Goal: Task Accomplishment & Management: Manage account settings

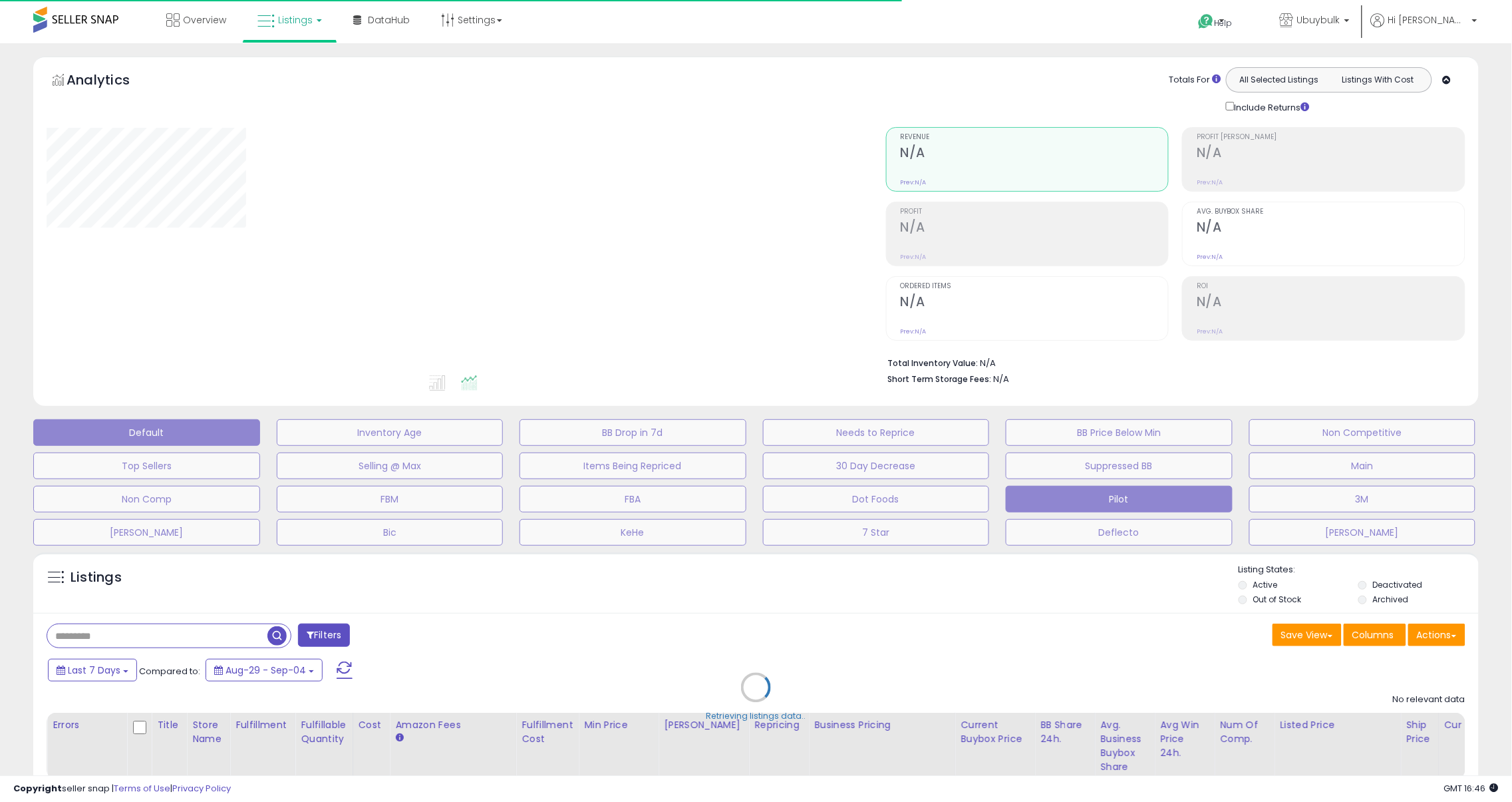
type input "*******"
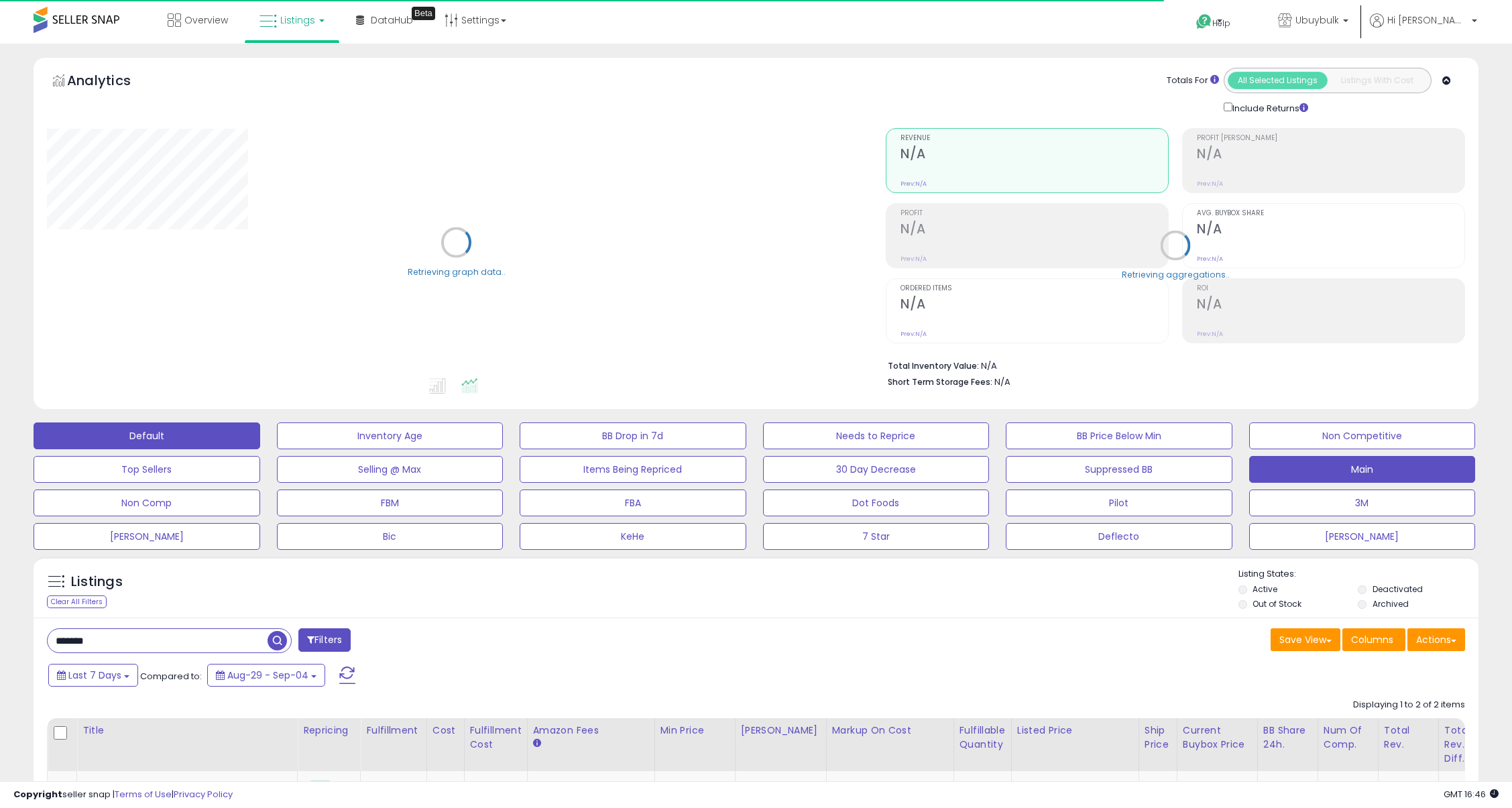
click at [1373, 471] on button "Main" at bounding box center [1362, 469] width 227 height 27
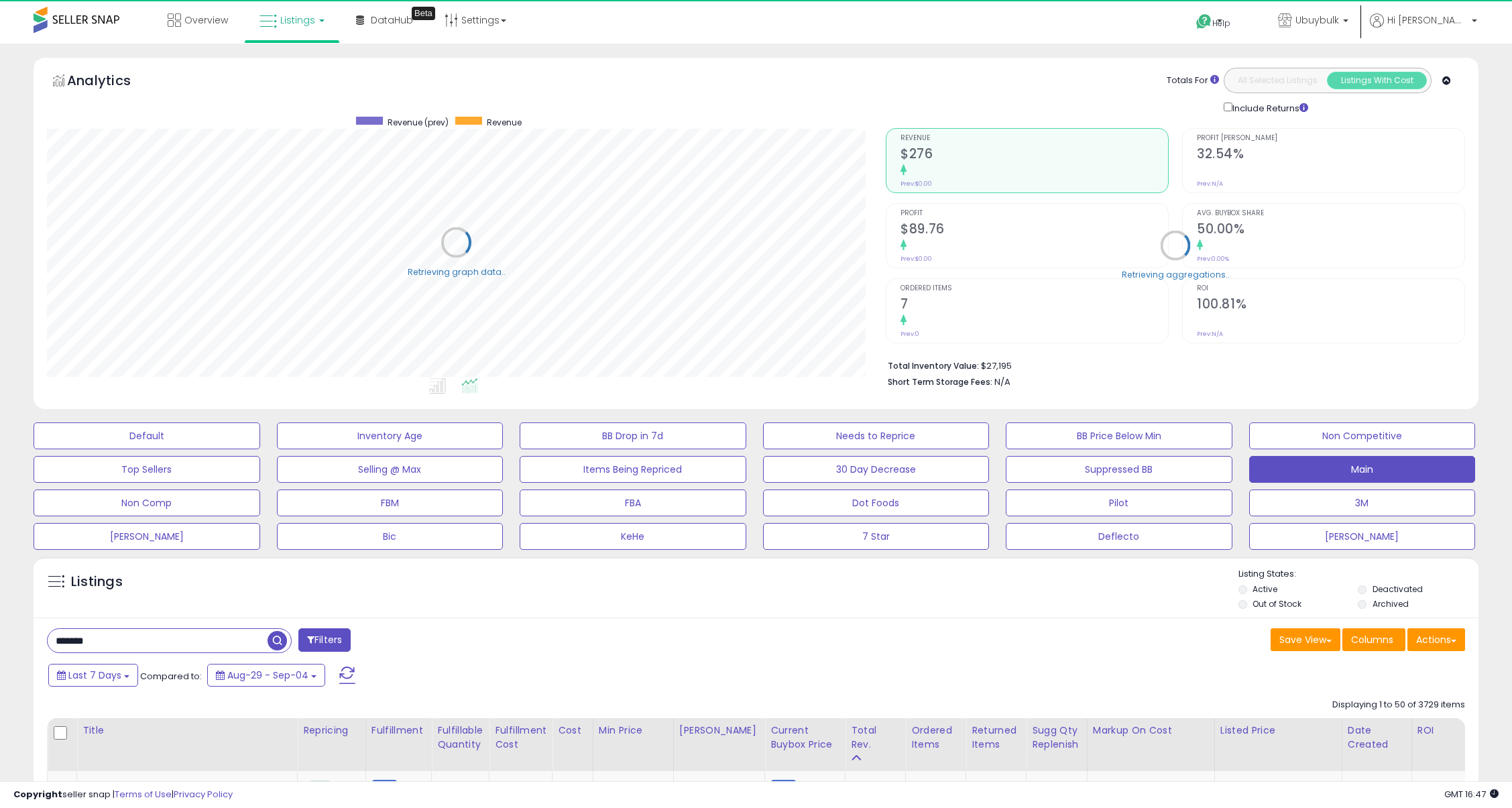
select select "**"
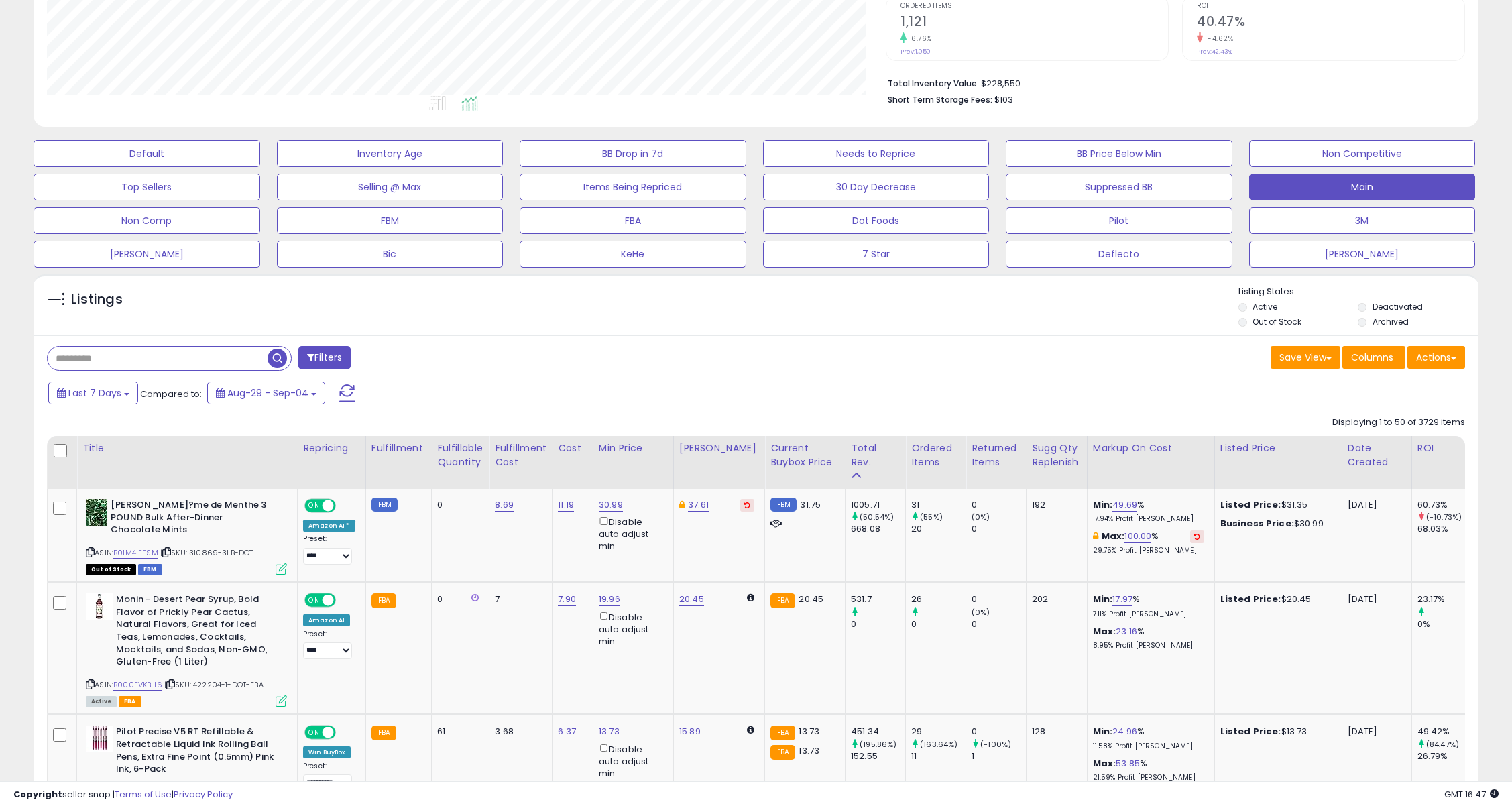
scroll to position [168, 0]
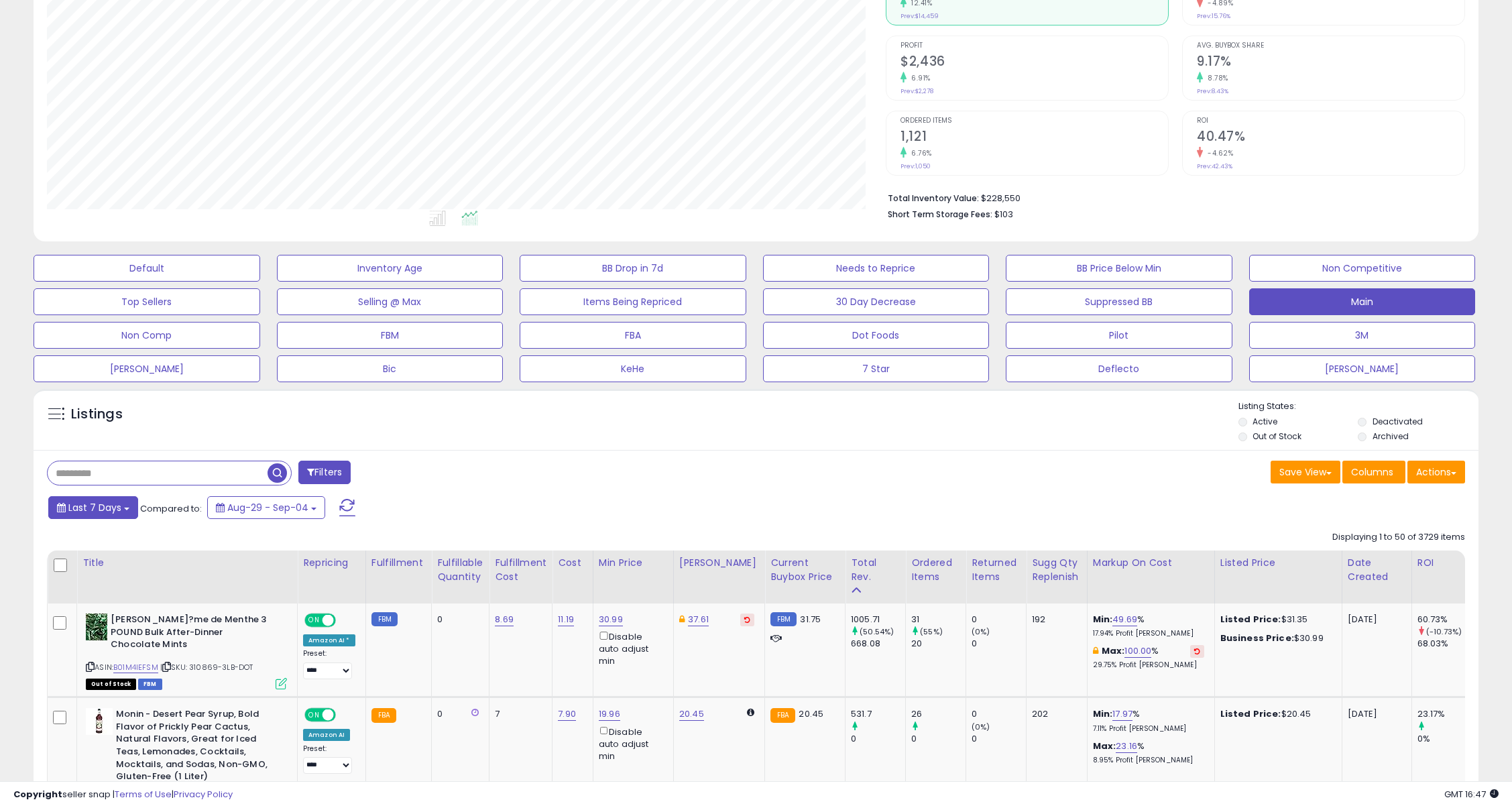
click at [101, 510] on span "Last 7 Days" at bounding box center [94, 508] width 53 height 13
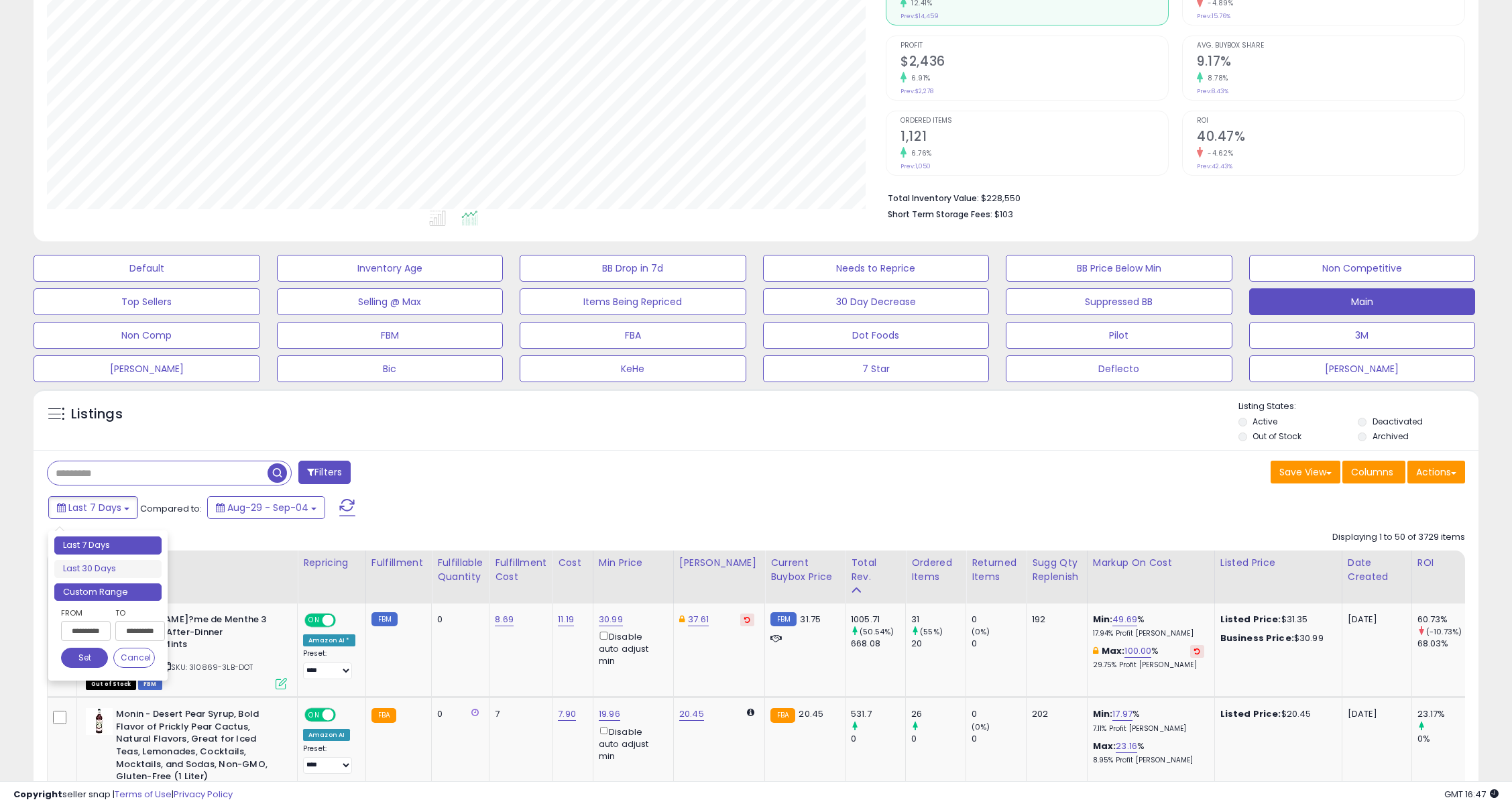
click at [119, 591] on li "Custom Range" at bounding box center [107, 592] width 107 height 18
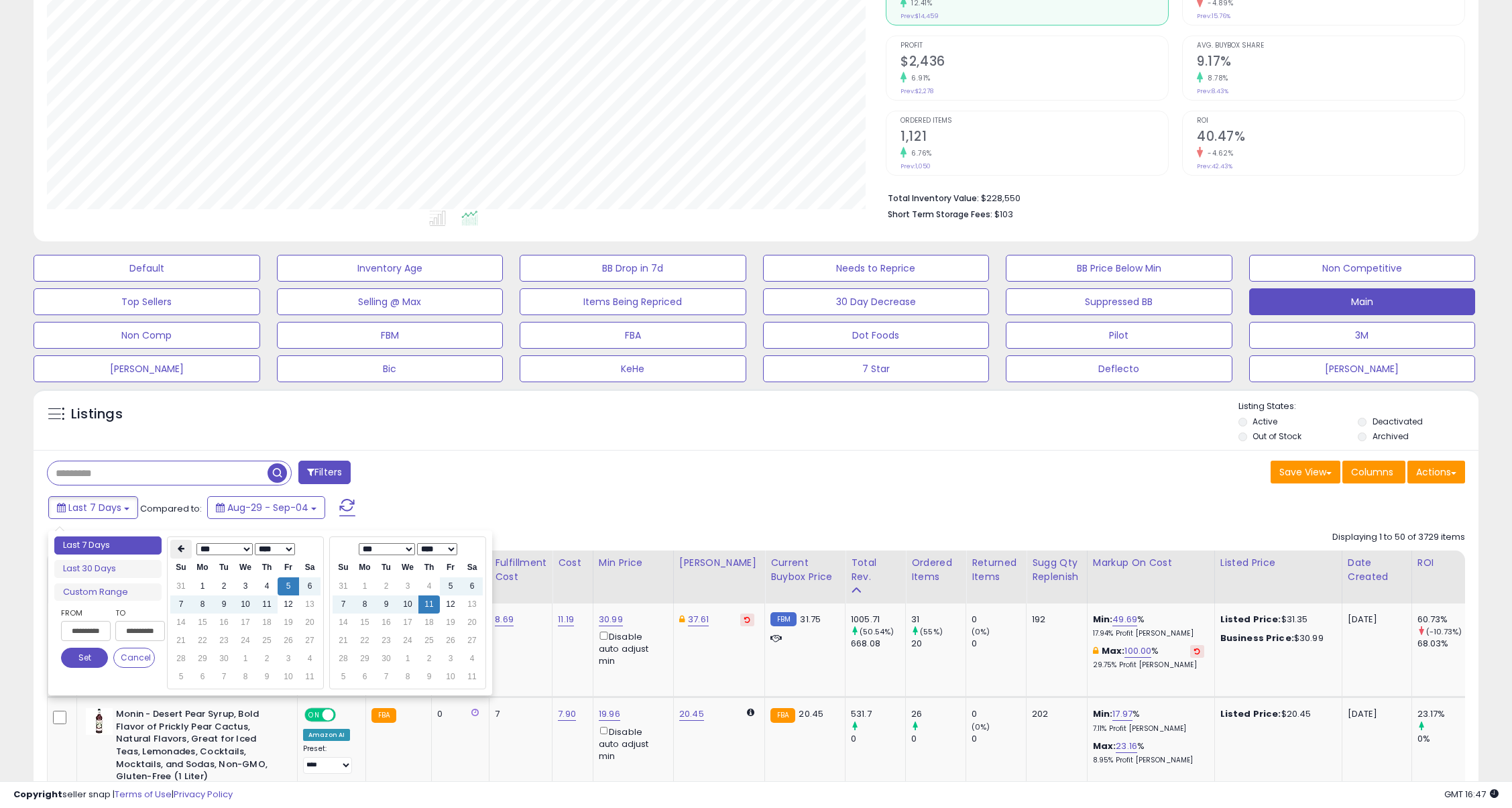
click at [171, 551] on th at bounding box center [181, 549] width 21 height 19
click at [171, 552] on th at bounding box center [181, 549] width 21 height 19
click at [245, 582] on td "1" at bounding box center [245, 586] width 21 height 18
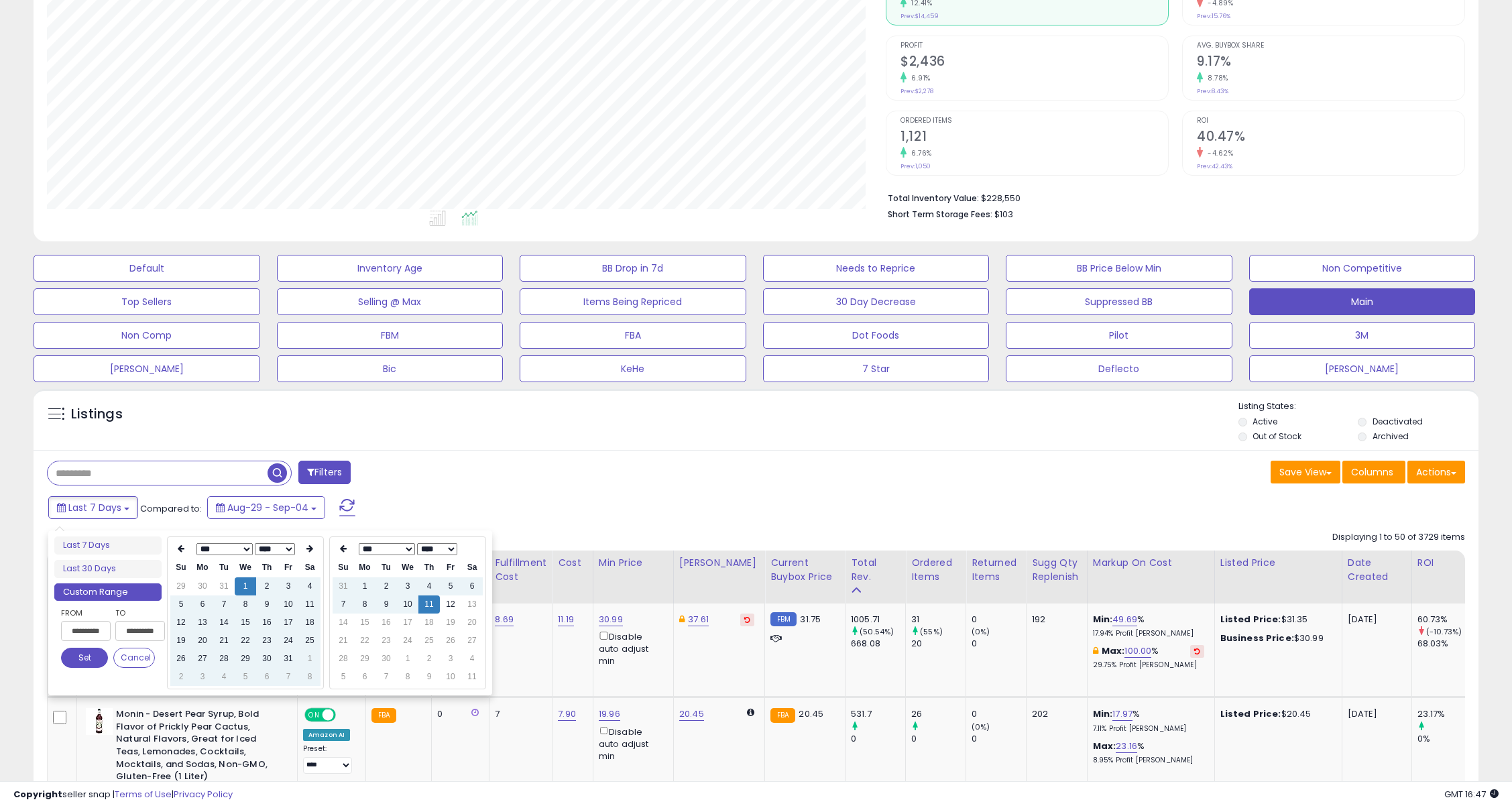
type input "**********"
click at [483, 486] on div "Filters" at bounding box center [397, 474] width 720 height 27
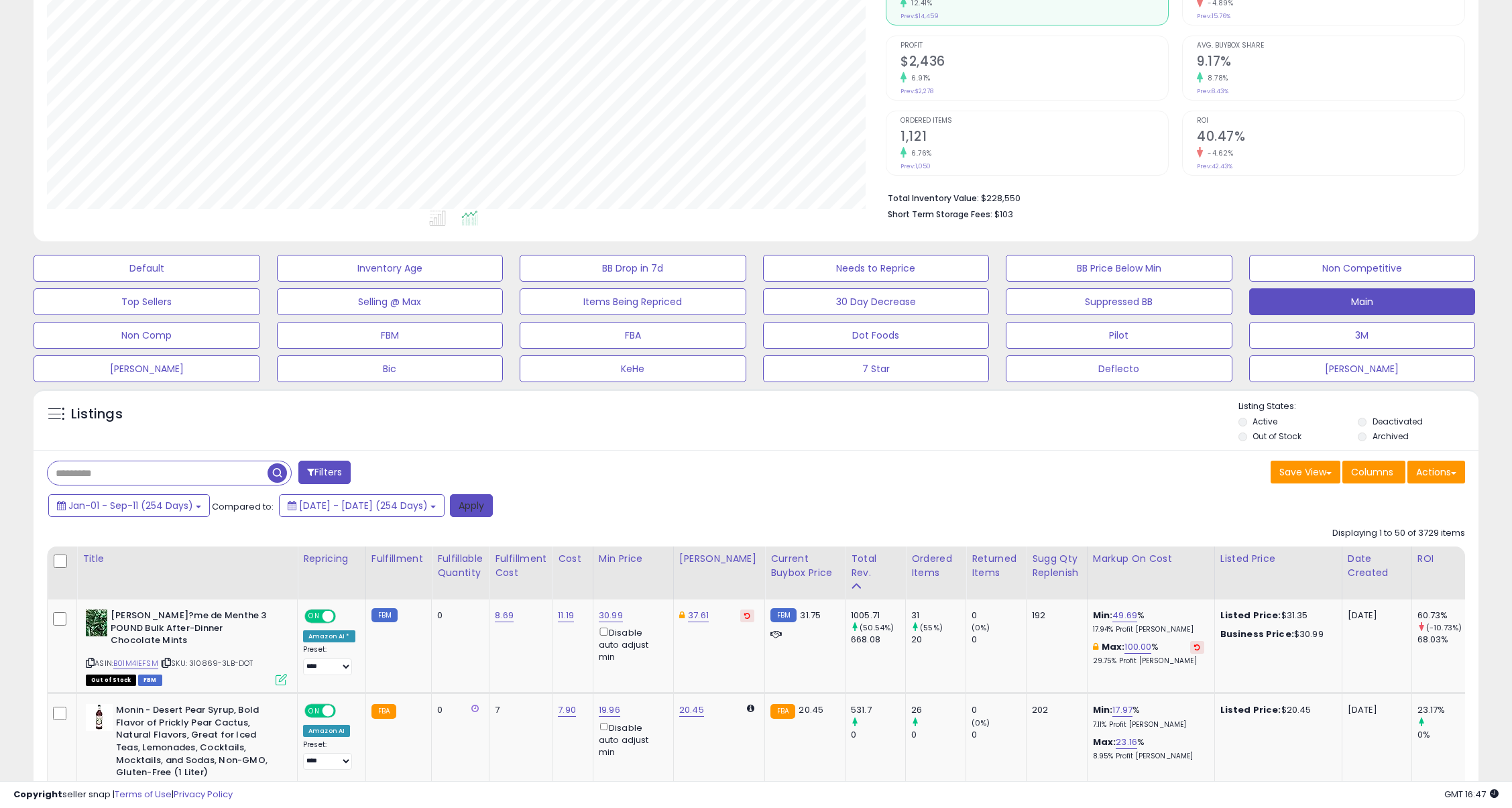
click at [493, 503] on button "Apply" at bounding box center [471, 506] width 43 height 23
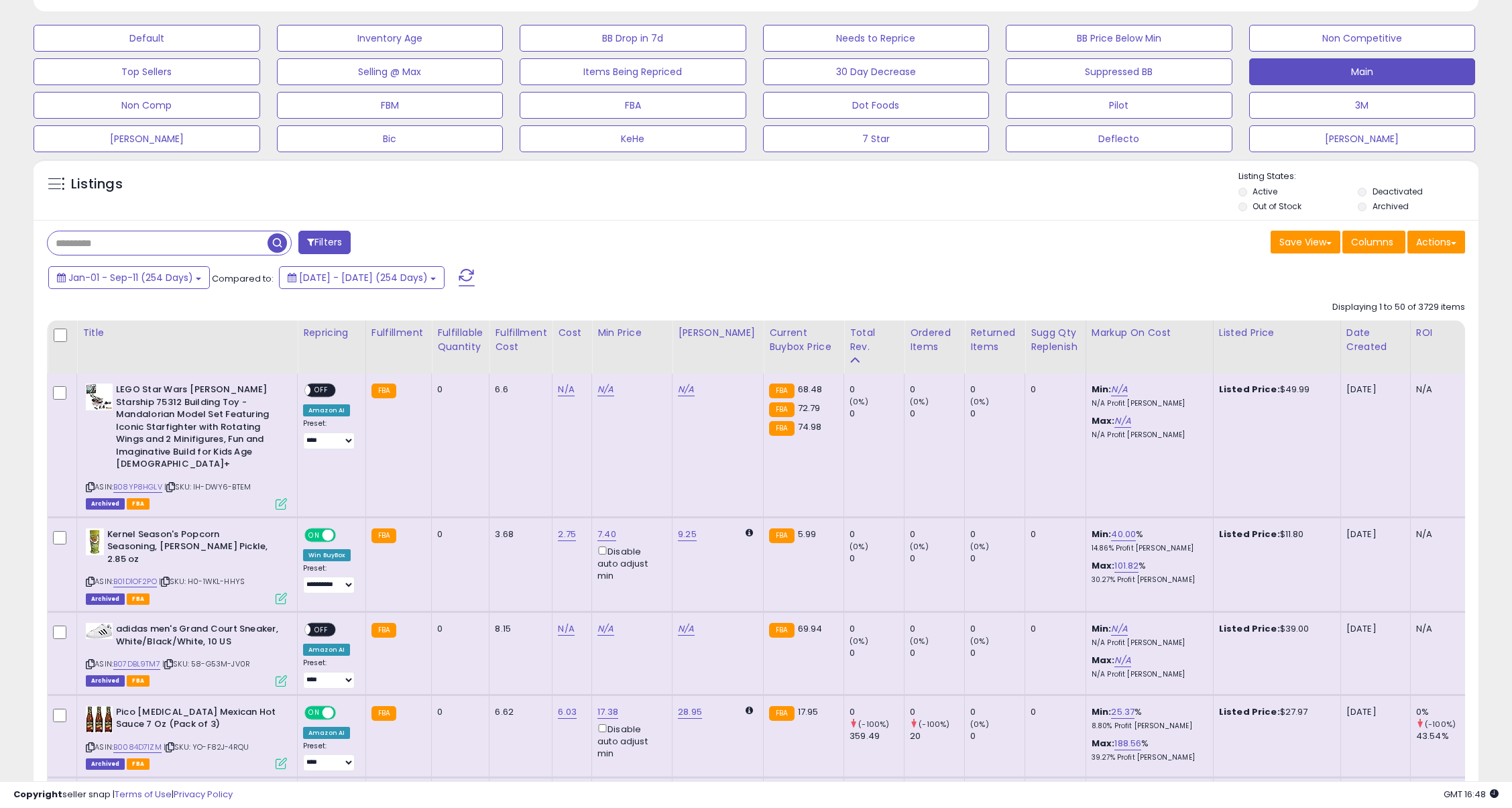
scroll to position [430, 0]
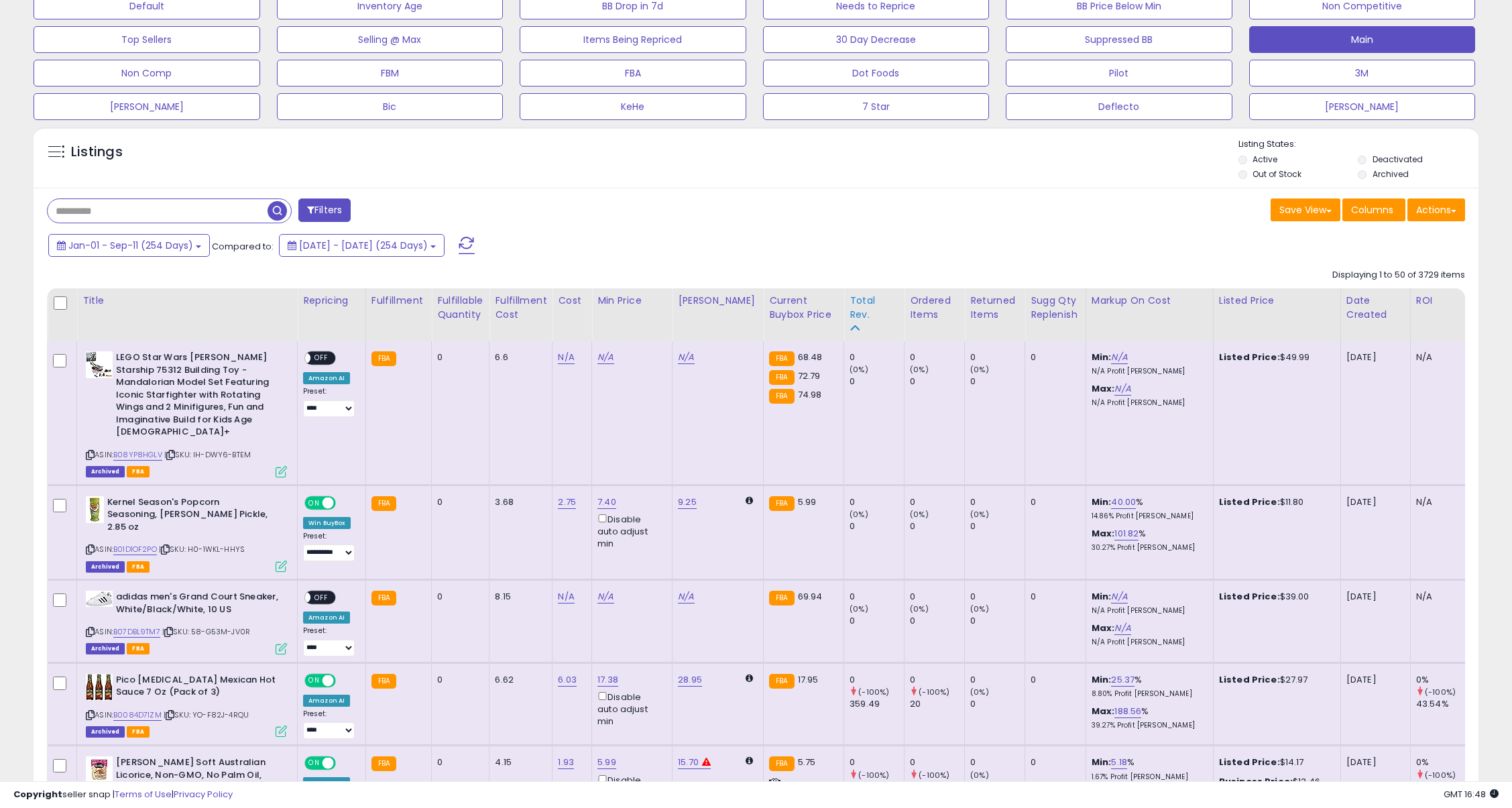
click at [853, 309] on div "Total Rev." at bounding box center [874, 308] width 49 height 28
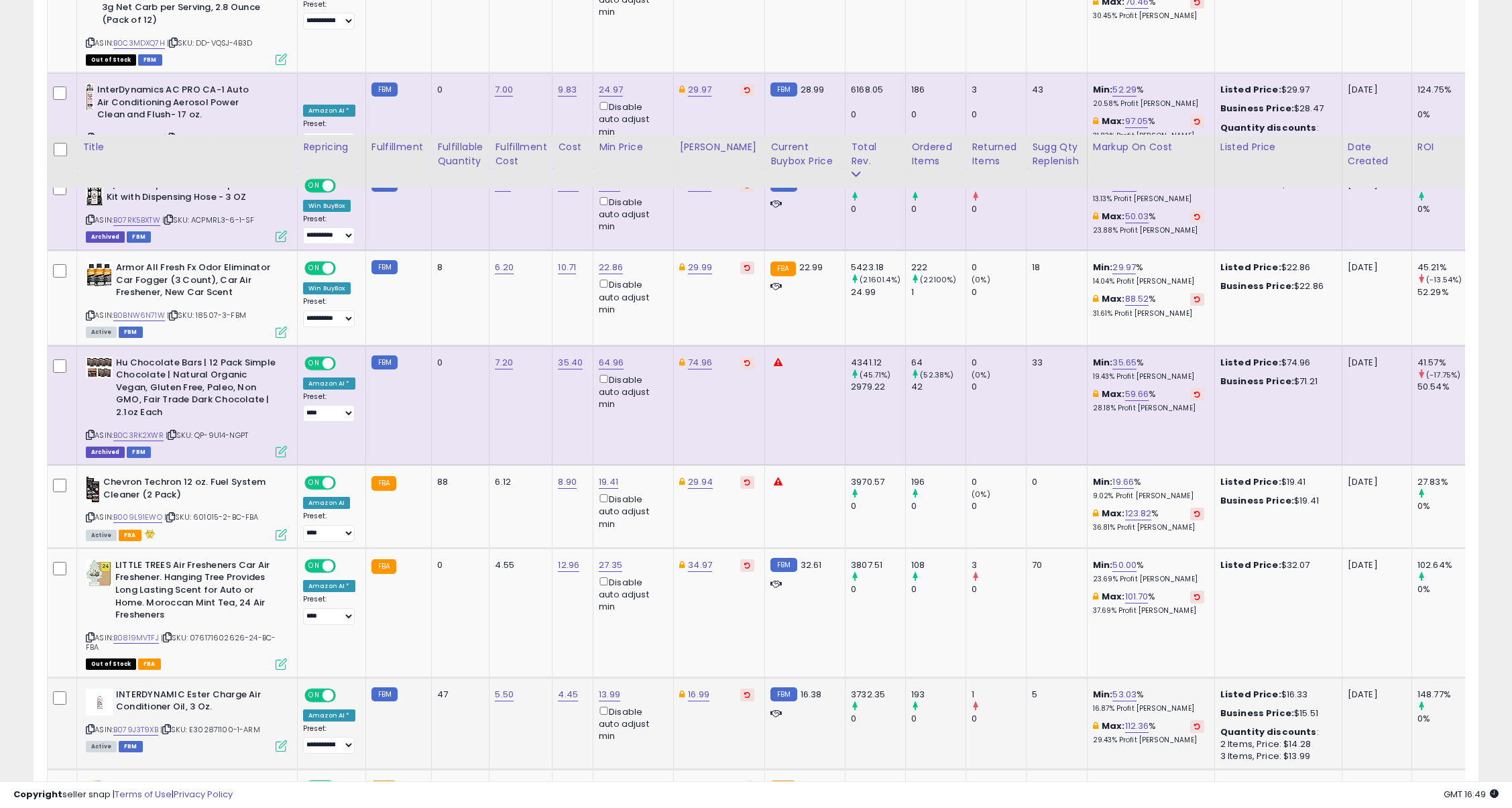
scroll to position [1436, 0]
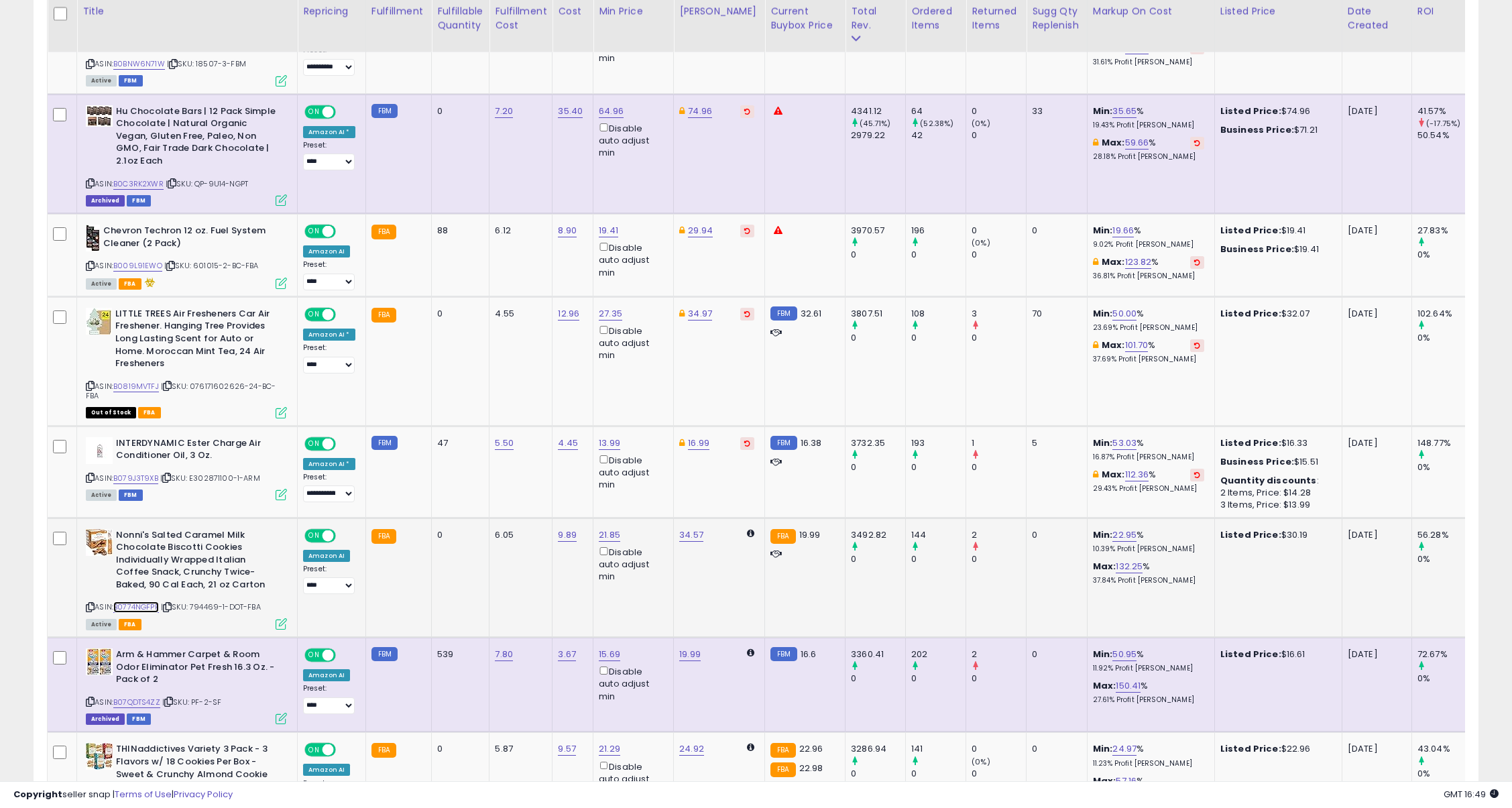
click at [151, 601] on link "B0774NGFPF" at bounding box center [136, 606] width 46 height 11
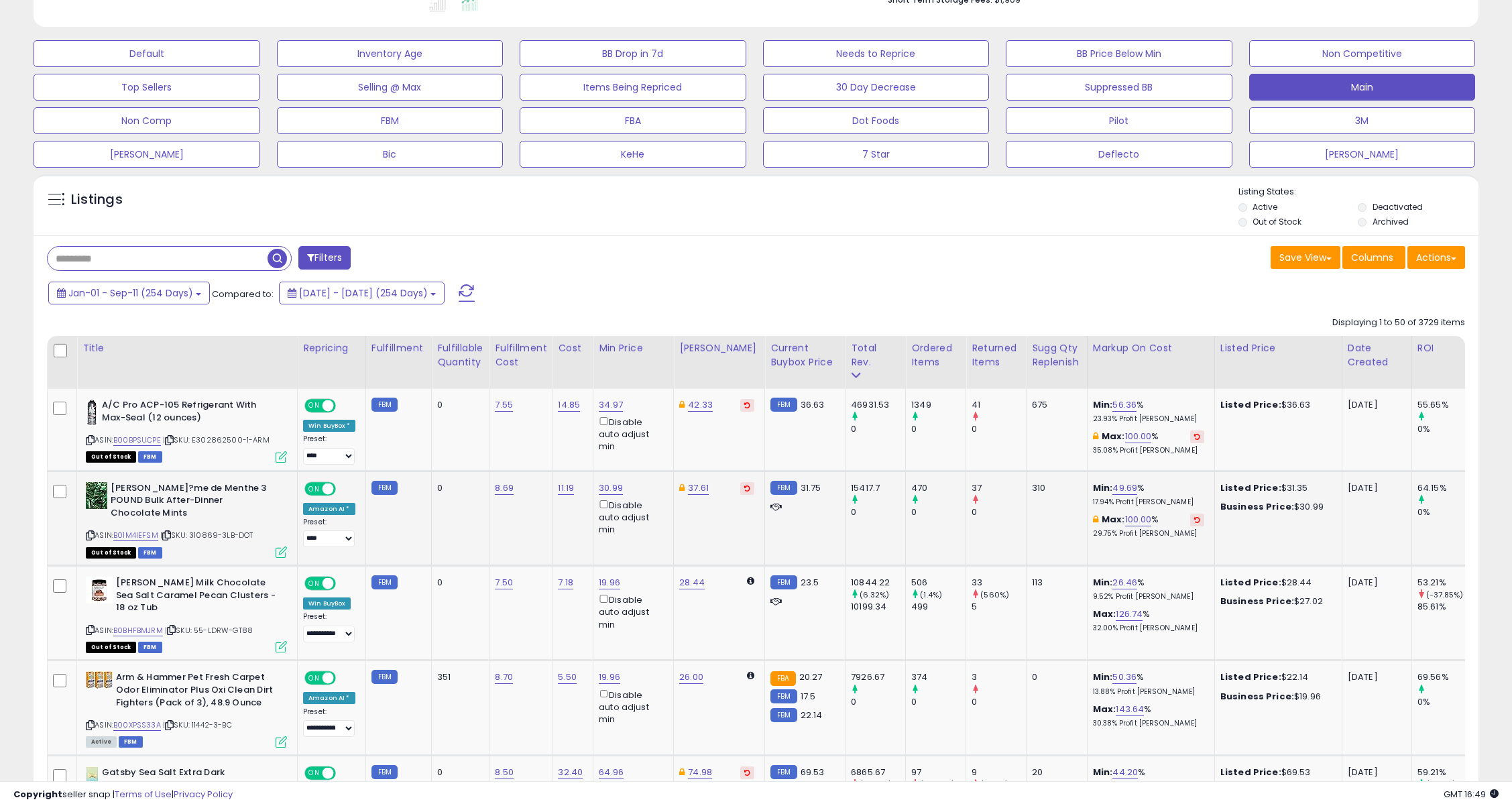
scroll to position [419, 0]
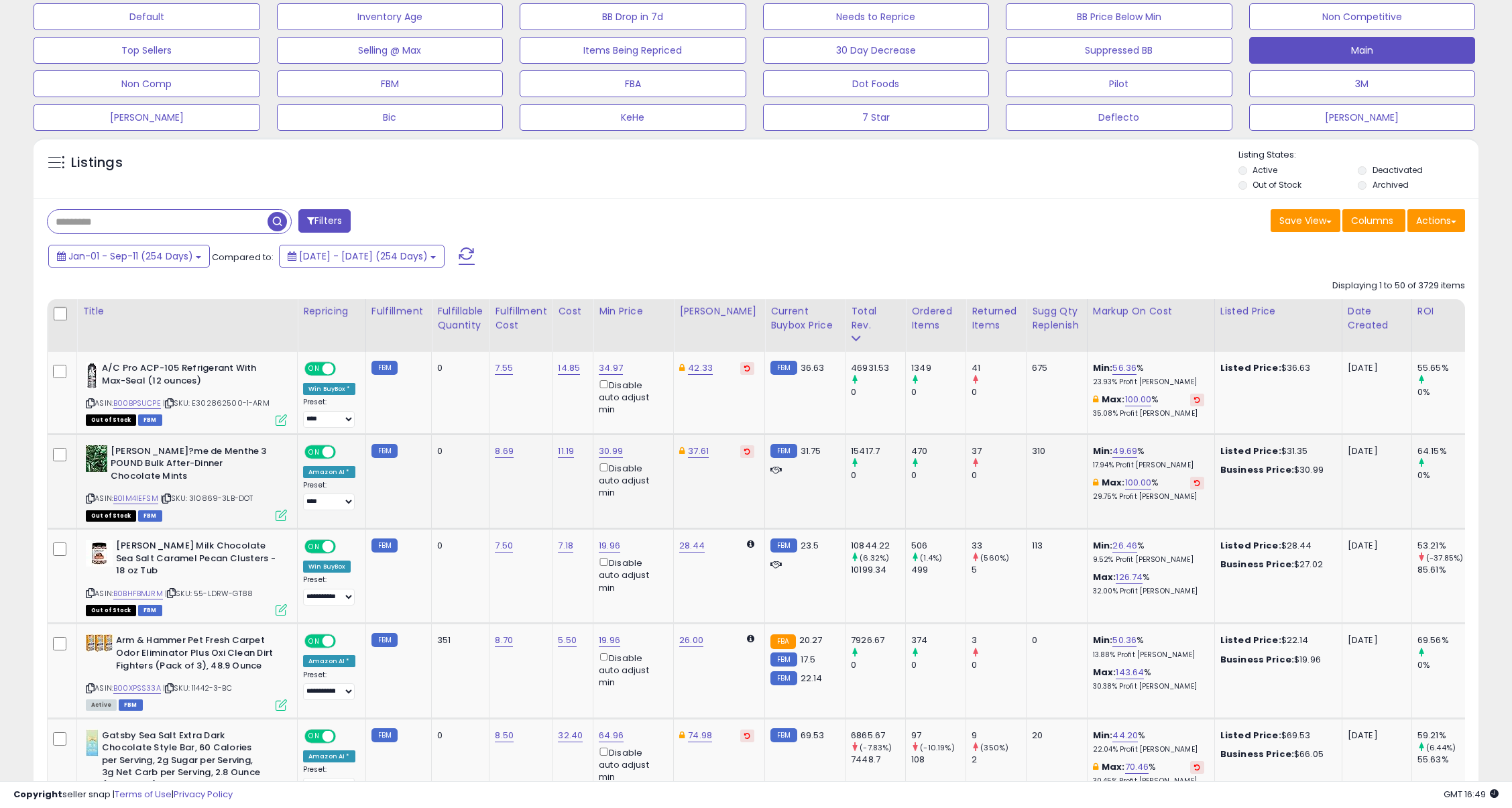
click at [147, 481] on div "ASIN: B01M4IEFSM | SKU: 310869-3LB-DOT Out of Stock FBM" at bounding box center [186, 483] width 201 height 74
click at [147, 493] on link "B01M4IEFSM" at bounding box center [136, 498] width 45 height 11
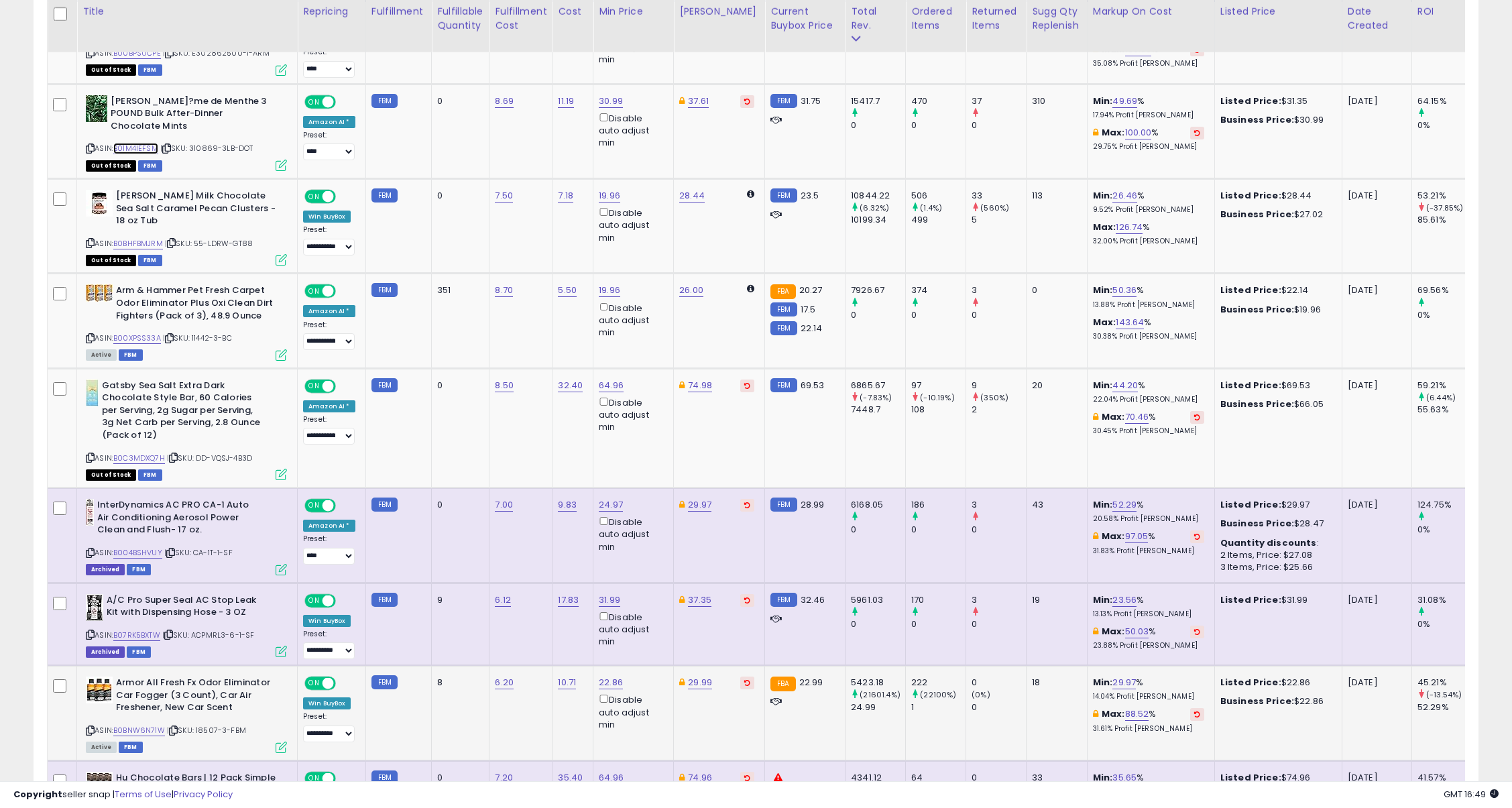
scroll to position [838, 0]
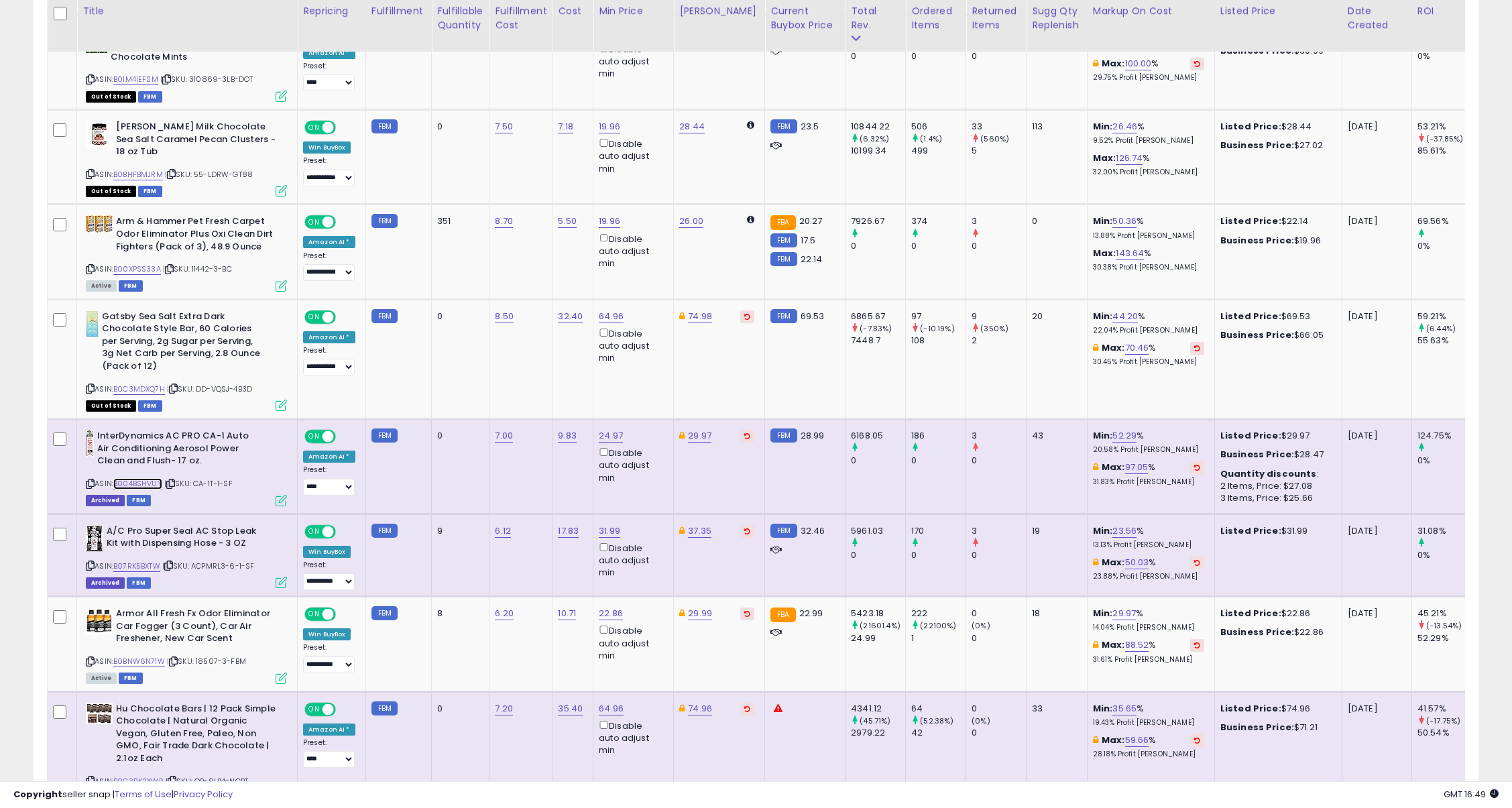
click at [143, 478] on link "B004BSHVUY" at bounding box center [138, 483] width 49 height 11
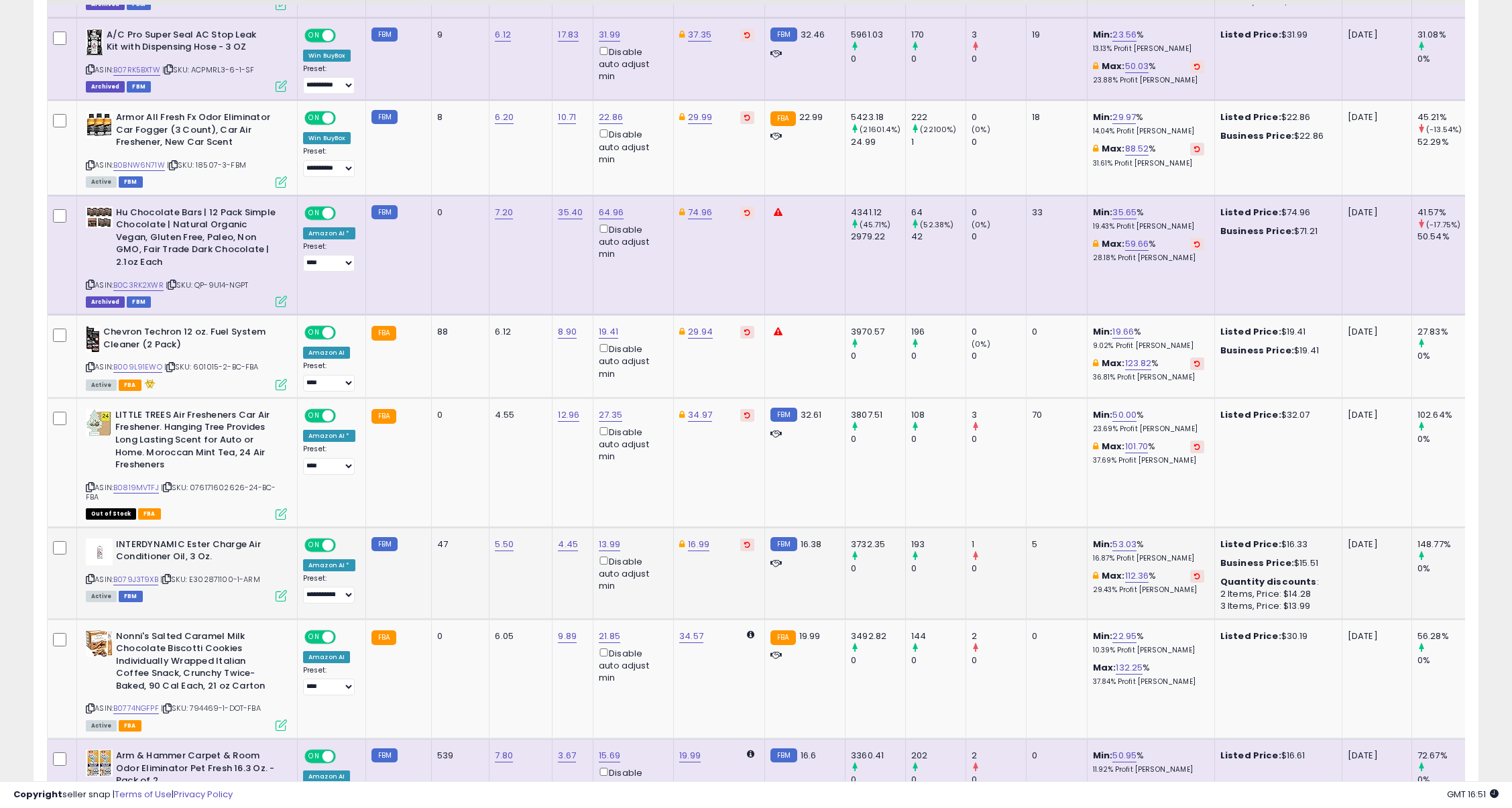
scroll to position [1341, 0]
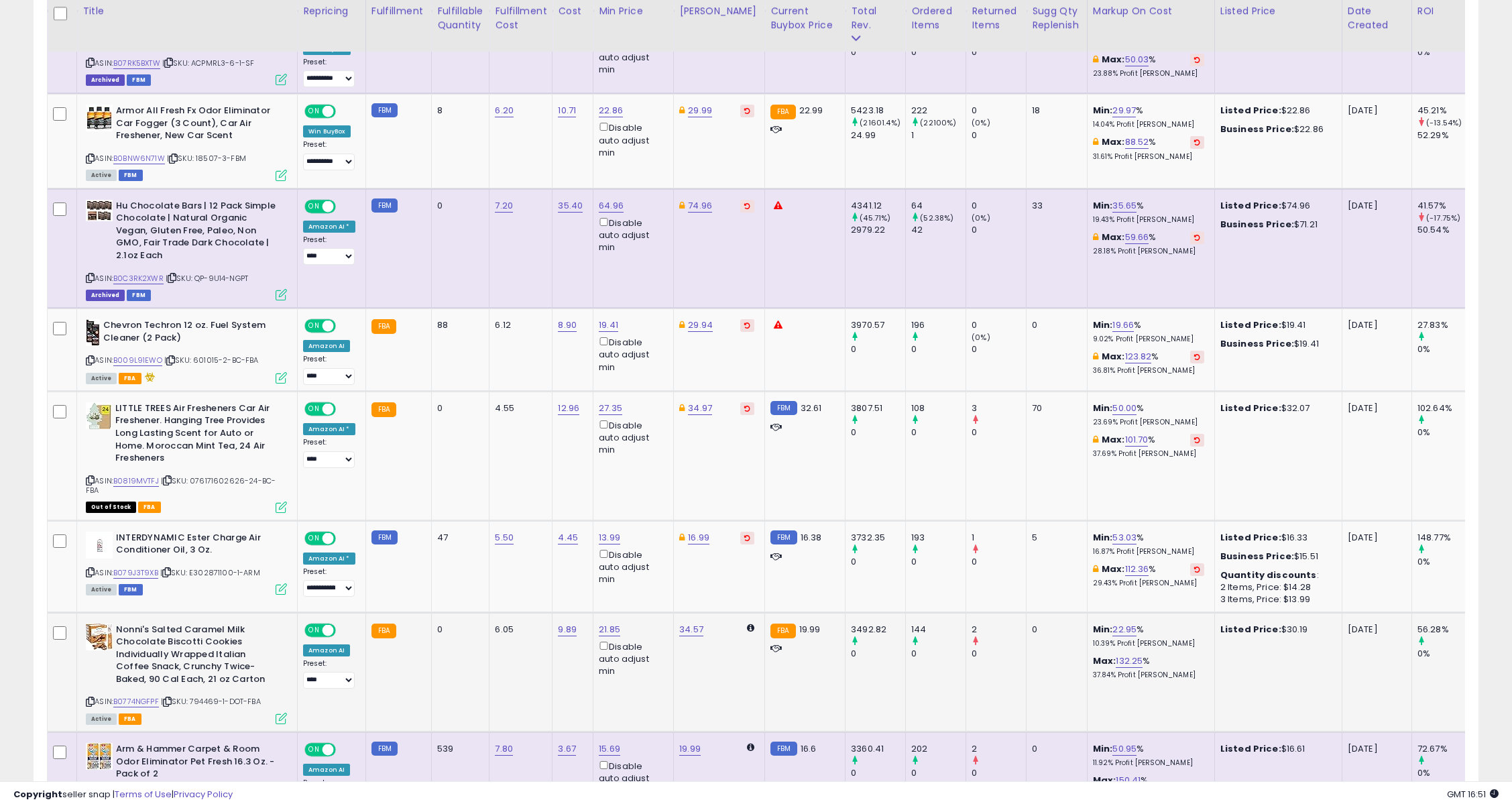
click at [211, 696] on span "| SKU: 794469-1-DOT-FBA" at bounding box center [210, 701] width 100 height 10
drag, startPoint x: 211, startPoint y: 662, endPoint x: 225, endPoint y: 660, distance: 14.1
click at [225, 696] on span "| SKU: 794469-1-DOT-FBA" at bounding box center [210, 701] width 100 height 10
click at [213, 696] on span "| SKU: 794469-1-DOT-FBA" at bounding box center [210, 701] width 100 height 10
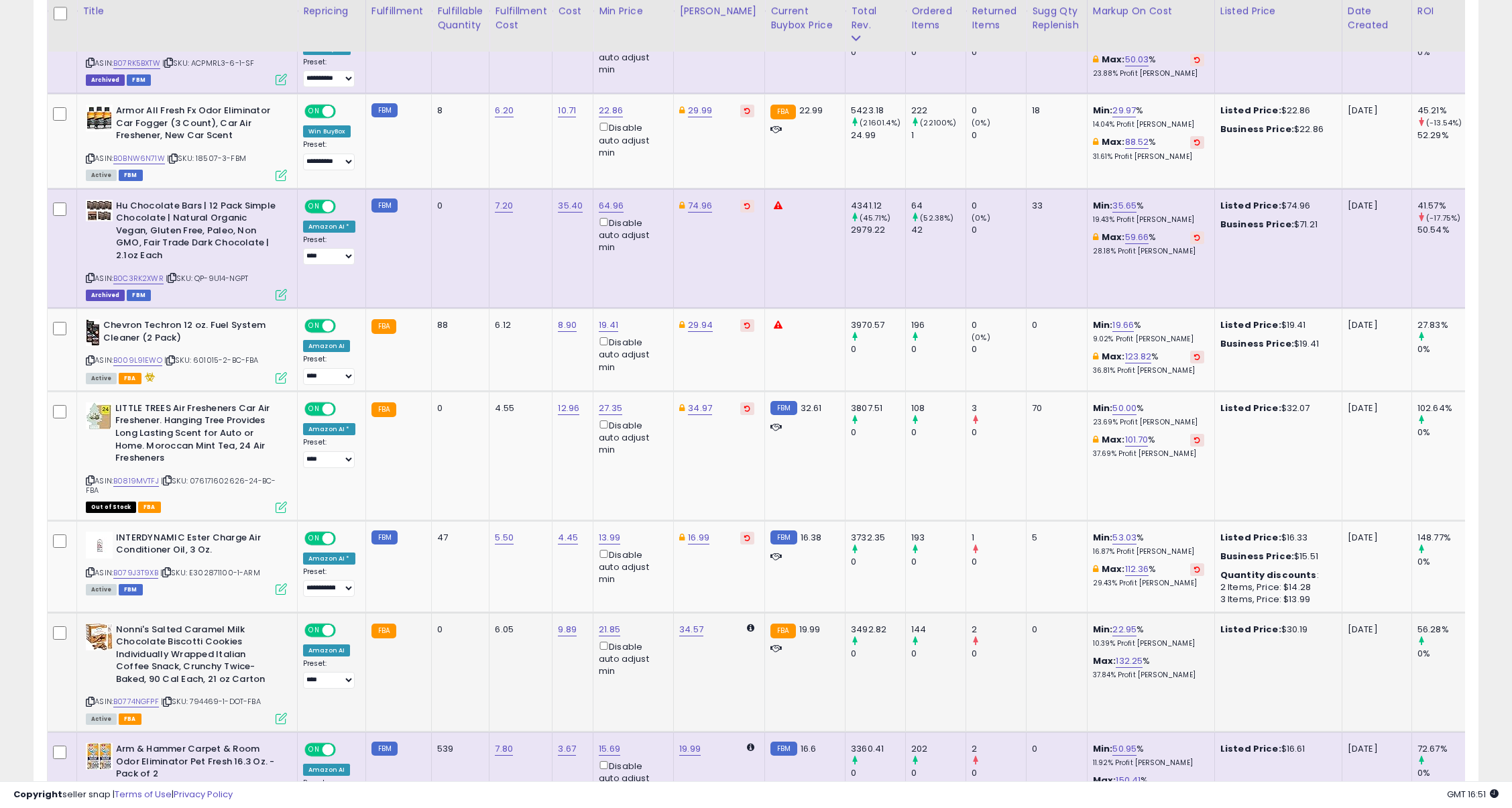
click at [199, 696] on span "| SKU: 794469-1-DOT-FBA" at bounding box center [210, 701] width 100 height 10
copy span "794469"
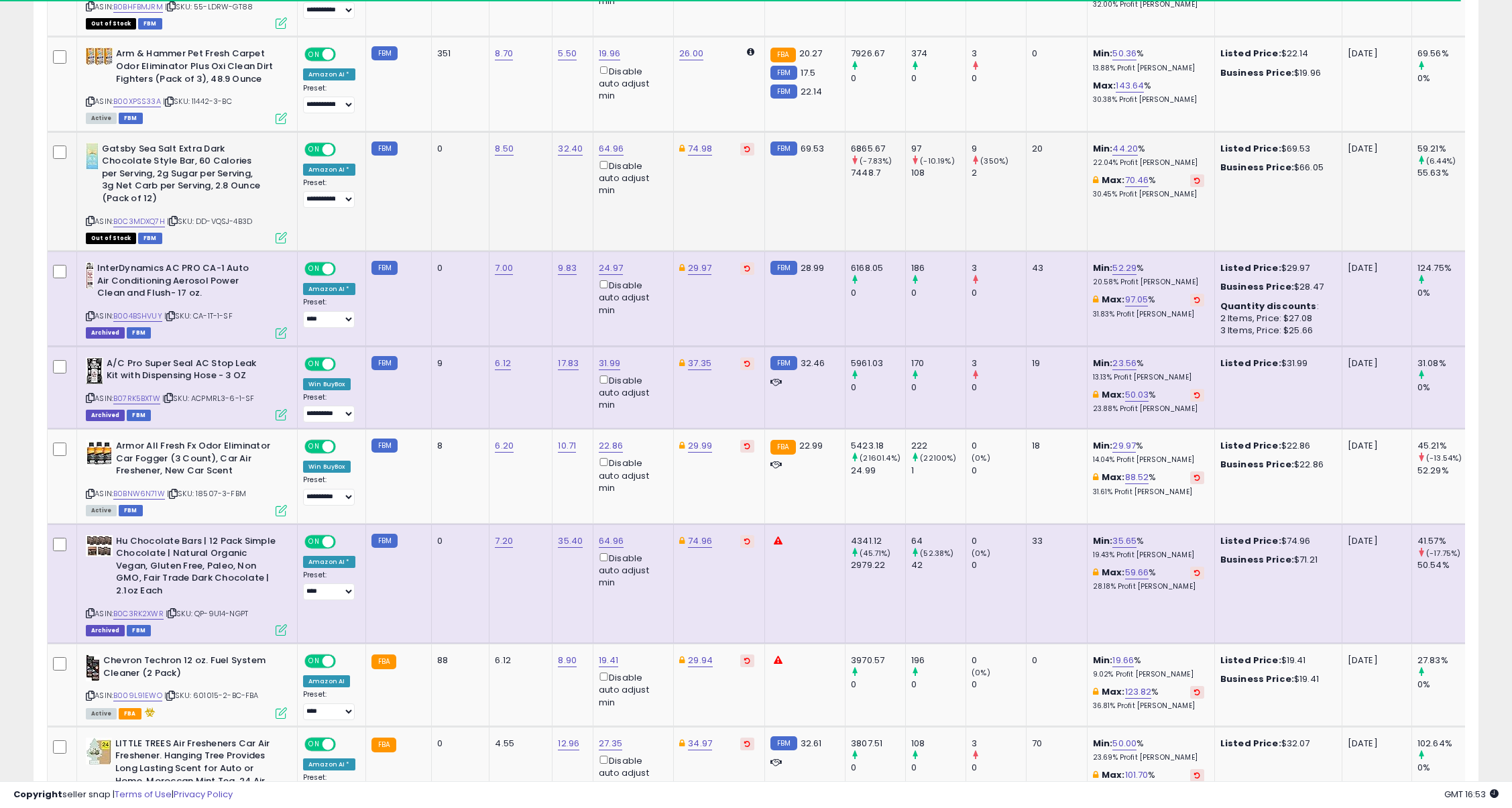
scroll to position [838, 0]
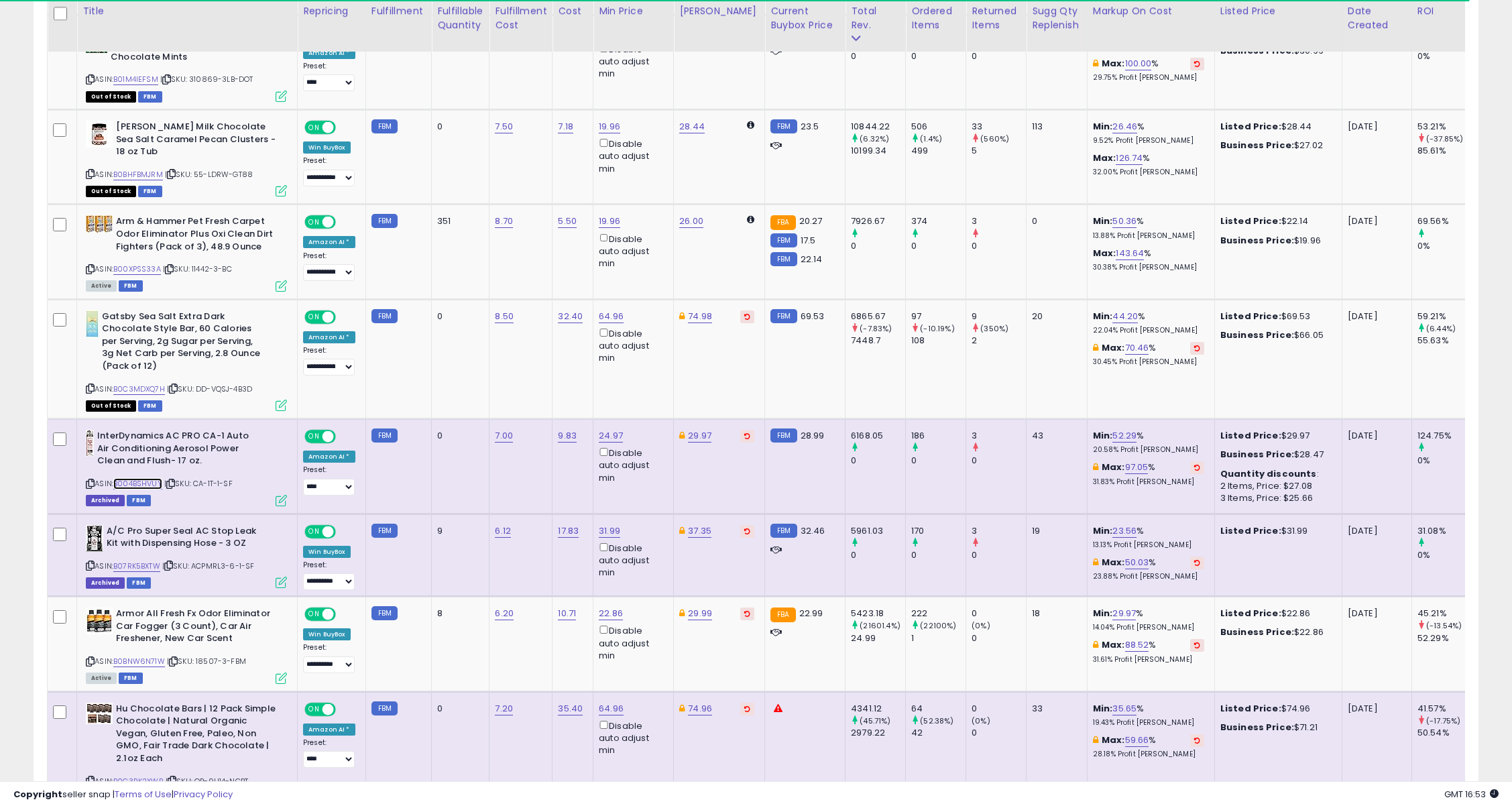
click at [138, 478] on link "B004BSHVUY" at bounding box center [138, 483] width 49 height 11
click at [138, 535] on div "ASIN: B07RK5BXTW | SKU: ACPMRL3-6-1-SF Archived FBM" at bounding box center [186, 556] width 201 height 62
click at [141, 560] on link "B07RK5BXTW" at bounding box center [136, 566] width 47 height 11
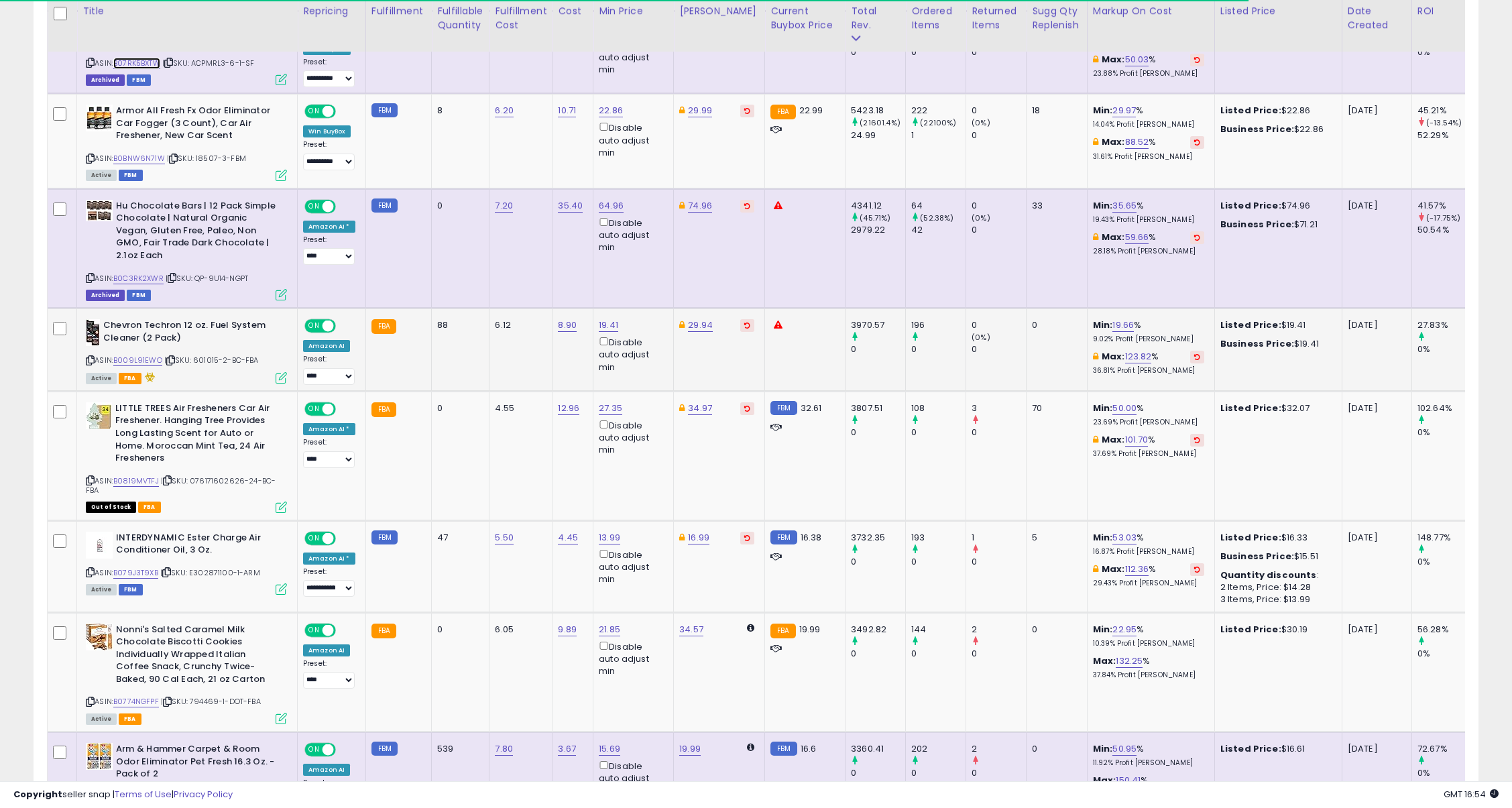
scroll to position [1760, 0]
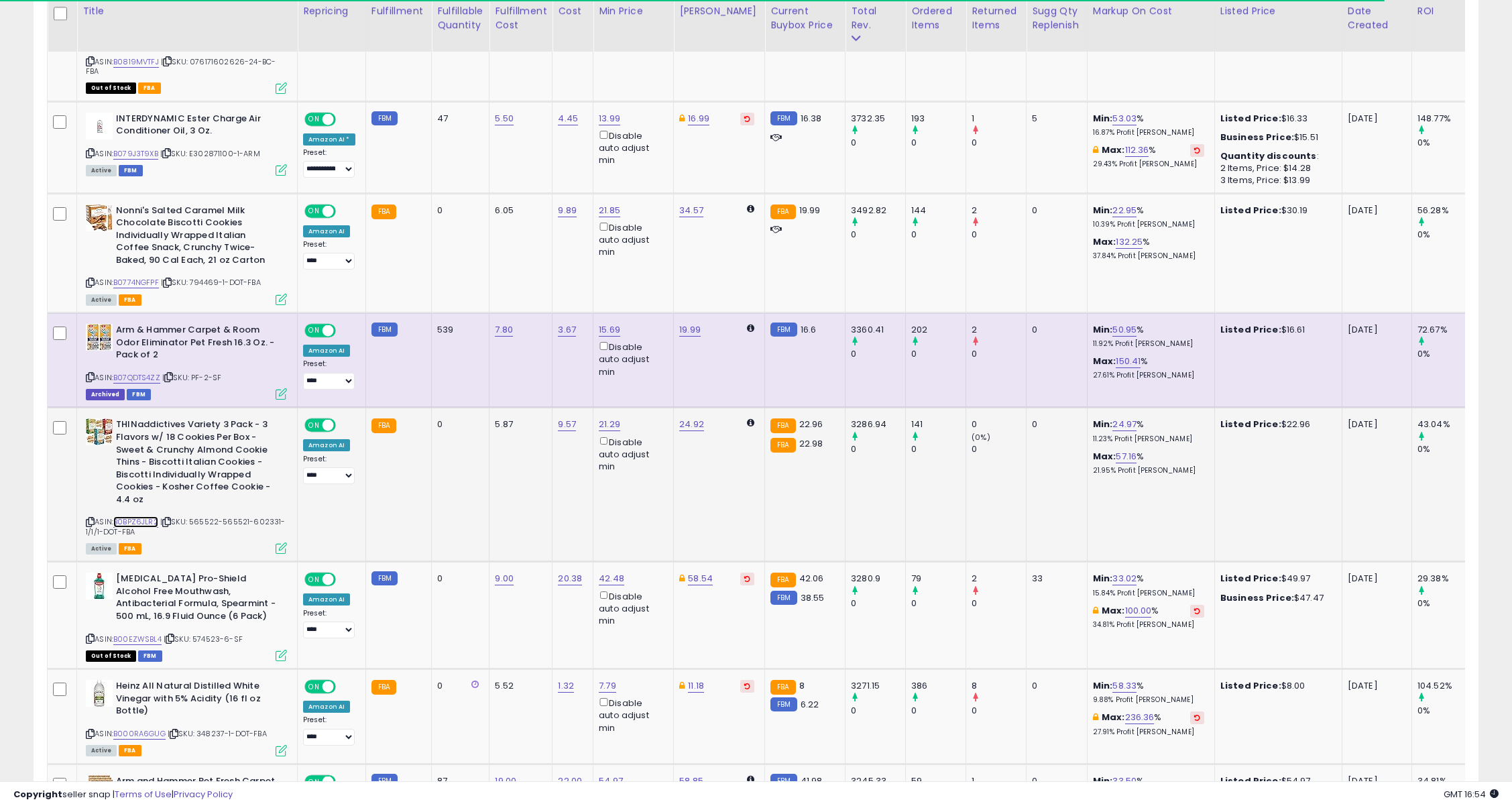
click at [139, 516] on link "B0BPZ6JLR2" at bounding box center [136, 521] width 45 height 11
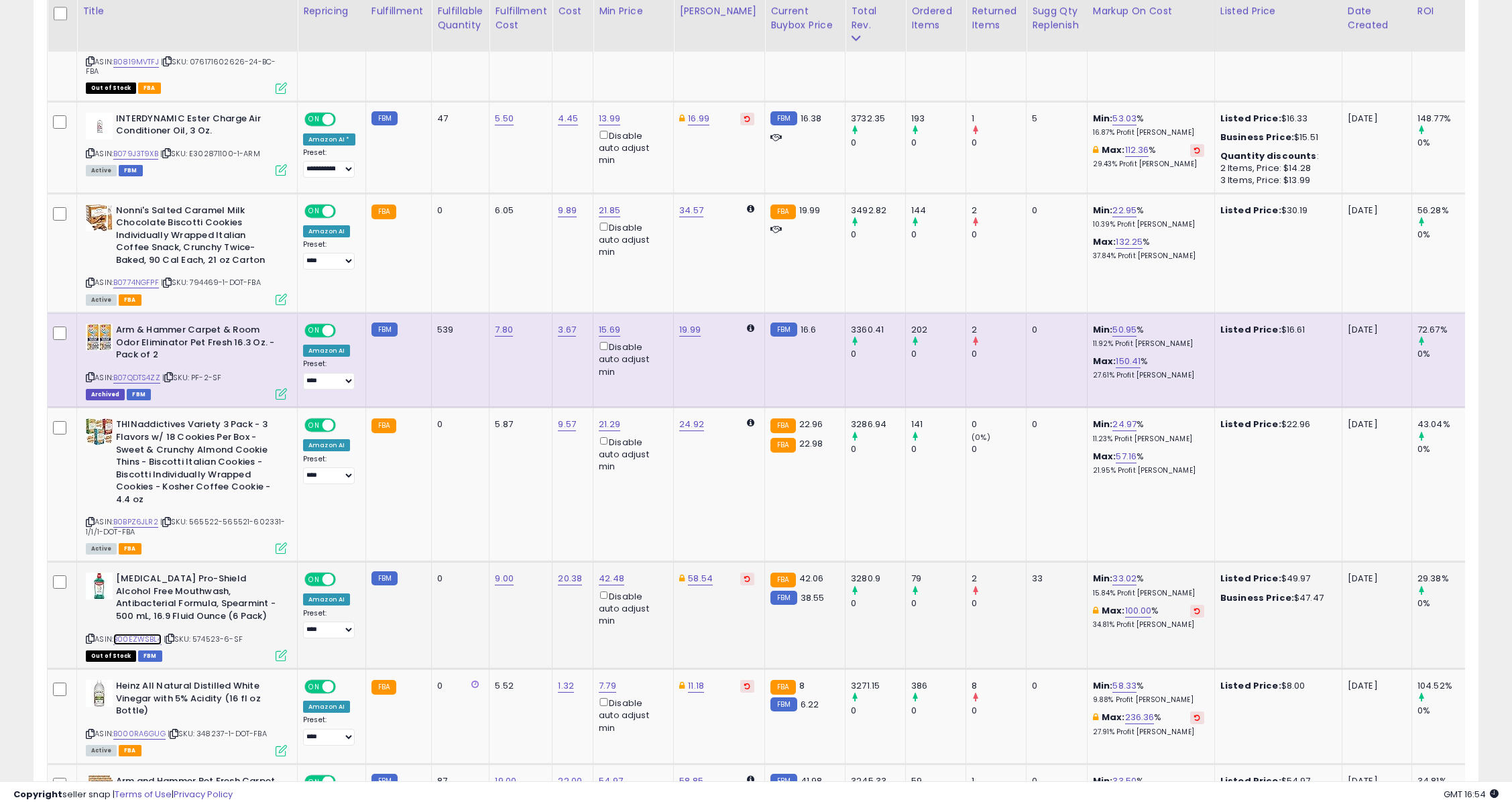
click at [141, 634] on link "B00EZWSBL4" at bounding box center [137, 639] width 48 height 11
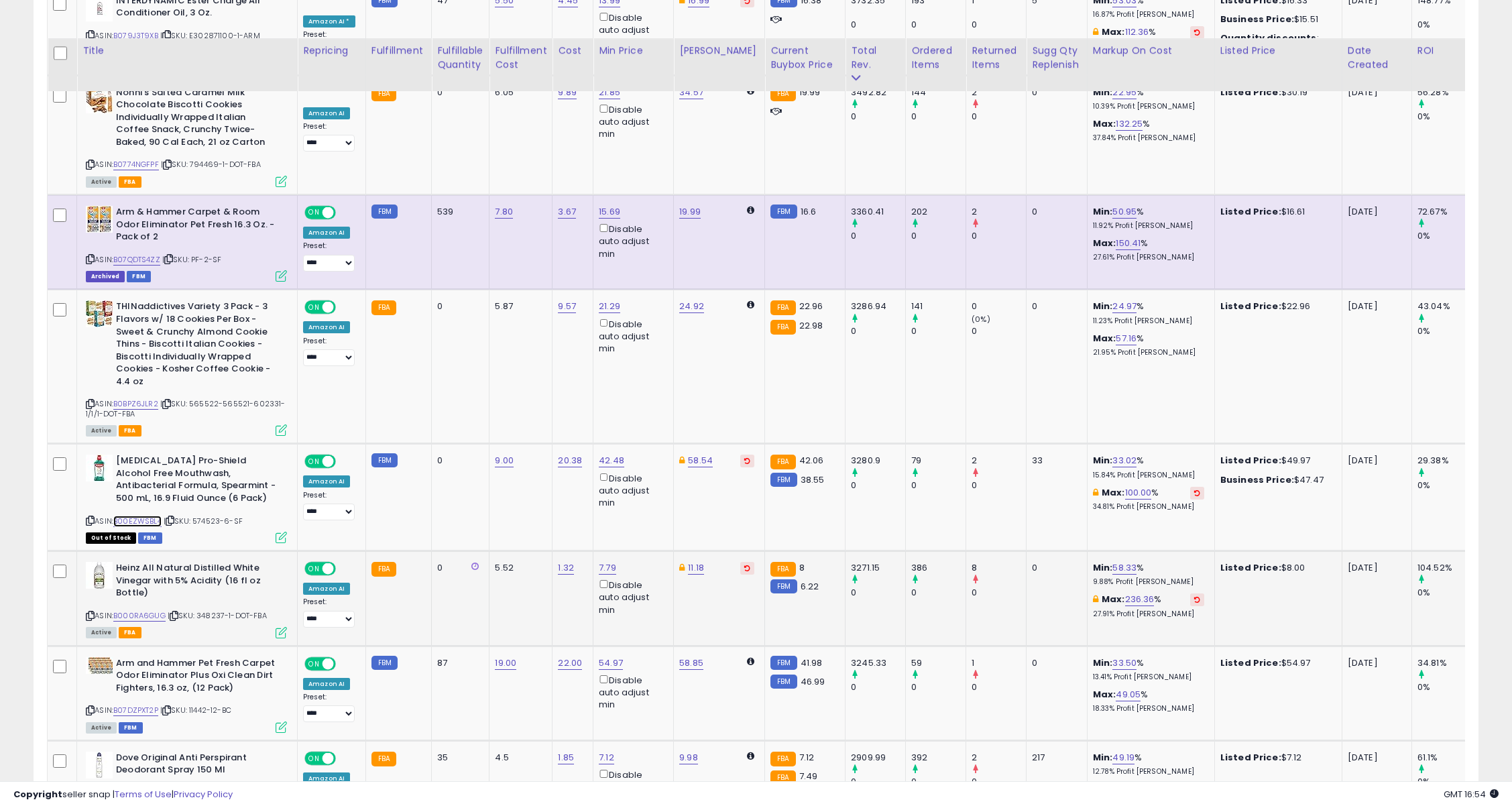
scroll to position [1928, 0]
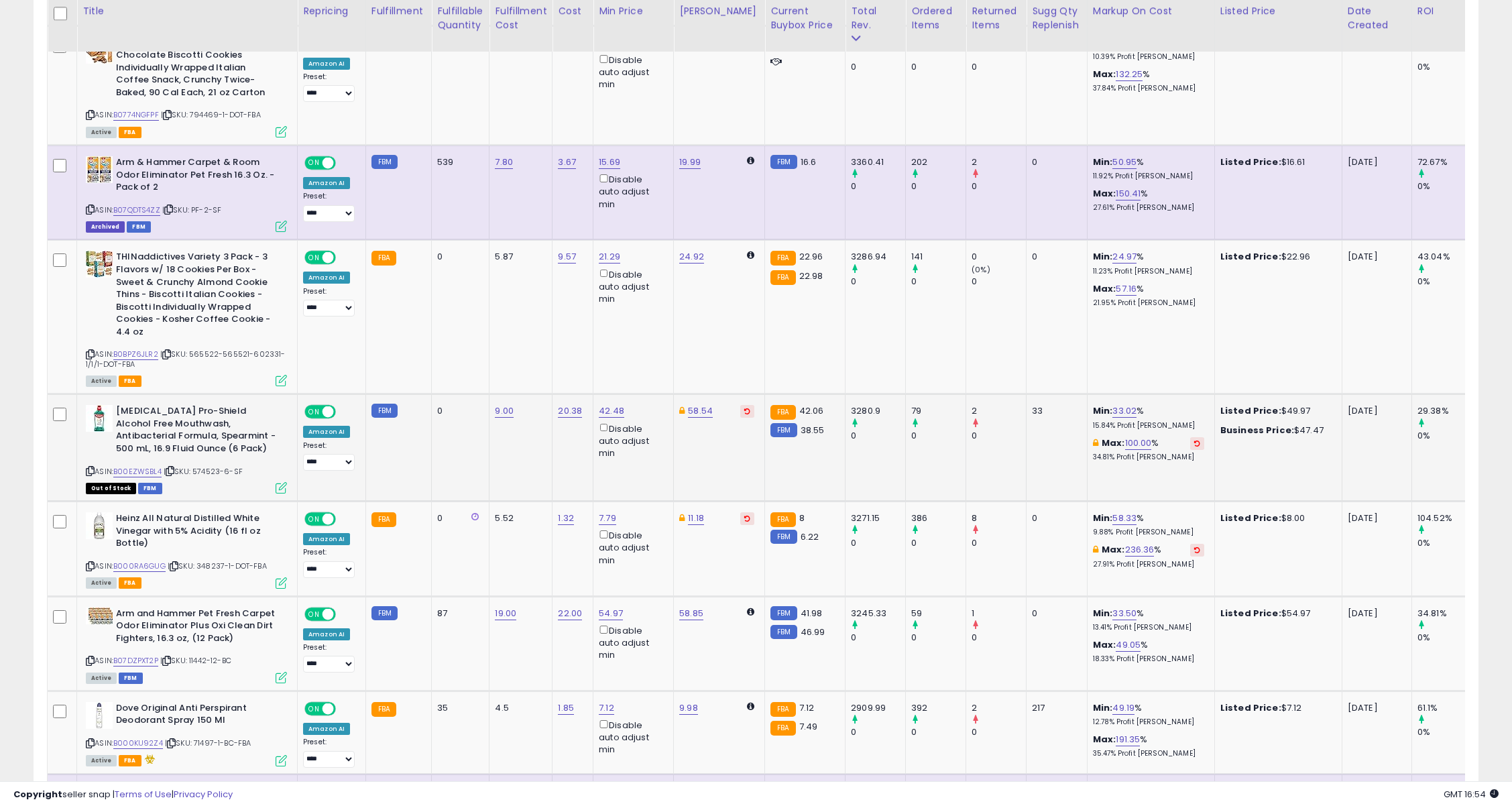
click at [92, 467] on icon at bounding box center [90, 471] width 9 height 7
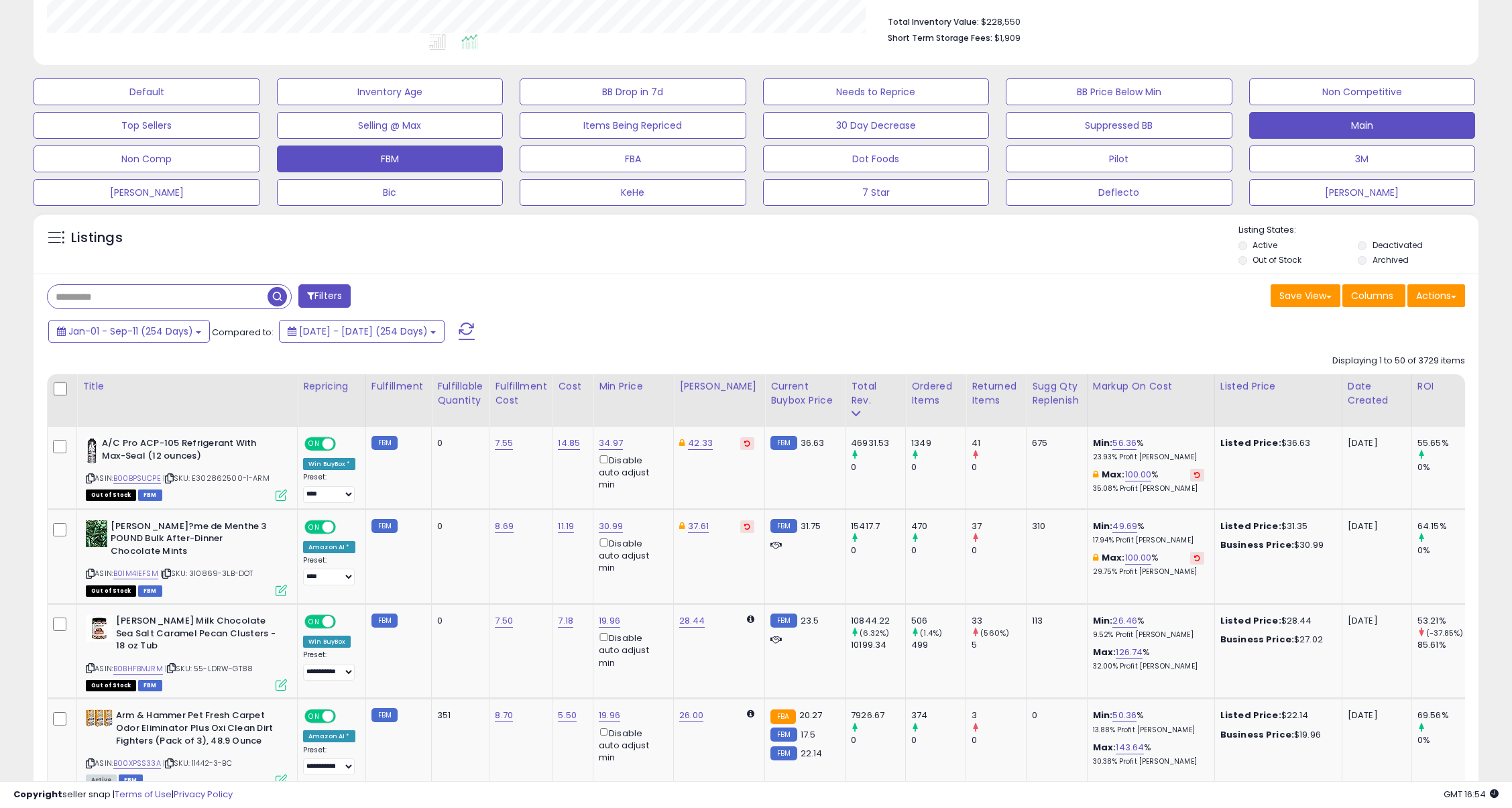
scroll to position [0, 0]
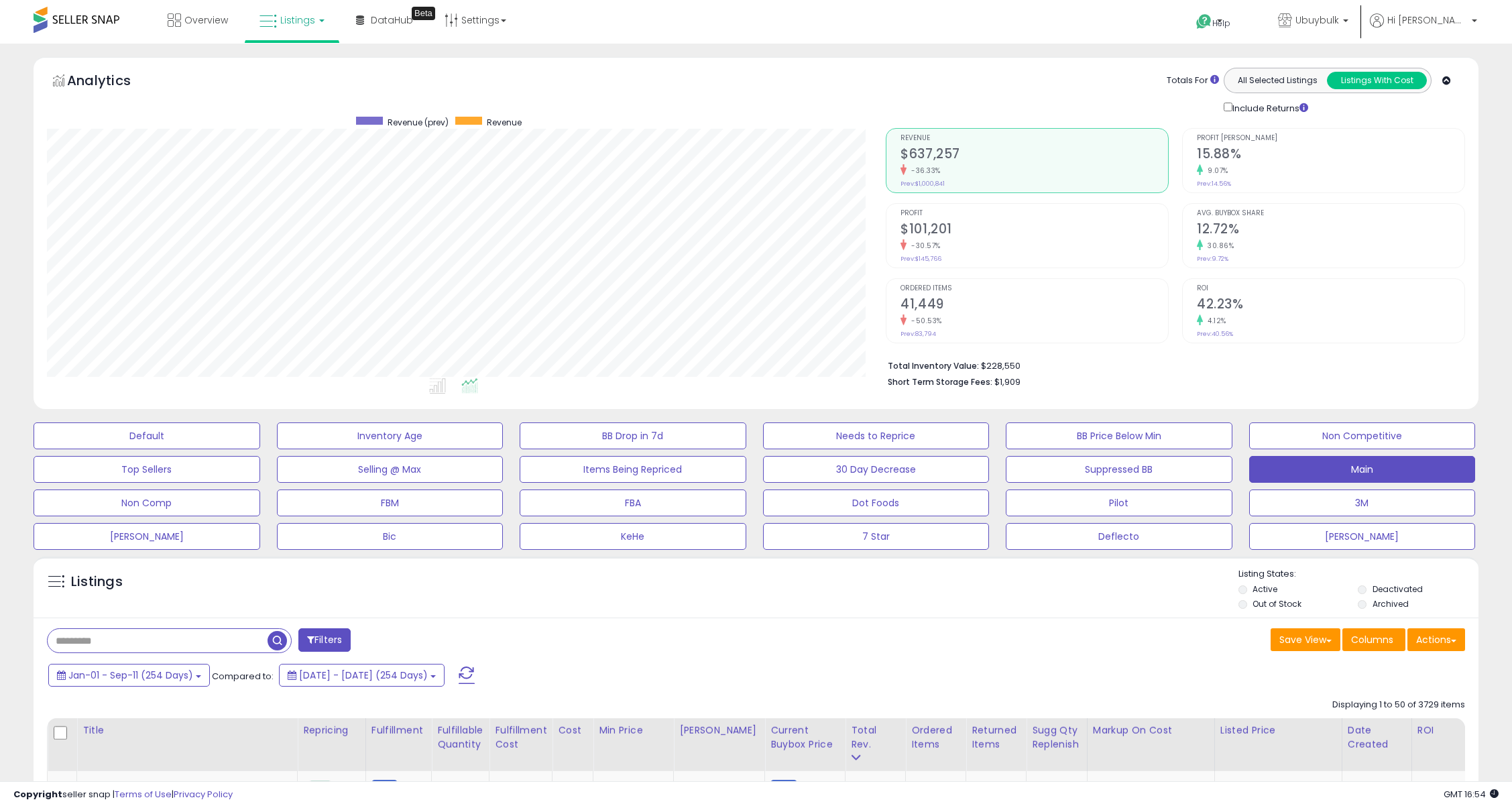
click at [311, 25] on span "Listings" at bounding box center [297, 20] width 35 height 13
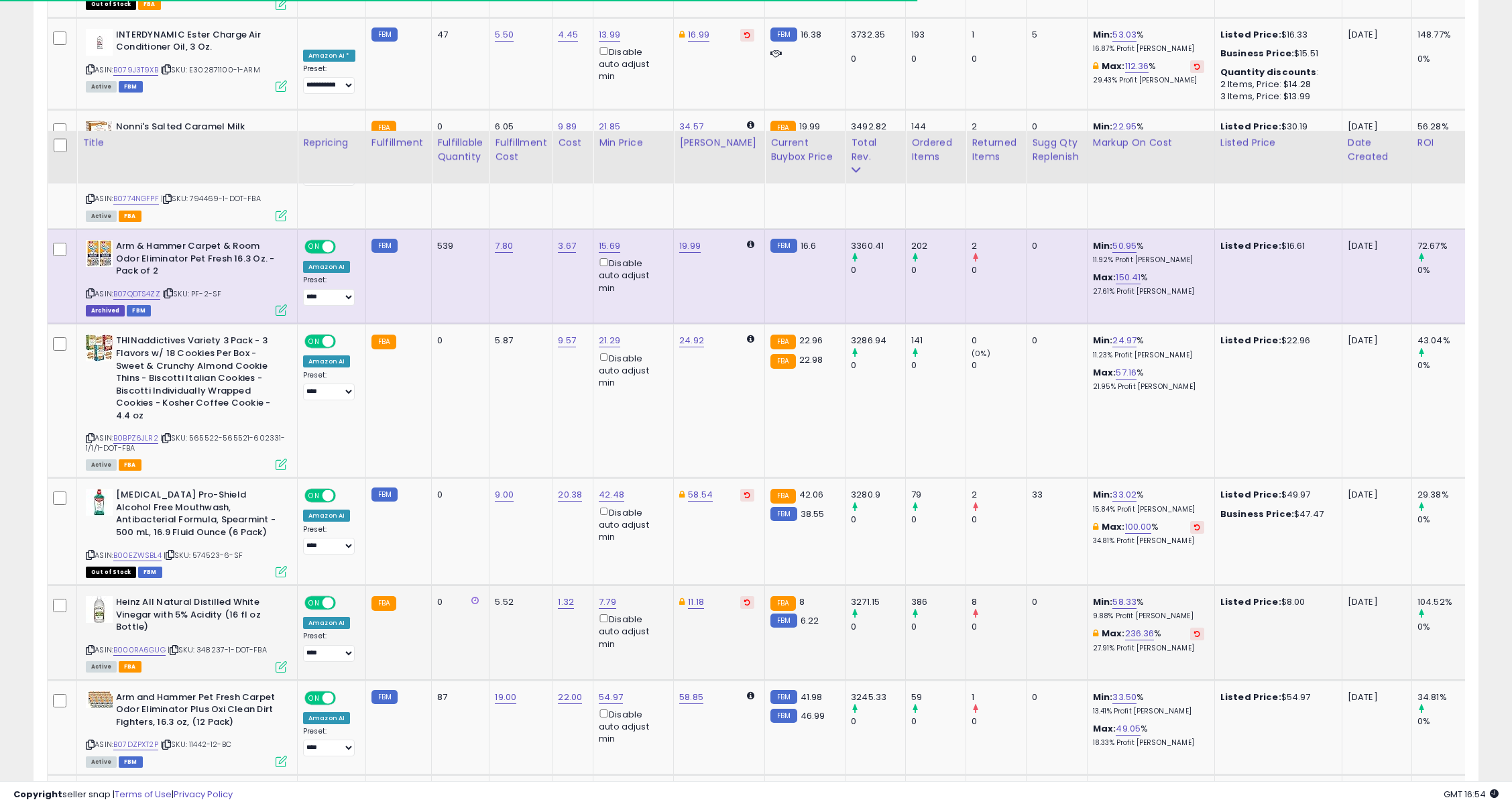
scroll to position [2012, 0]
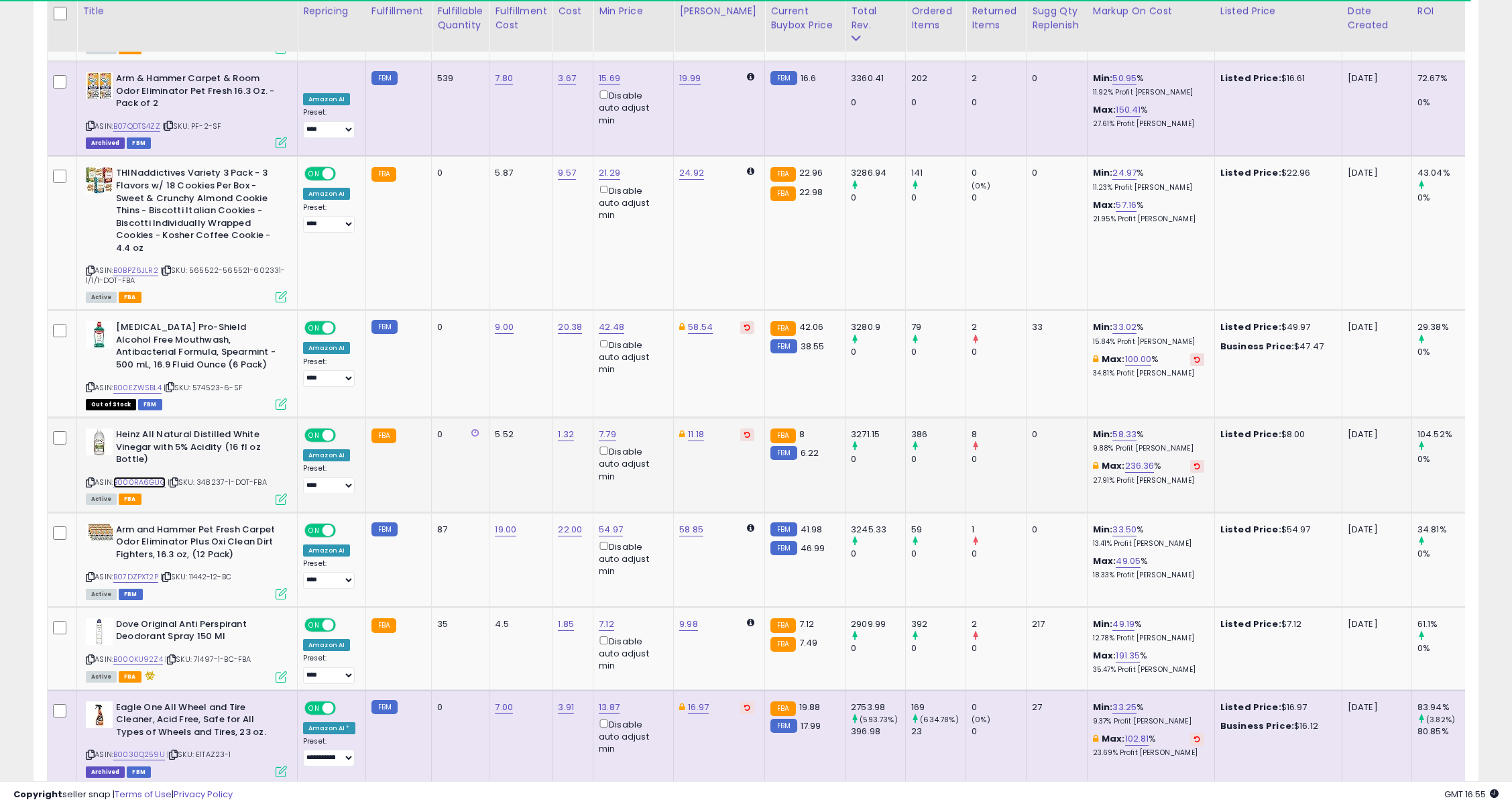
click at [138, 477] on link "B000RA6GUG" at bounding box center [139, 482] width 53 height 11
click at [205, 477] on span "| SKU: 348237-1-DOT-FBA" at bounding box center [217, 482] width 99 height 10
copy span "348237"
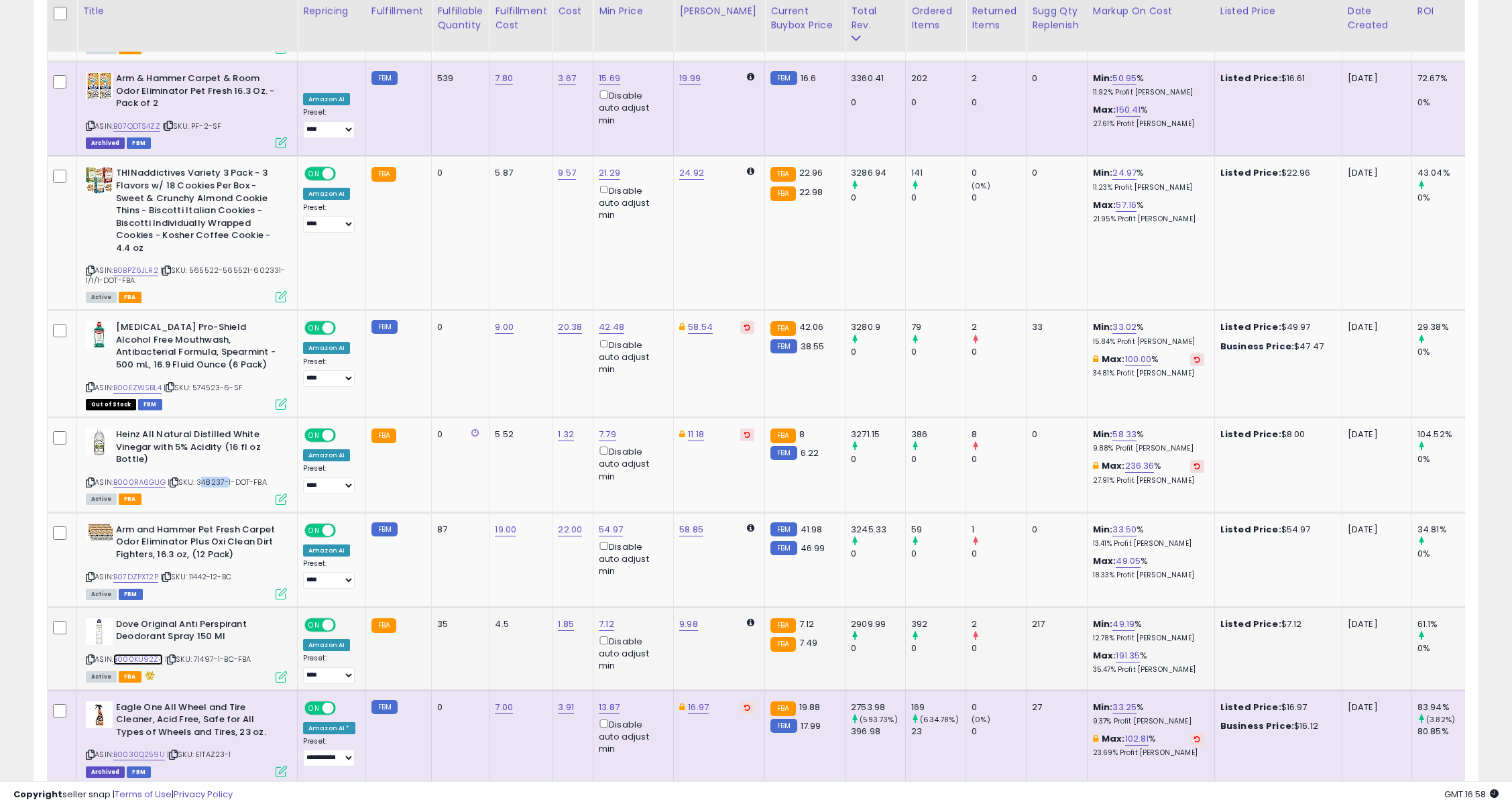
click at [144, 654] on link "B000KU92Z4" at bounding box center [138, 659] width 50 height 11
click at [205, 654] on span "| SKU: 71497-1-BC-FBA" at bounding box center [208, 659] width 87 height 10
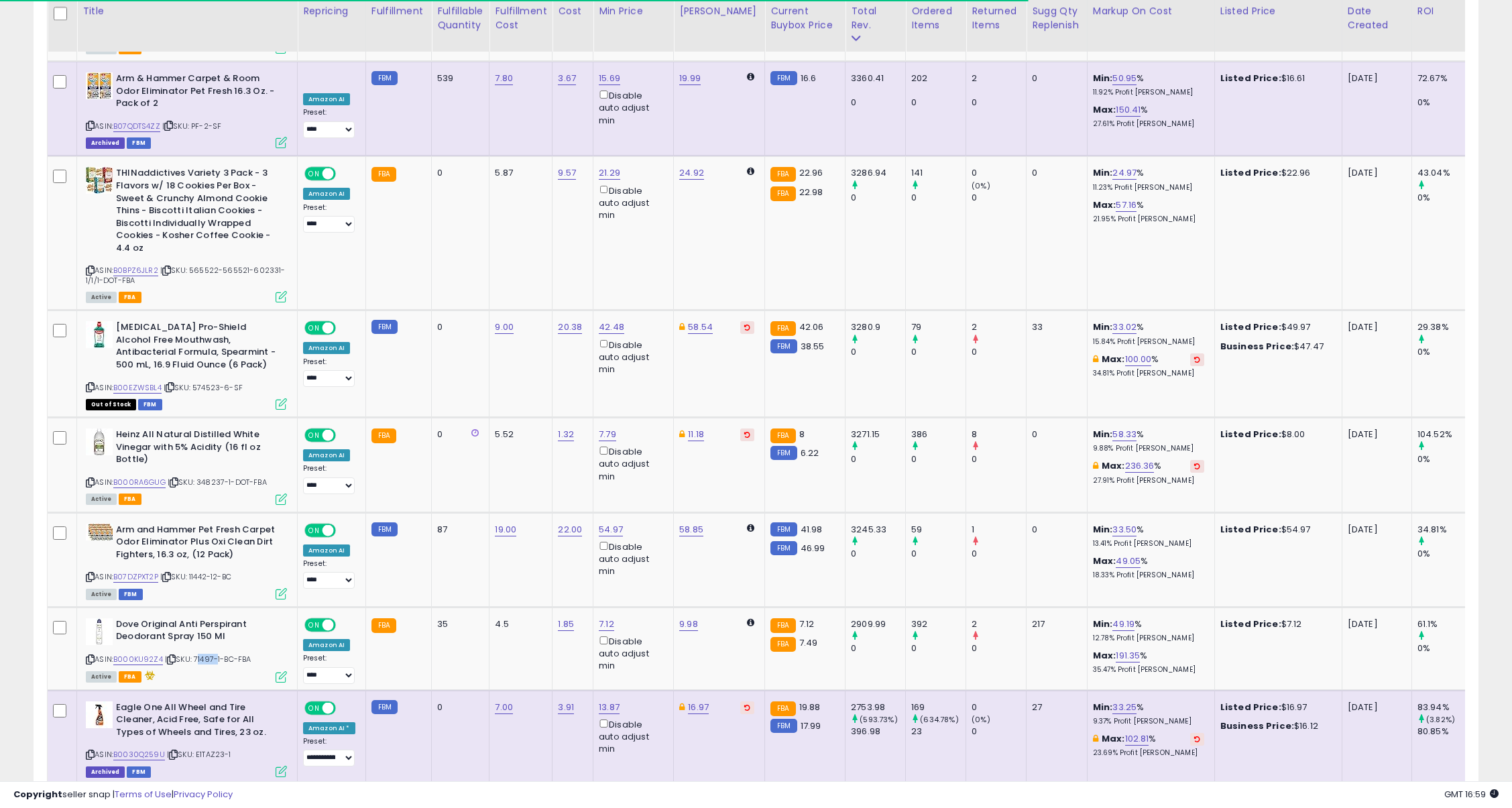
copy span "71497"
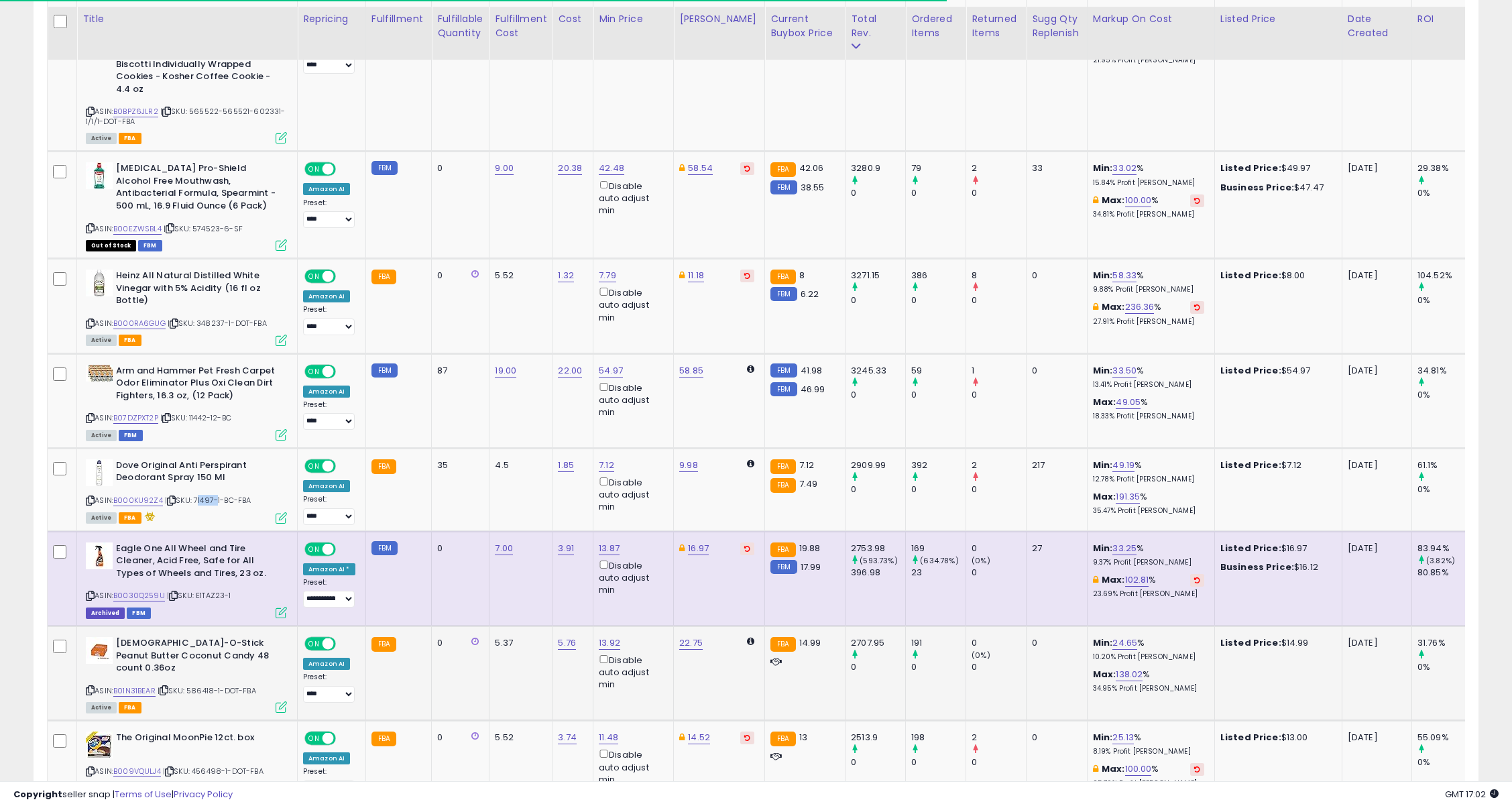
scroll to position [2179, 0]
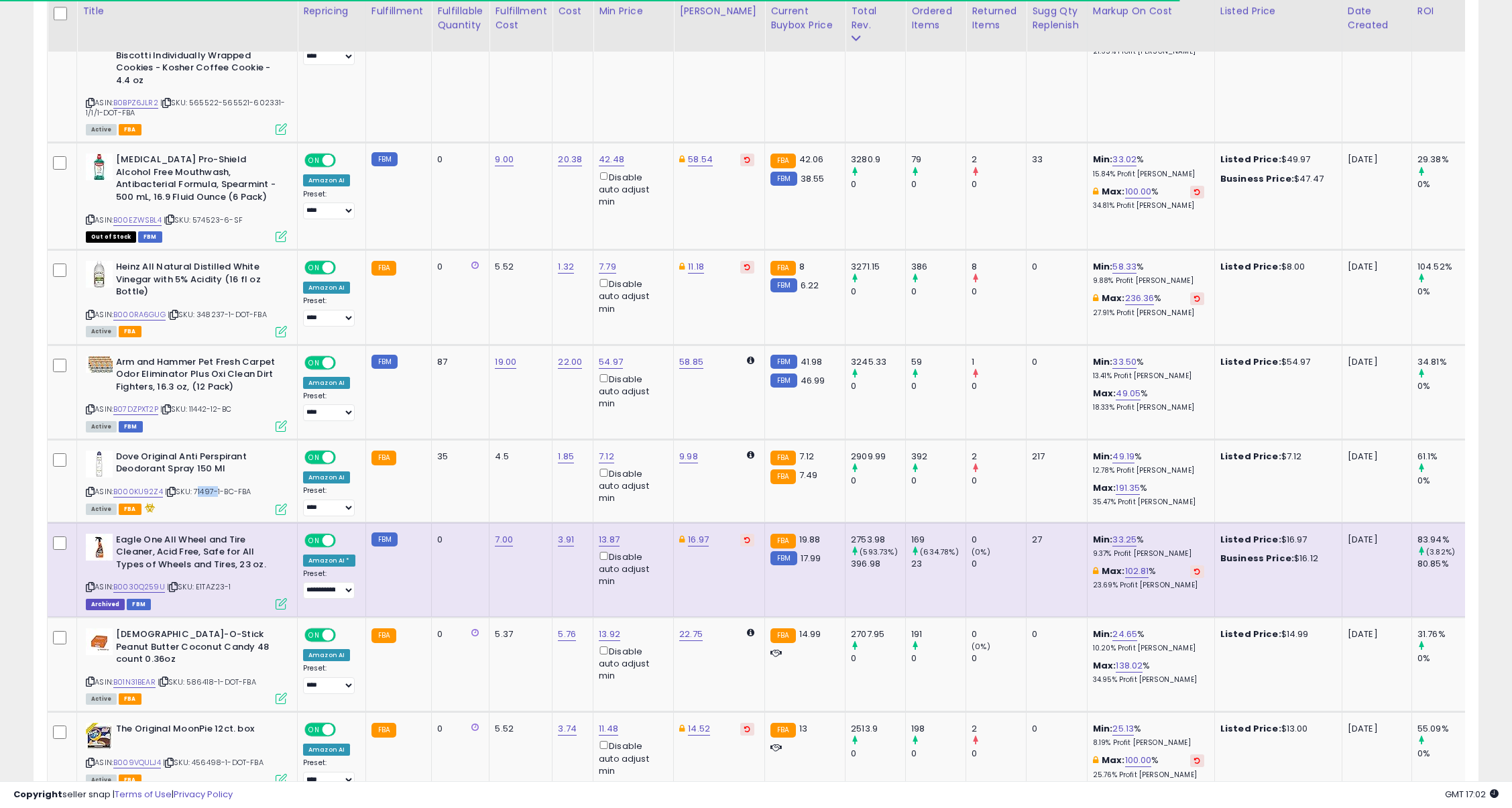
click at [92, 583] on icon at bounding box center [90, 587] width 9 height 7
click at [131, 581] on link "B0030Q259U" at bounding box center [139, 586] width 52 height 11
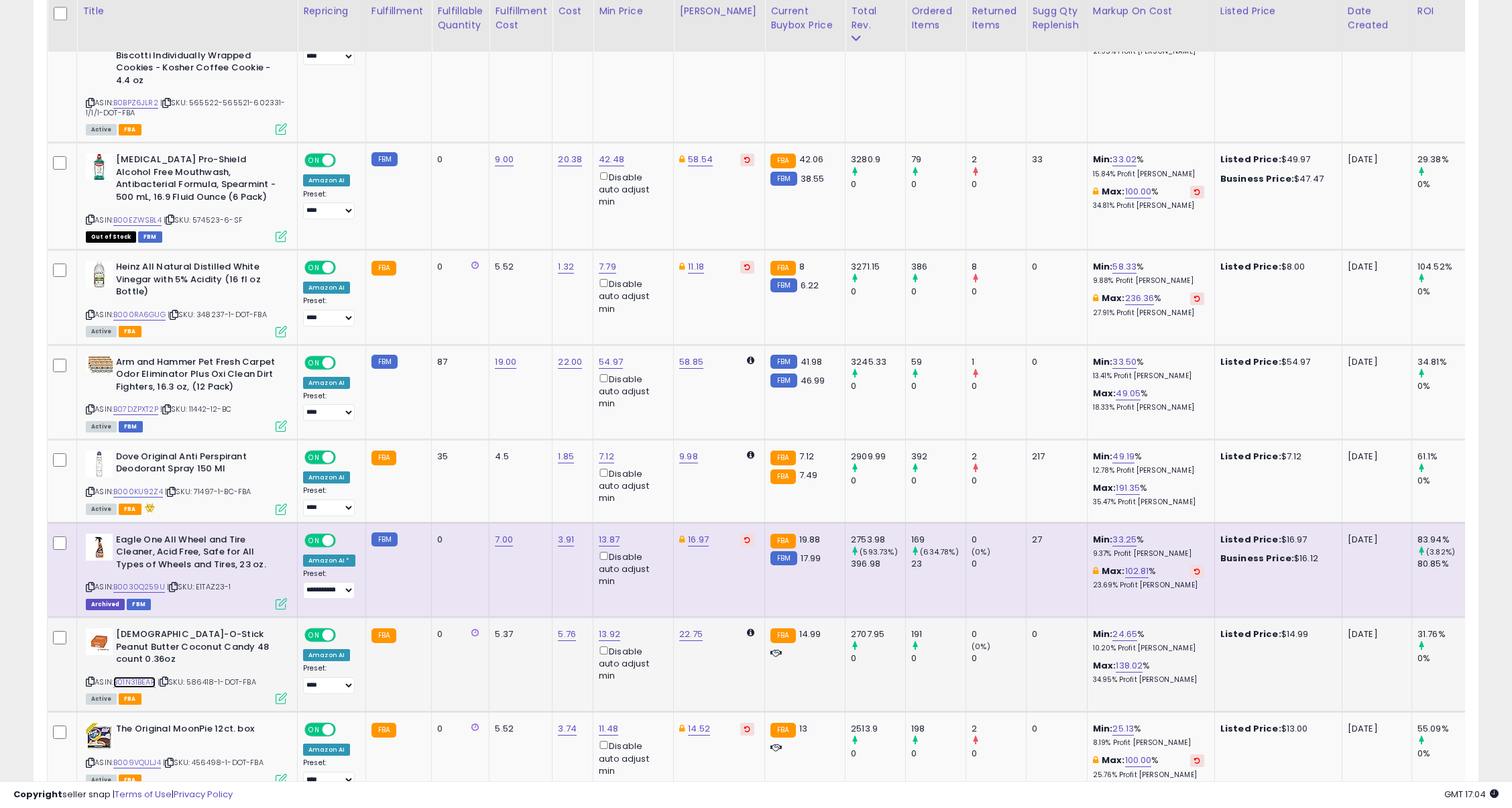
click at [138, 677] on link "B01N31BEAR" at bounding box center [134, 682] width 42 height 11
click at [215, 677] on span "| SKU: 586418-1-DOT-FBA" at bounding box center [207, 682] width 99 height 10
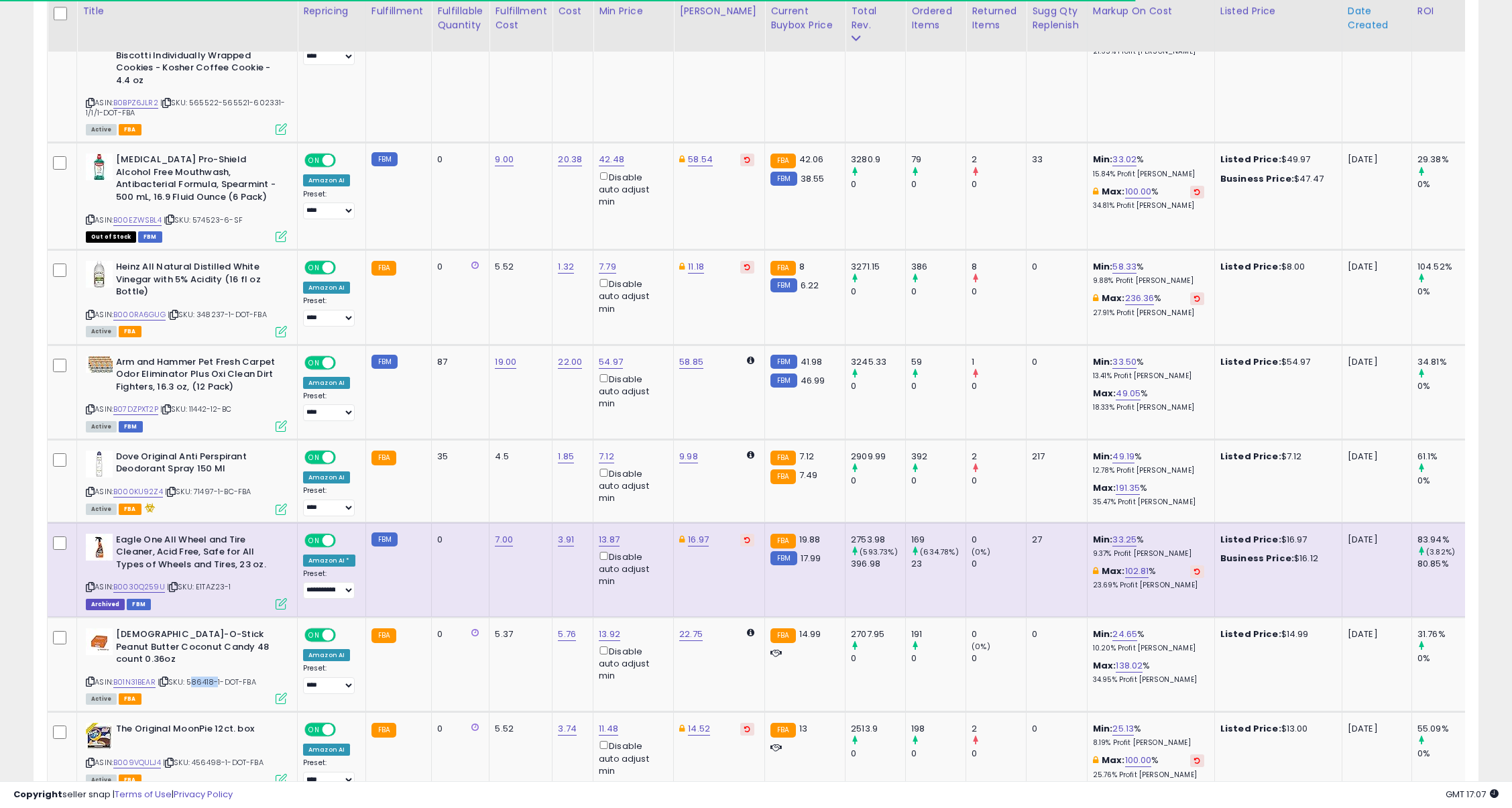
copy span "586418"
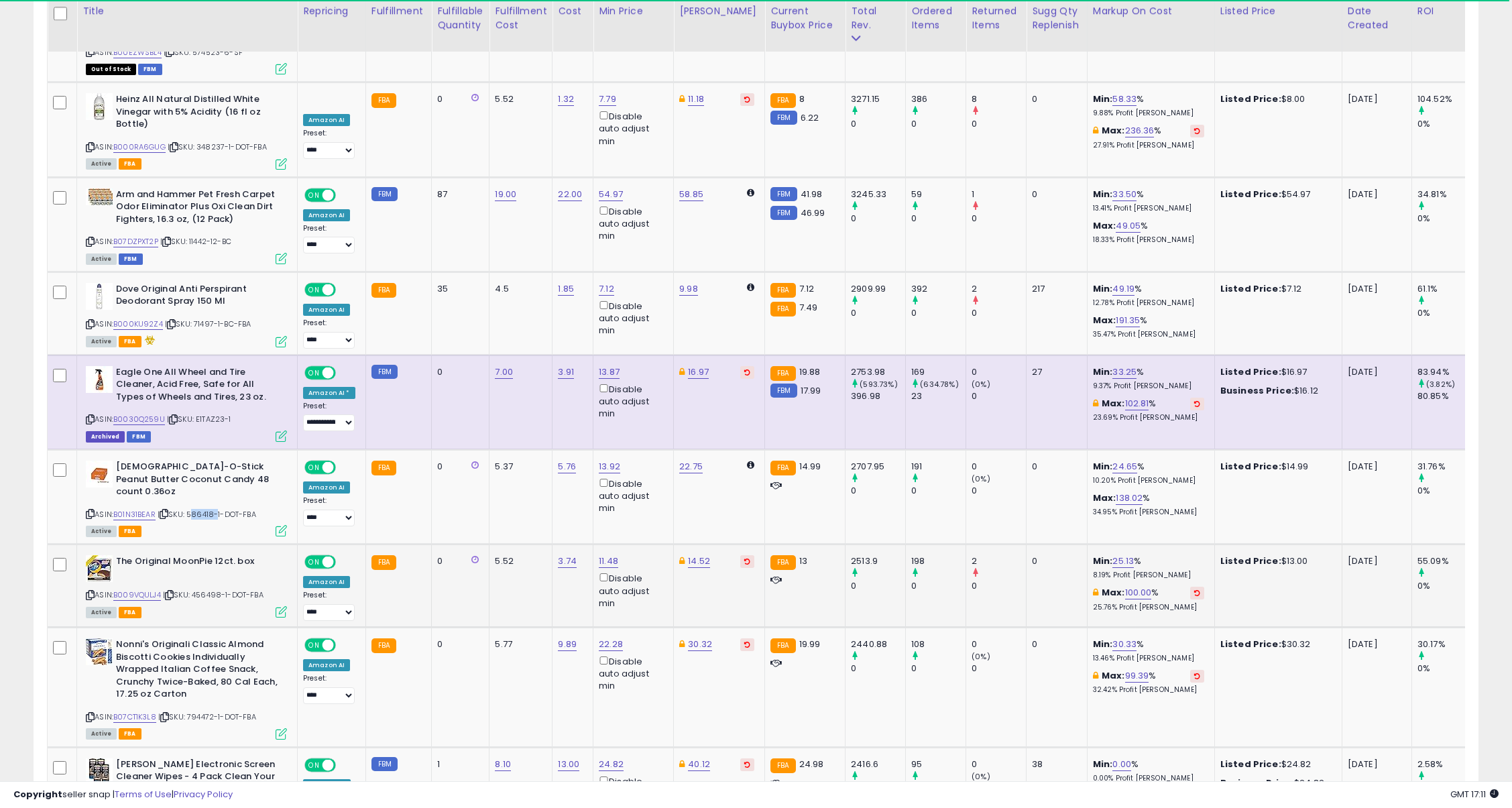
scroll to position [2431, 0]
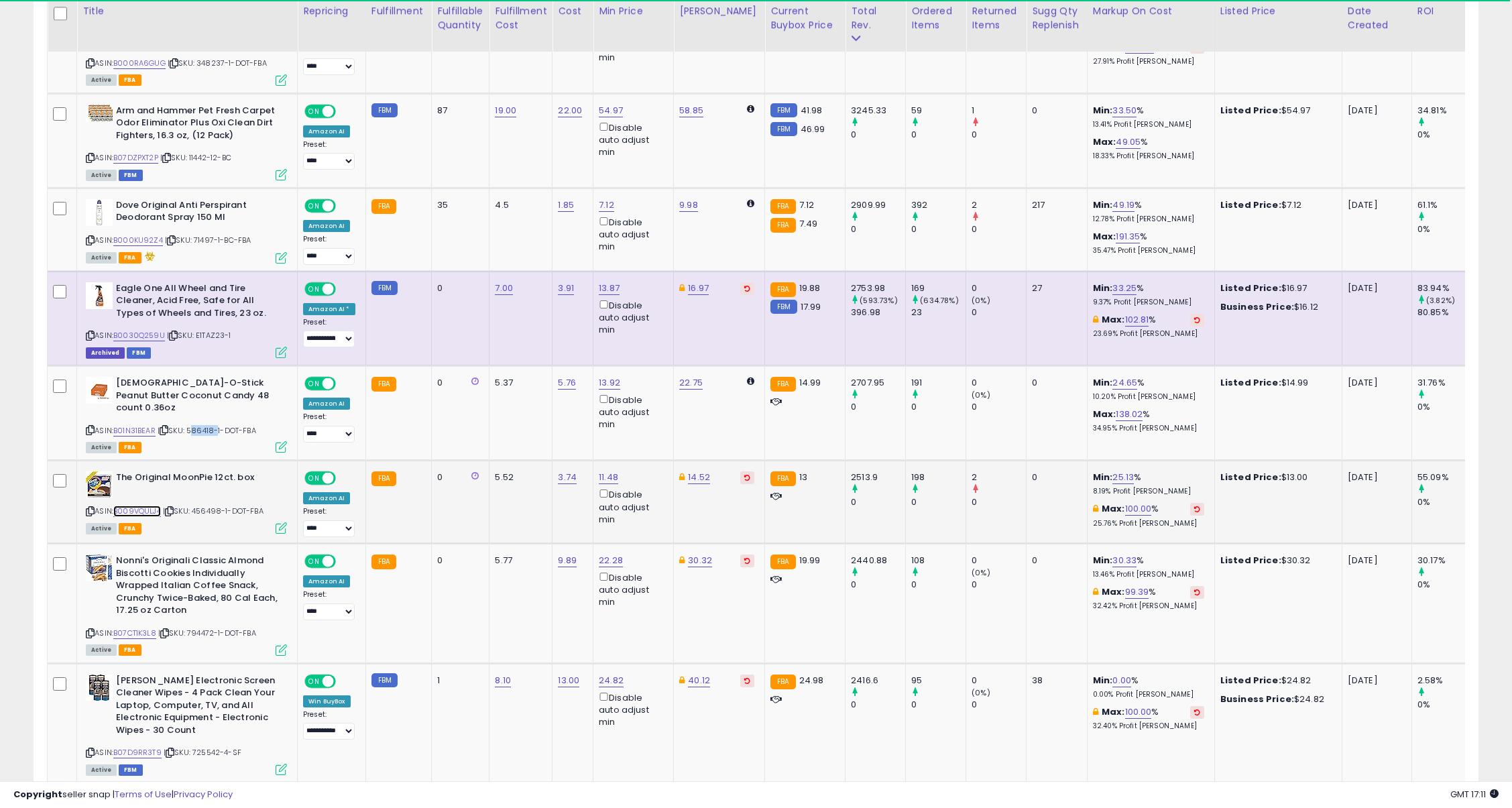
click at [146, 506] on link "B009VQULJ4" at bounding box center [137, 511] width 47 height 11
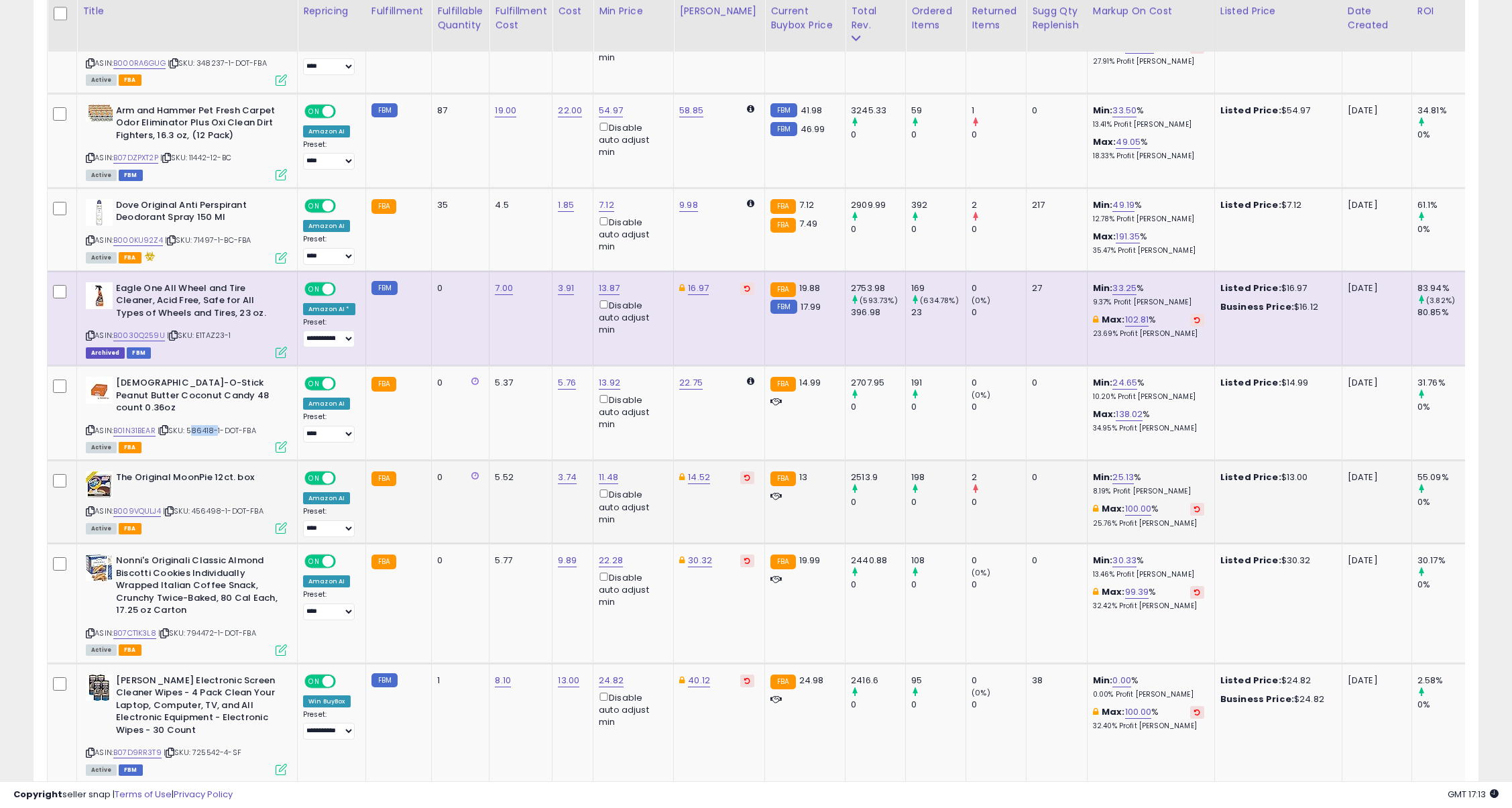
click at [208, 506] on span "| SKU: 456498-1-DOT-FBA" at bounding box center [213, 511] width 101 height 10
copy span "456498"
click at [136, 628] on link "B07CT1K3L8" at bounding box center [135, 633] width 43 height 11
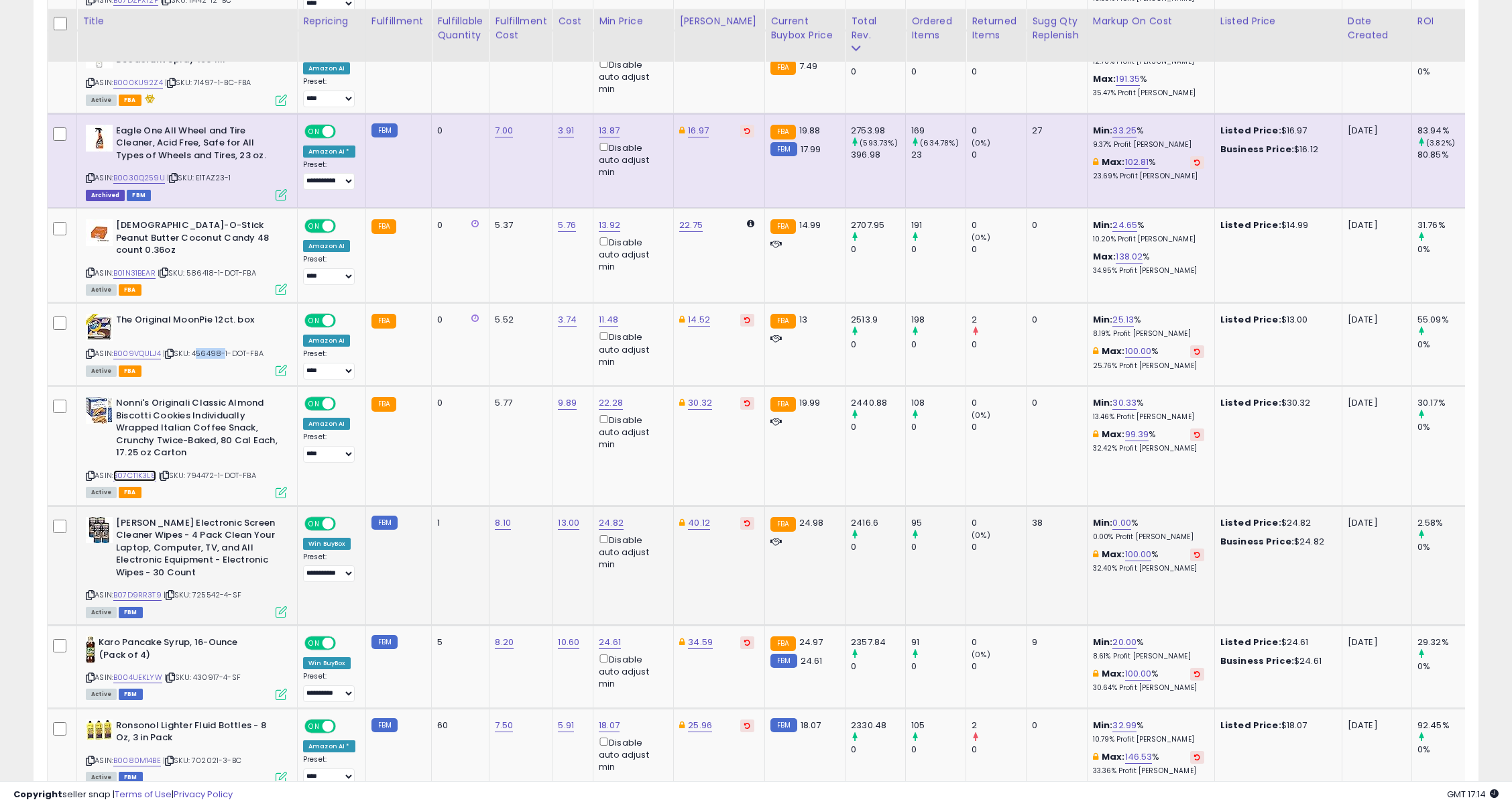
scroll to position [2598, 0]
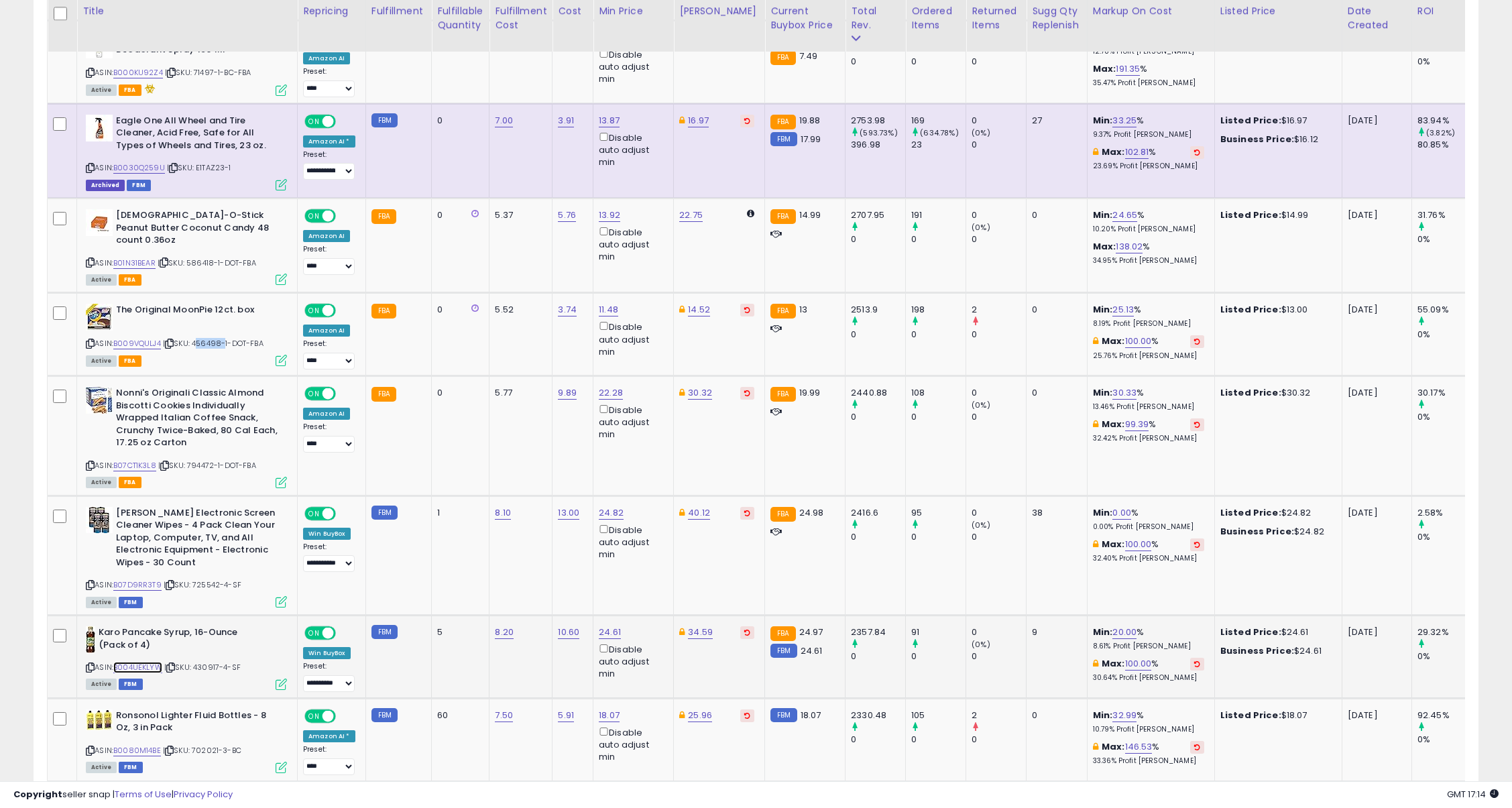
click at [151, 662] on link "B004UEKLYW" at bounding box center [138, 667] width 49 height 11
click at [203, 662] on span "| SKU: 430917-4-SF" at bounding box center [202, 667] width 76 height 10
copy span "430917"
click at [206, 662] on span "| SKU: 430917-4-SF" at bounding box center [202, 667] width 76 height 10
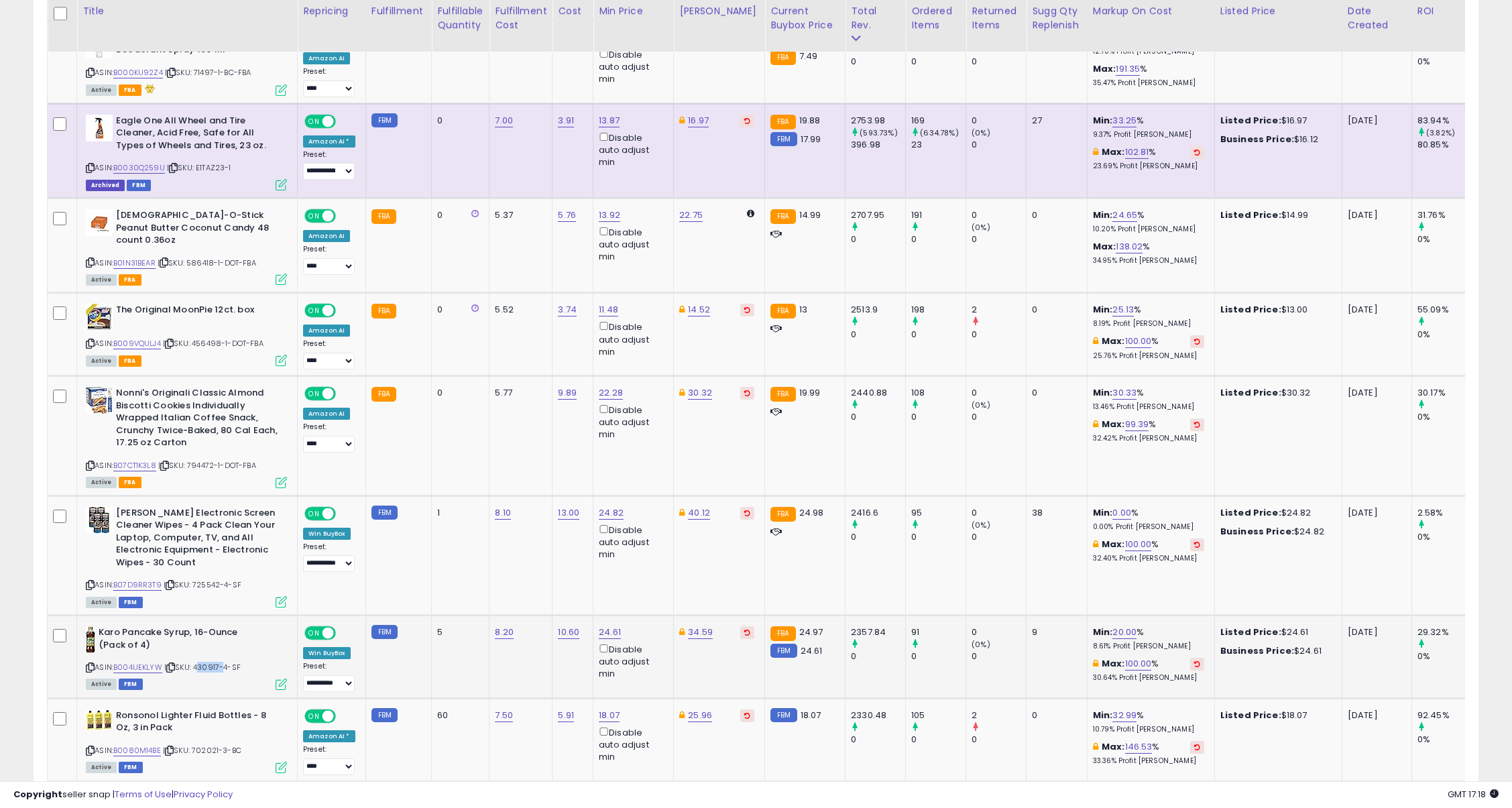
click at [206, 662] on span "| SKU: 430917-4-SF" at bounding box center [202, 667] width 76 height 10
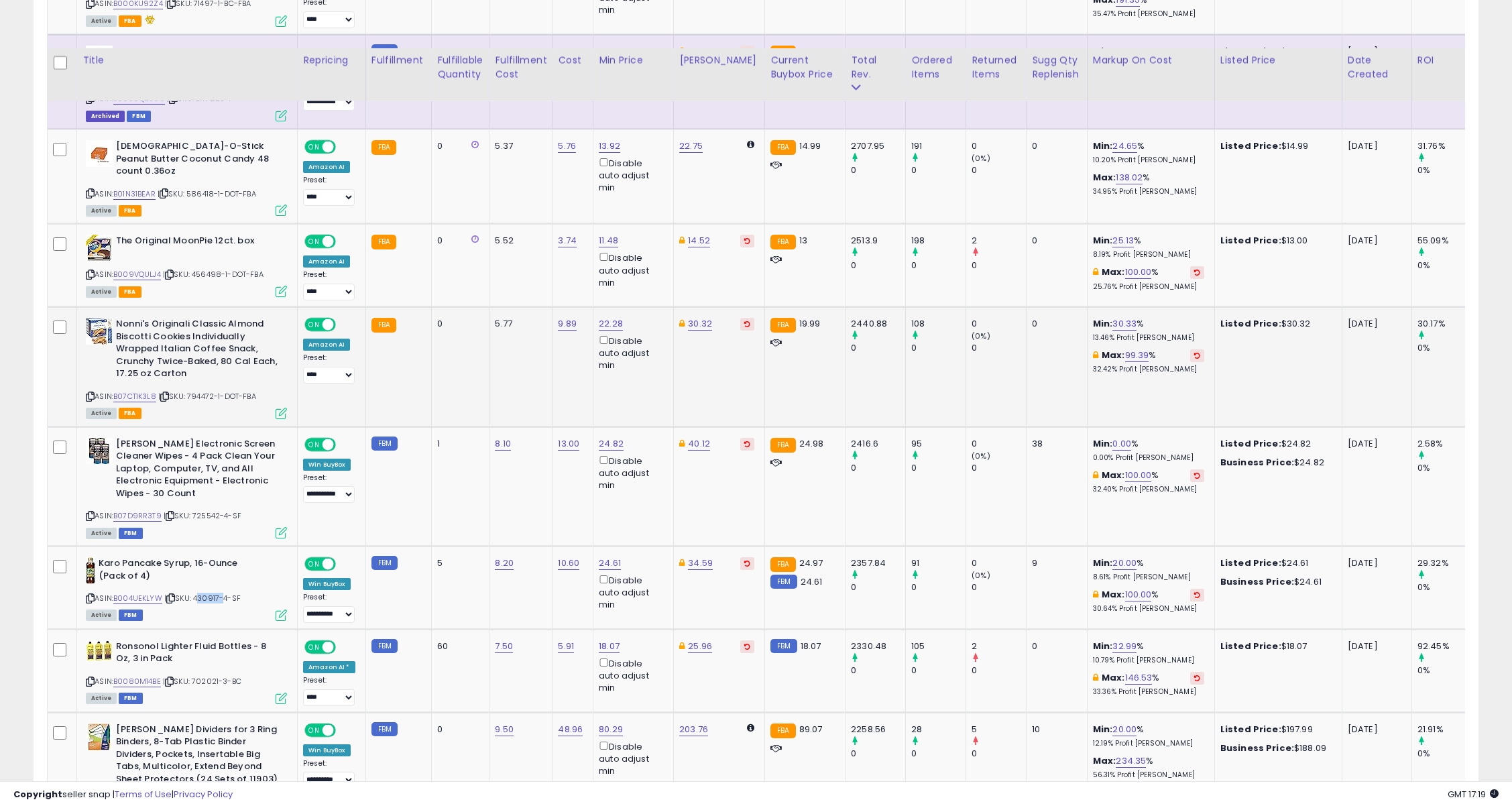
scroll to position [2766, 0]
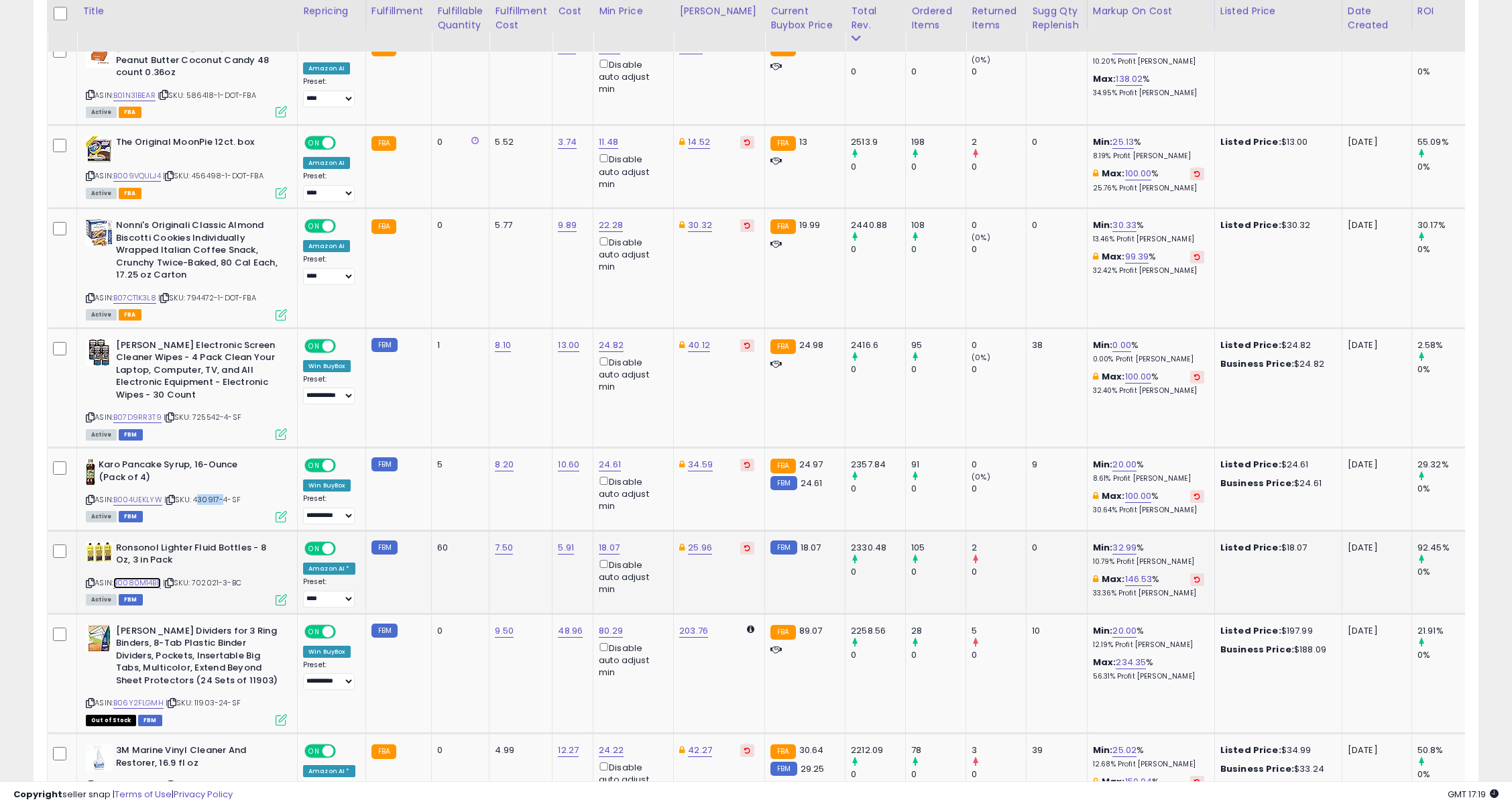
click at [142, 577] on link "B0080M14BE" at bounding box center [137, 583] width 47 height 11
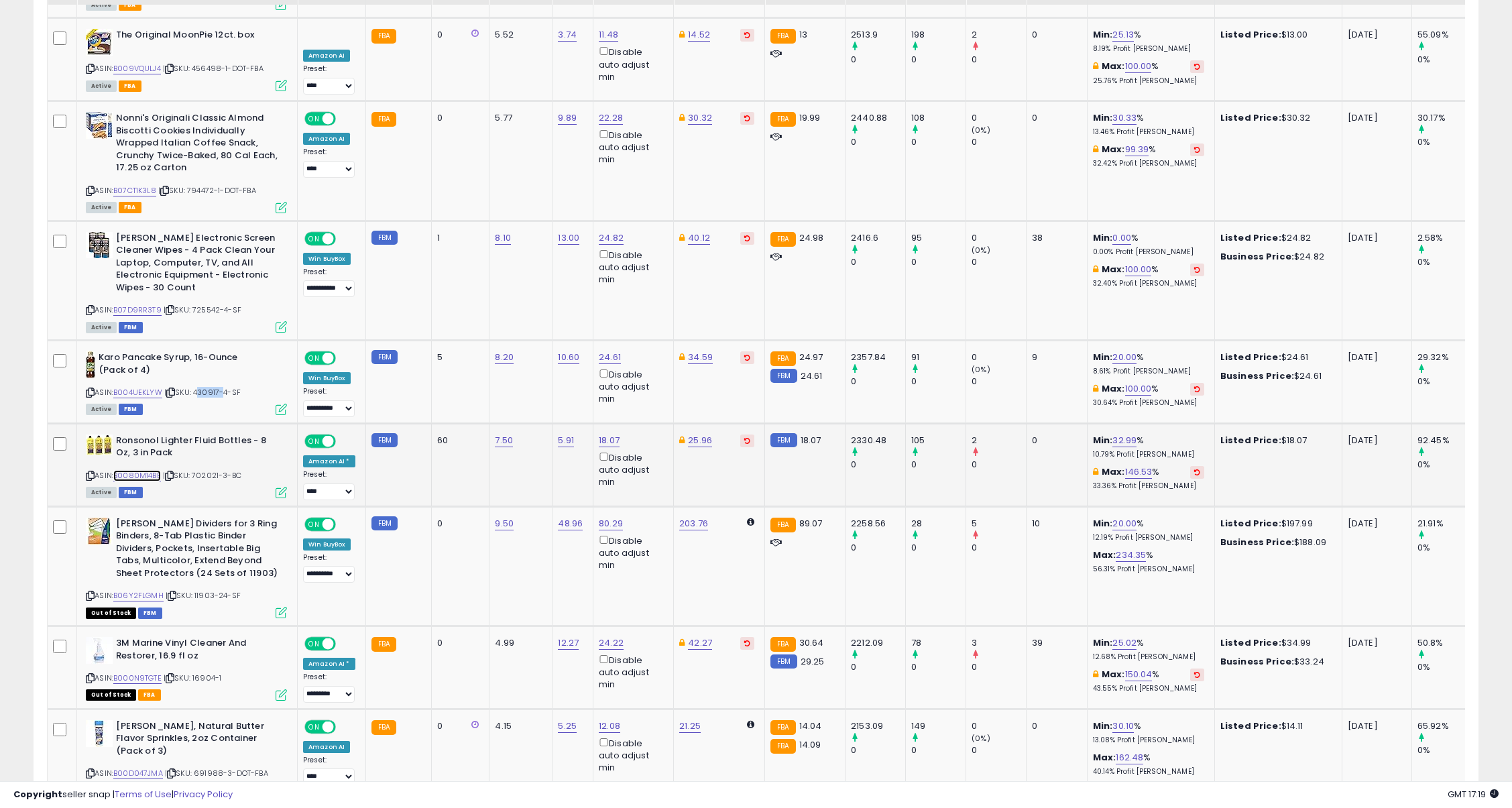
scroll to position [3017, 0]
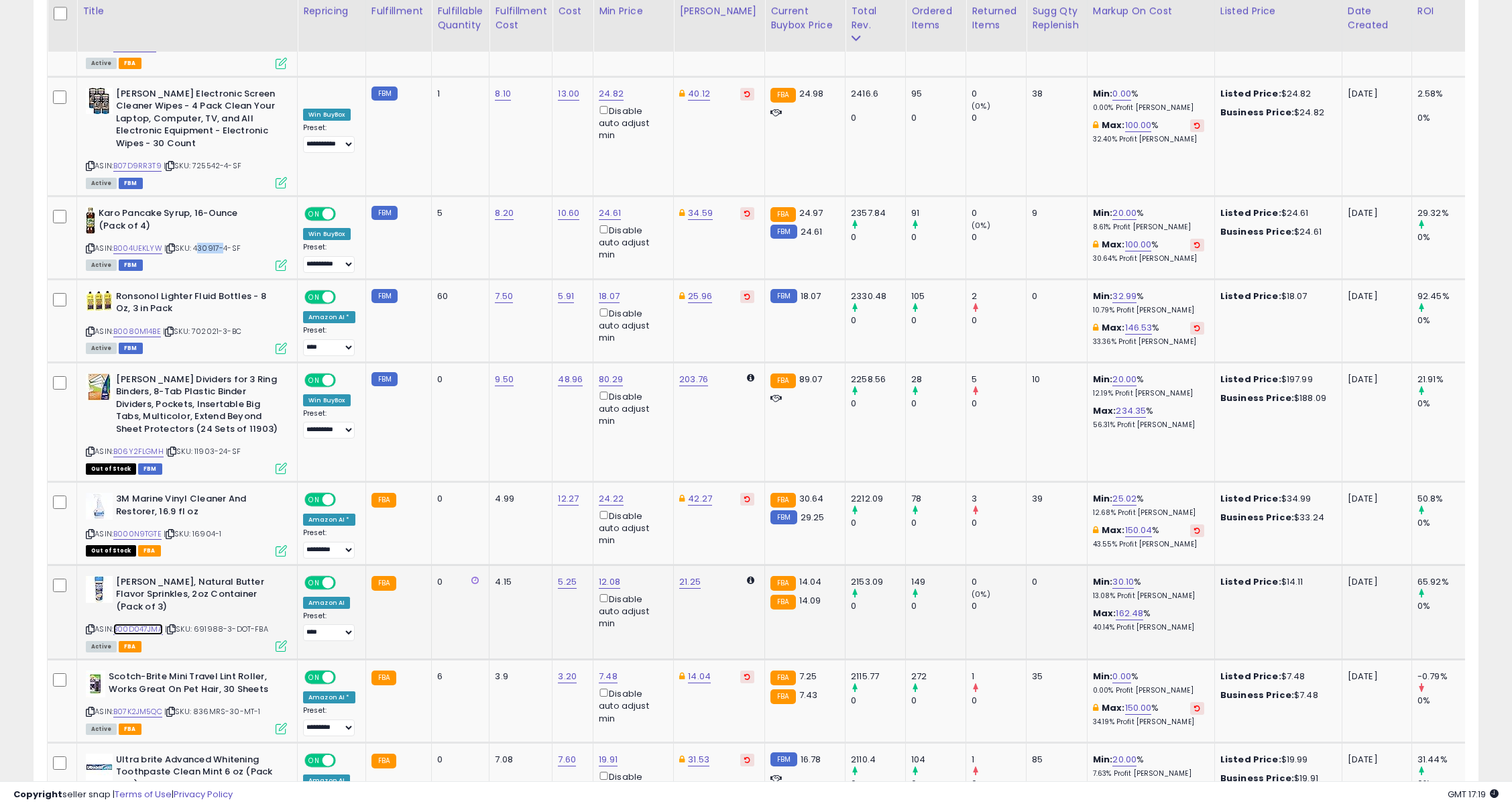
click at [137, 623] on link "B00D047JMA" at bounding box center [138, 629] width 50 height 11
click at [207, 623] on span "| SKU: 691988-3-DOT-FBA" at bounding box center [216, 629] width 103 height 10
copy span "691988"
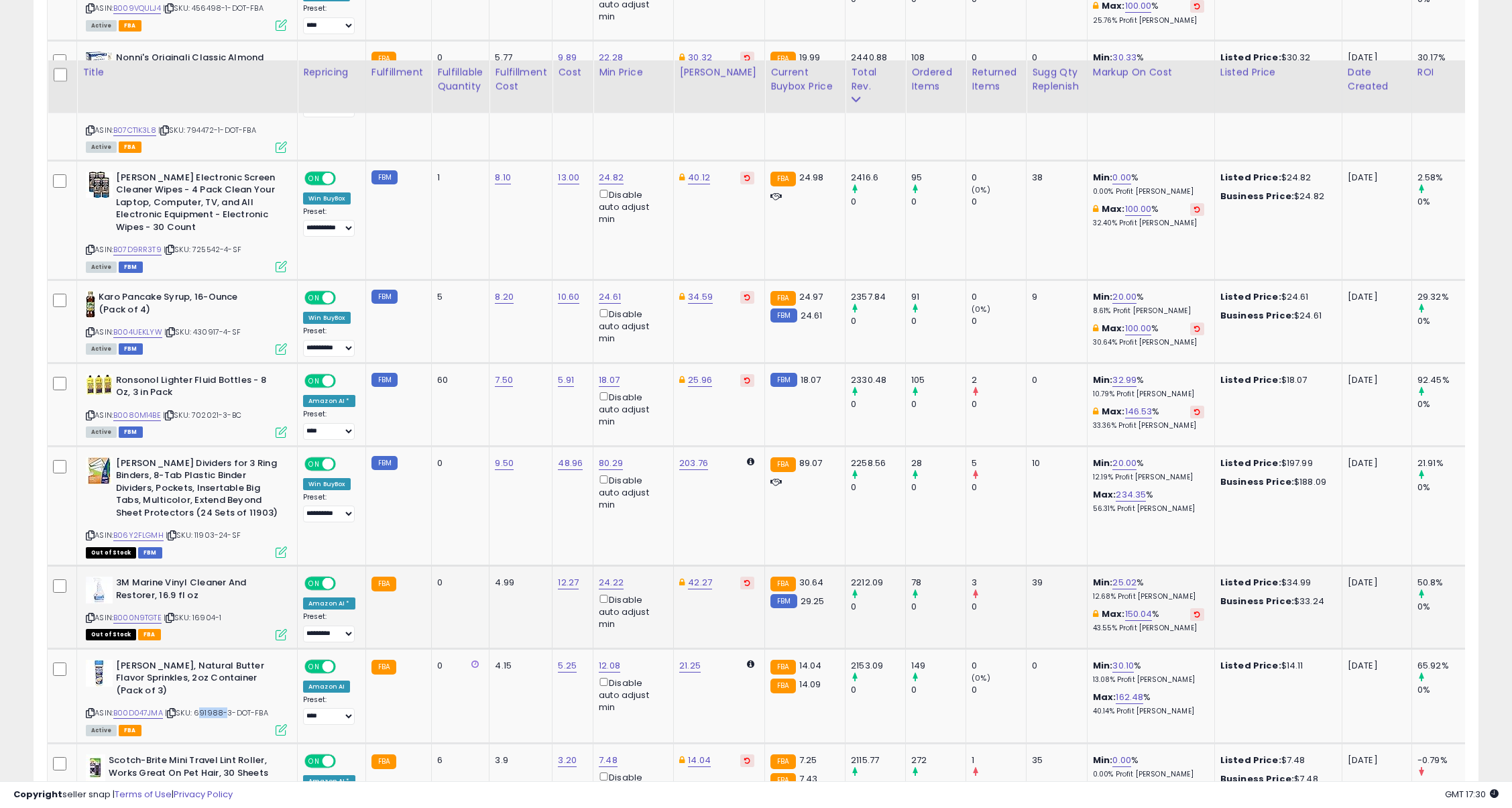
scroll to position [3101, 0]
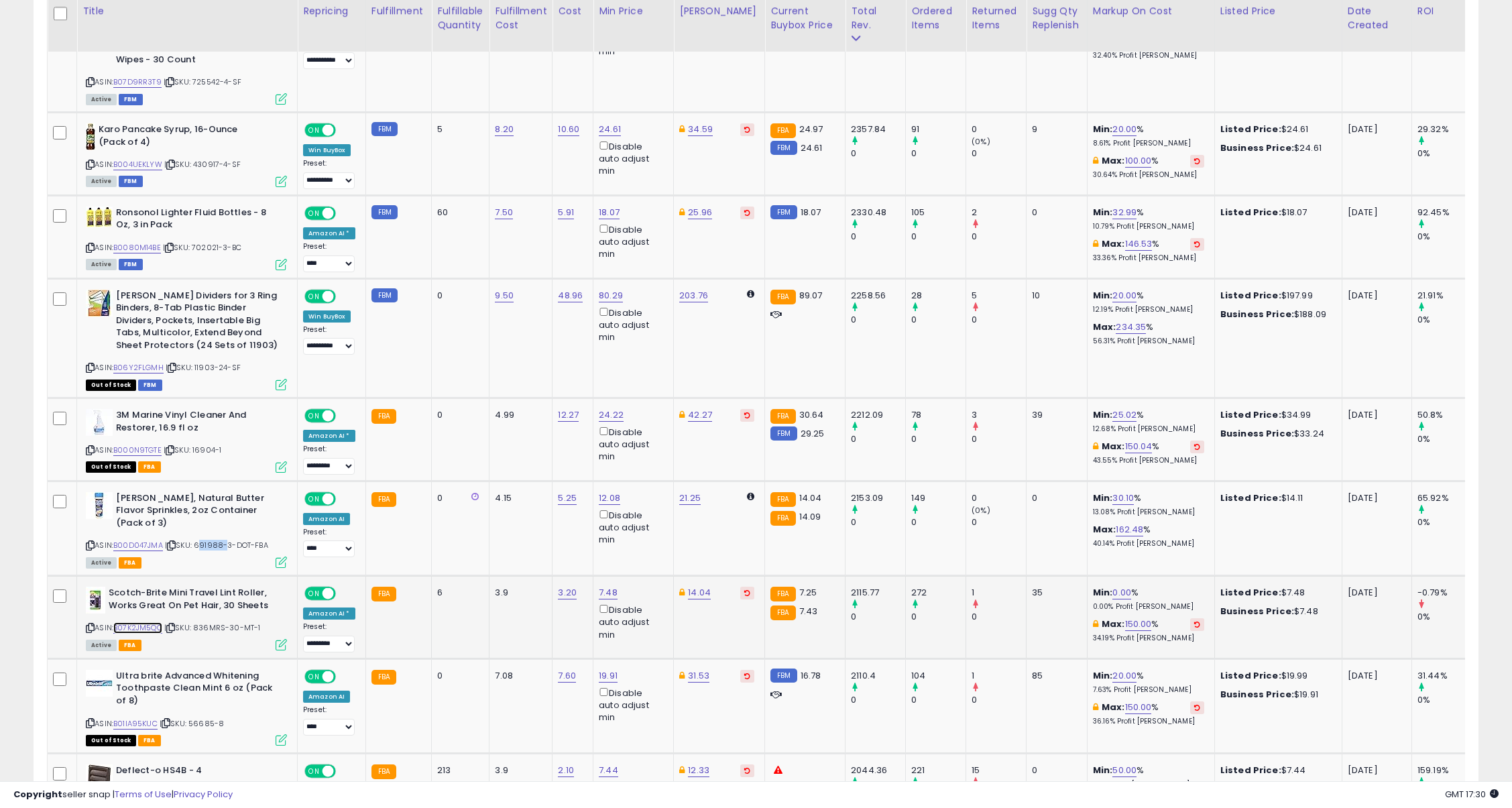
click at [156, 622] on link "B07K2JM5QC" at bounding box center [138, 627] width 49 height 11
click at [143, 718] on link "B01IA95KUC" at bounding box center [136, 723] width 44 height 11
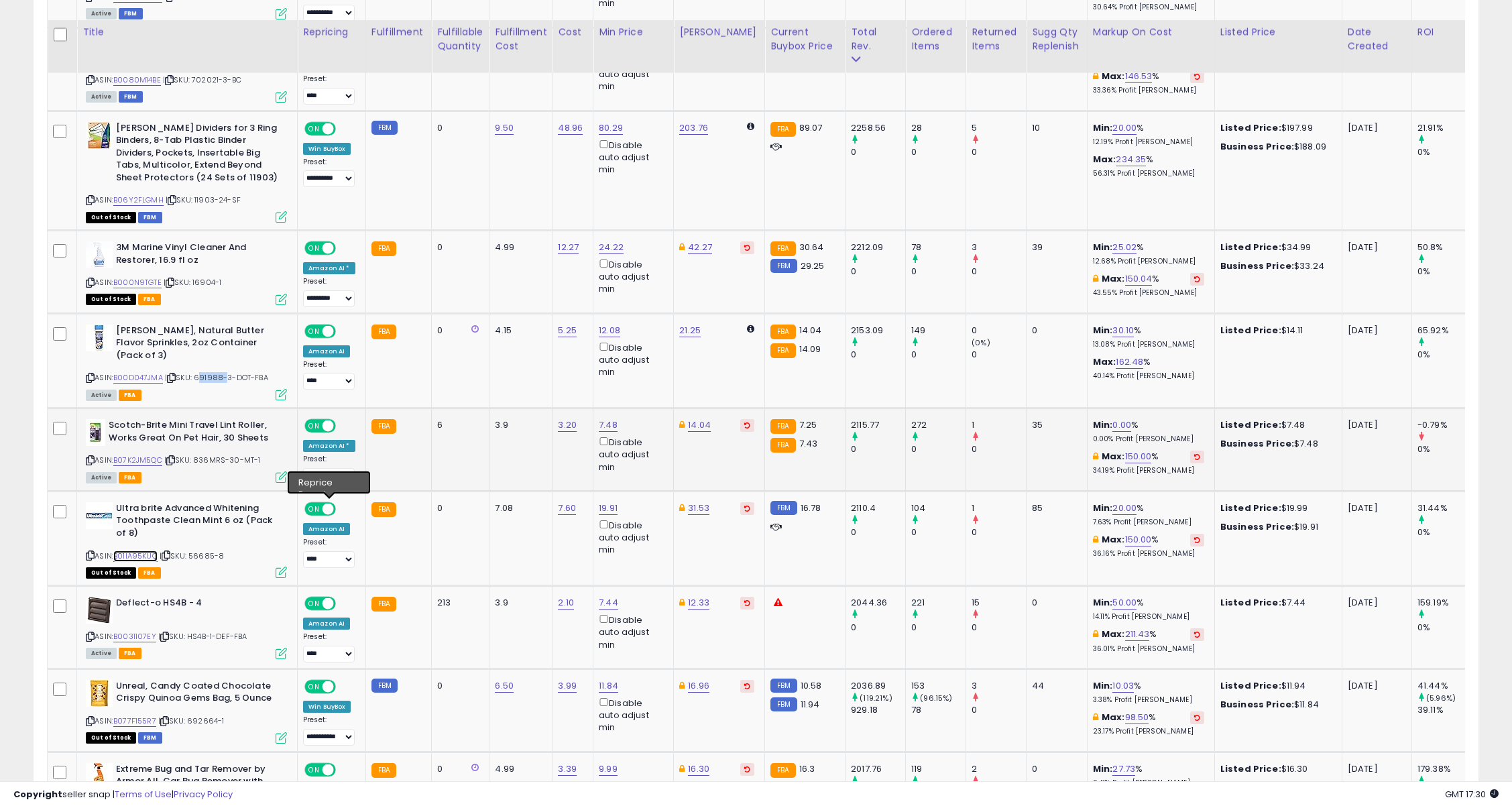
scroll to position [3353, 0]
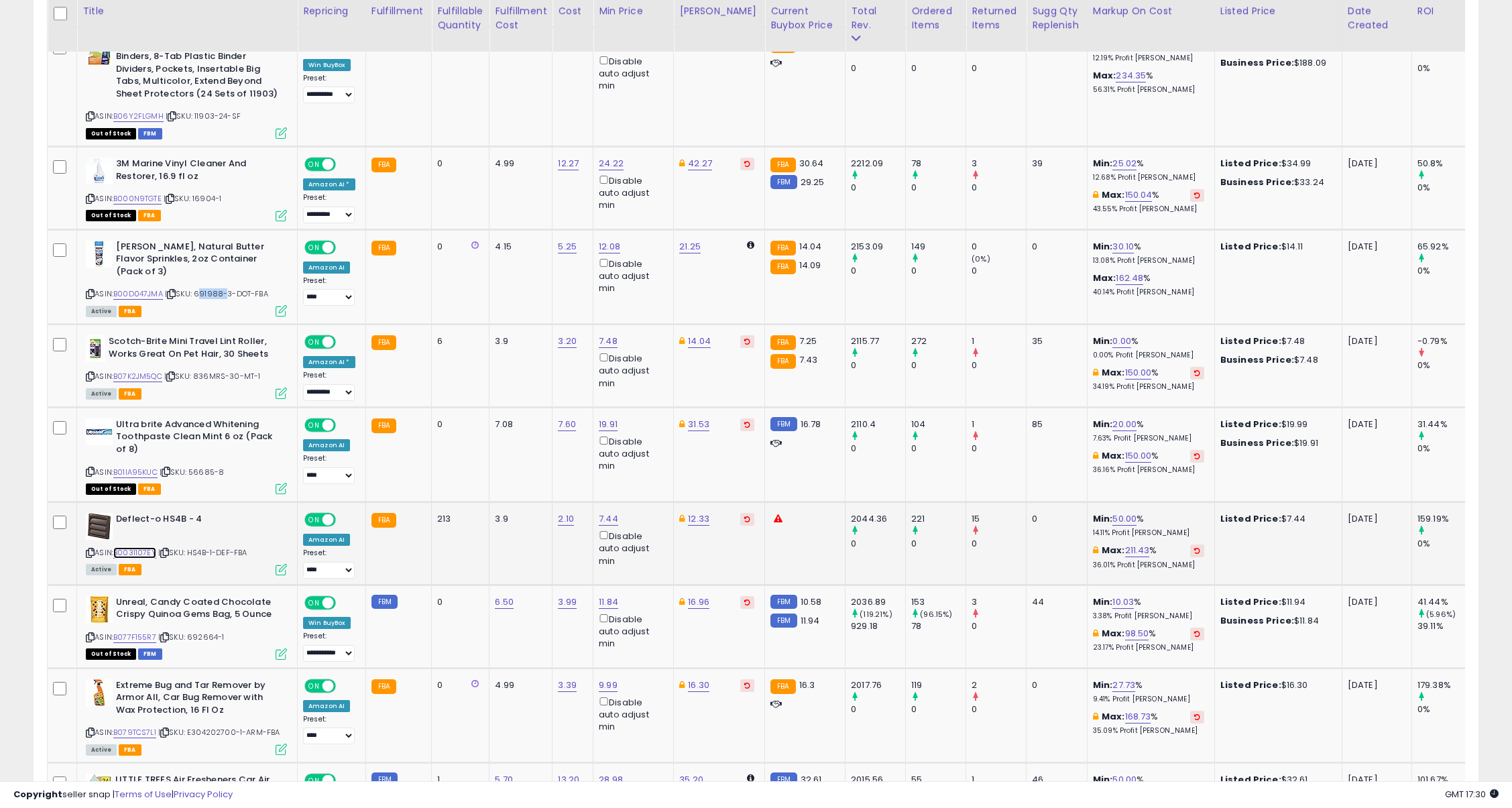
click at [139, 547] on link "B0031107EY" at bounding box center [135, 552] width 43 height 11
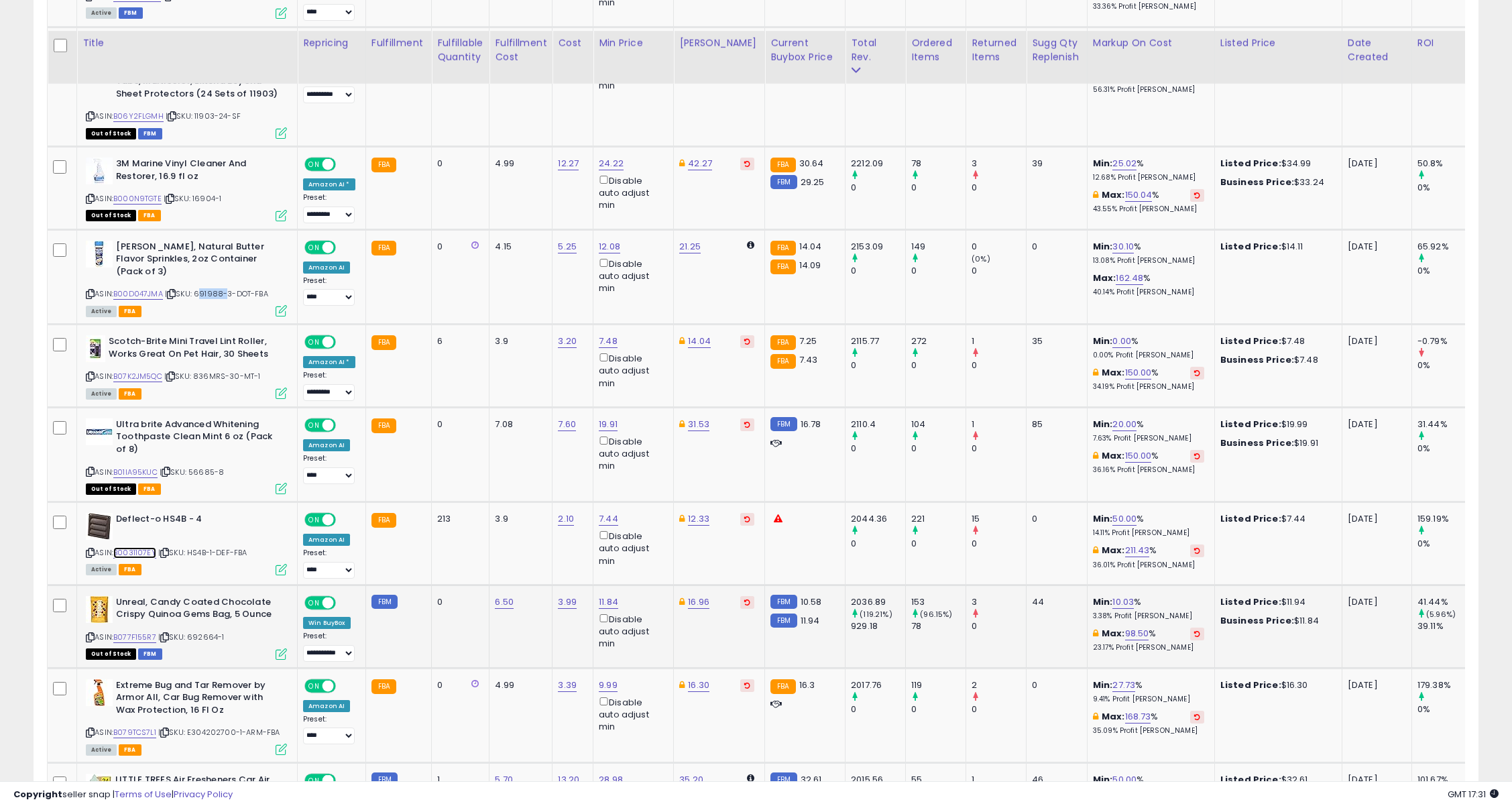
scroll to position [3437, 0]
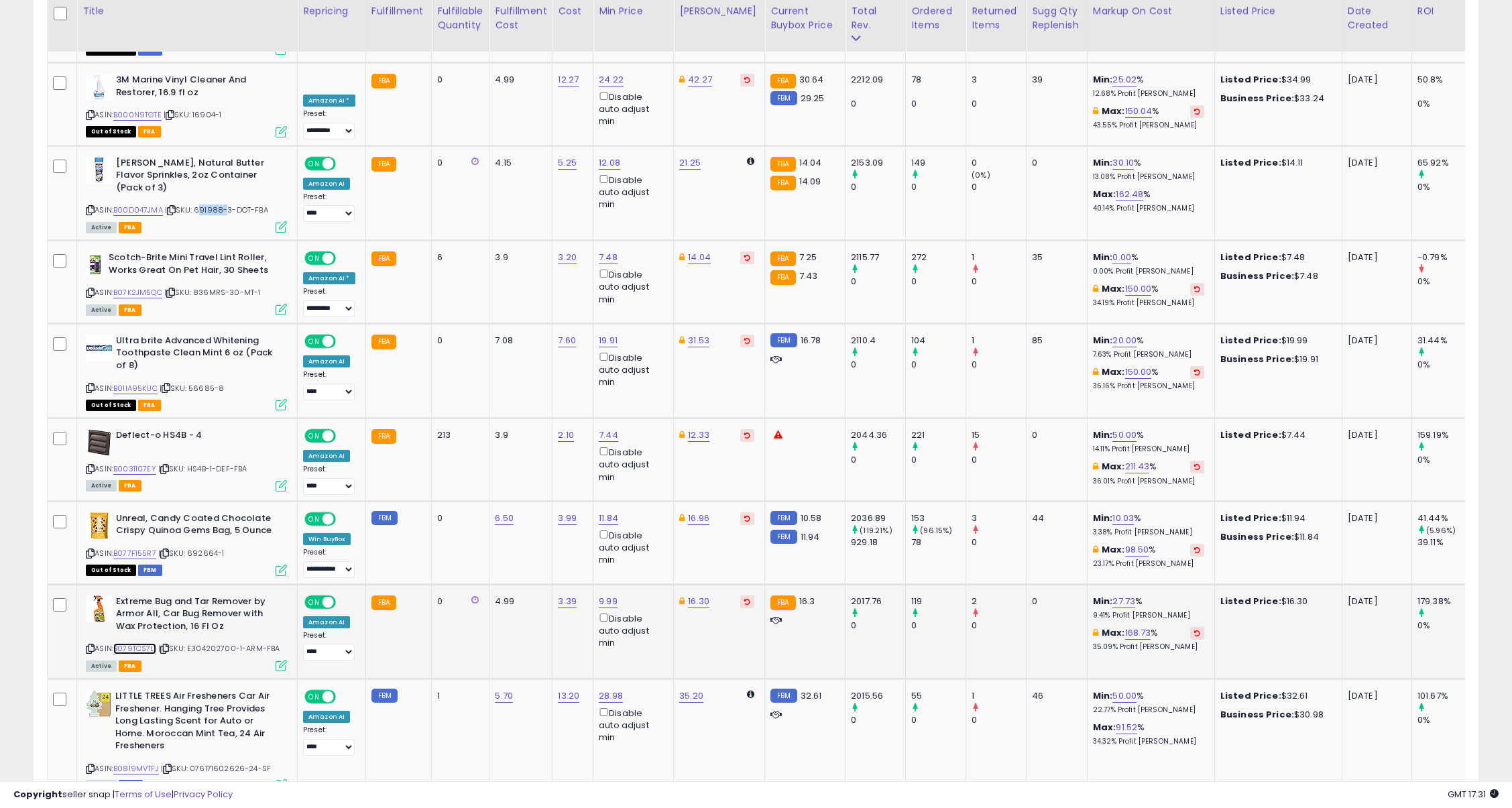
click at [149, 643] on link "B079TCS7L1" at bounding box center [135, 648] width 43 height 11
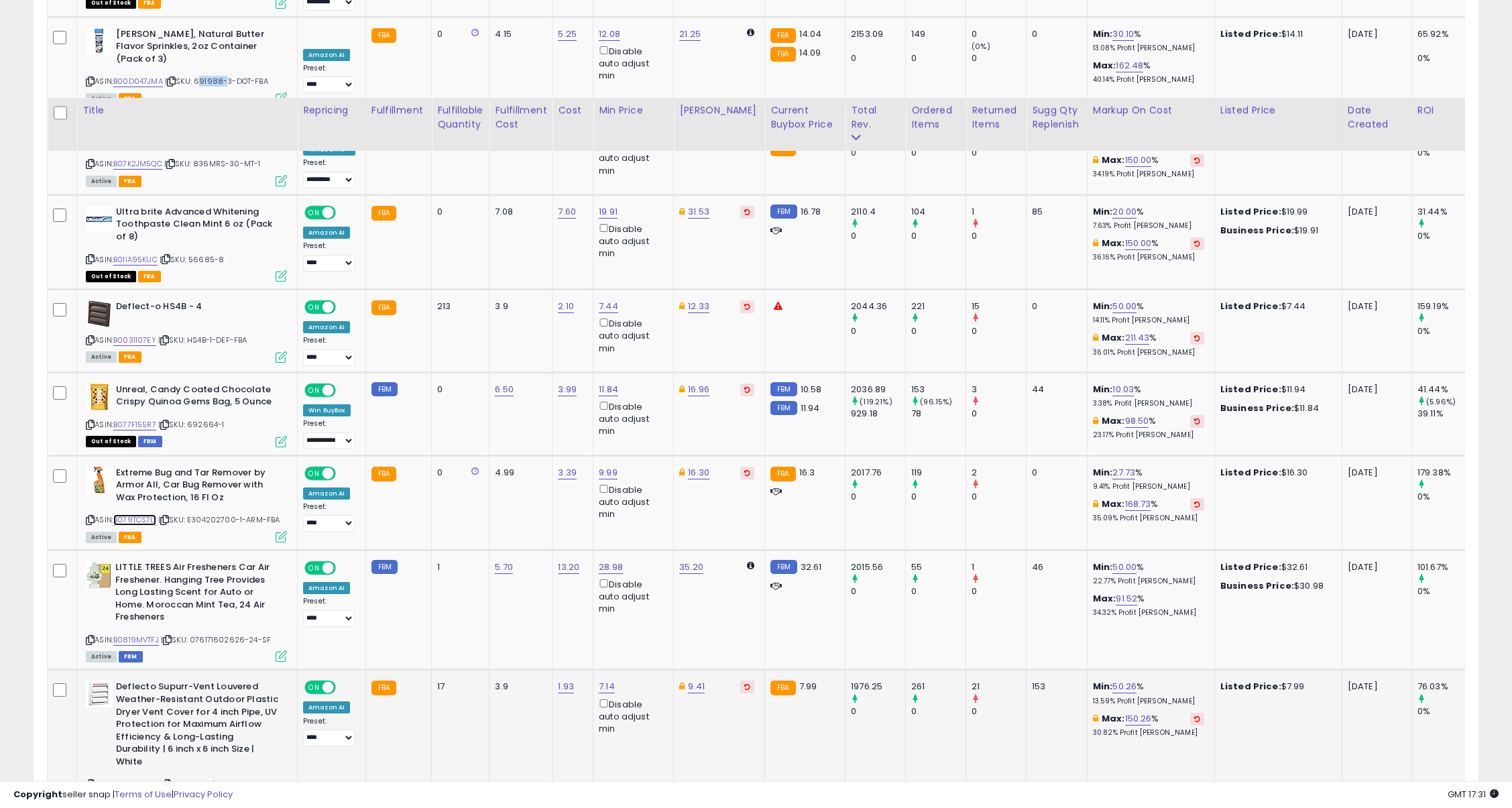
scroll to position [3688, 0]
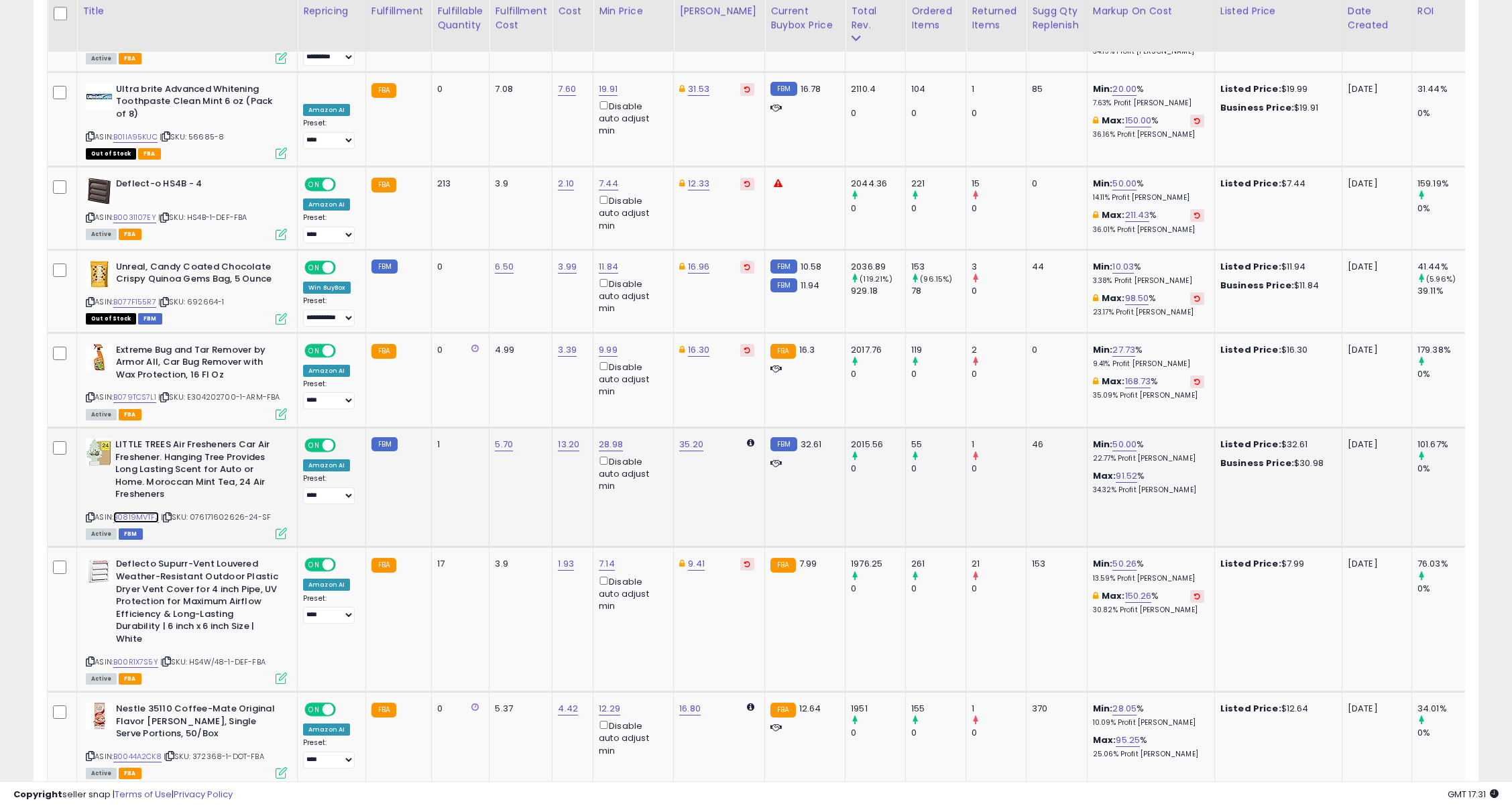
click at [137, 511] on link "B0819MVTFJ" at bounding box center [136, 517] width 46 height 11
click at [145, 751] on link "B0044A2CK8" at bounding box center [137, 756] width 48 height 11
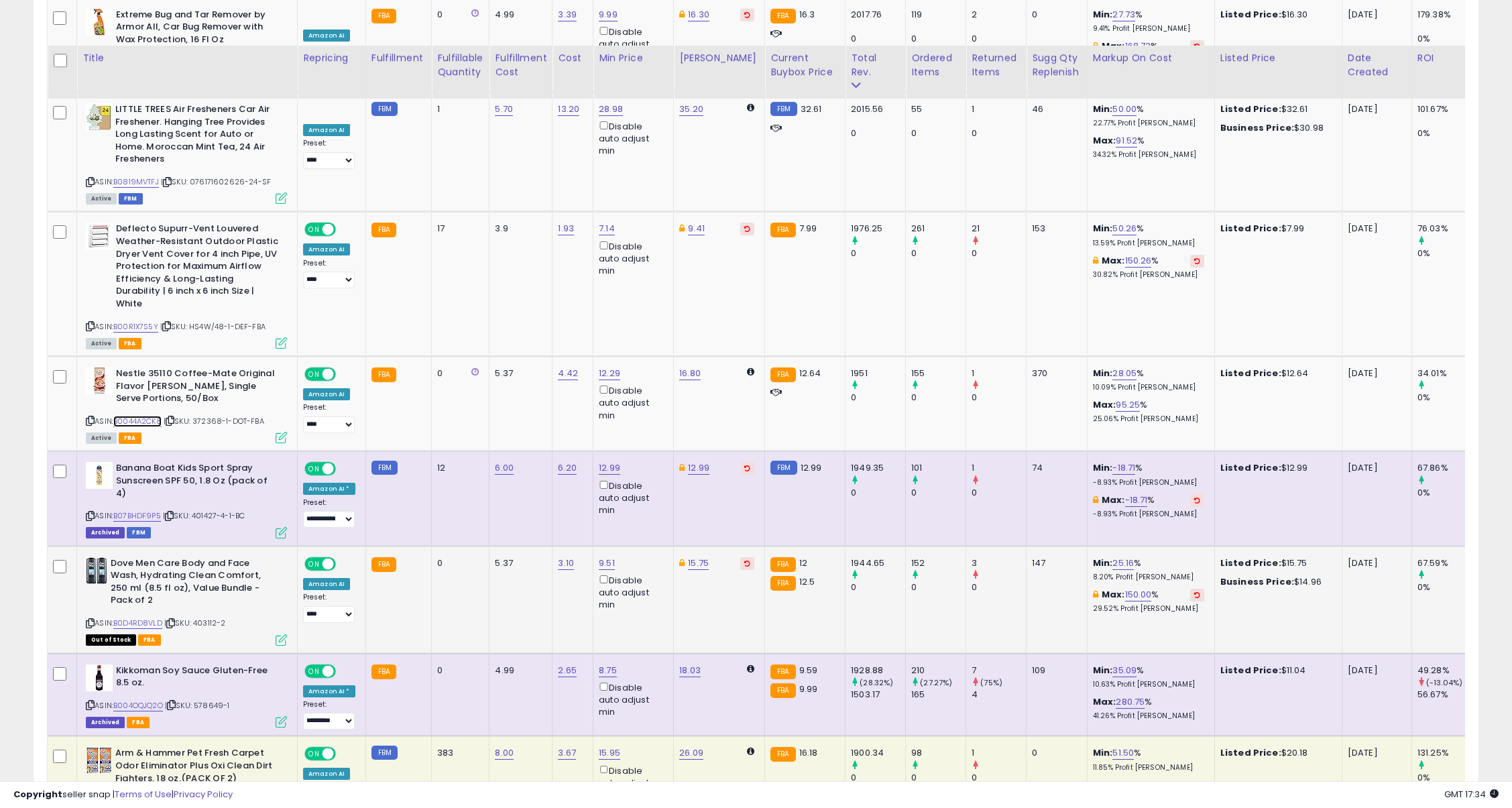
scroll to position [4107, 0]
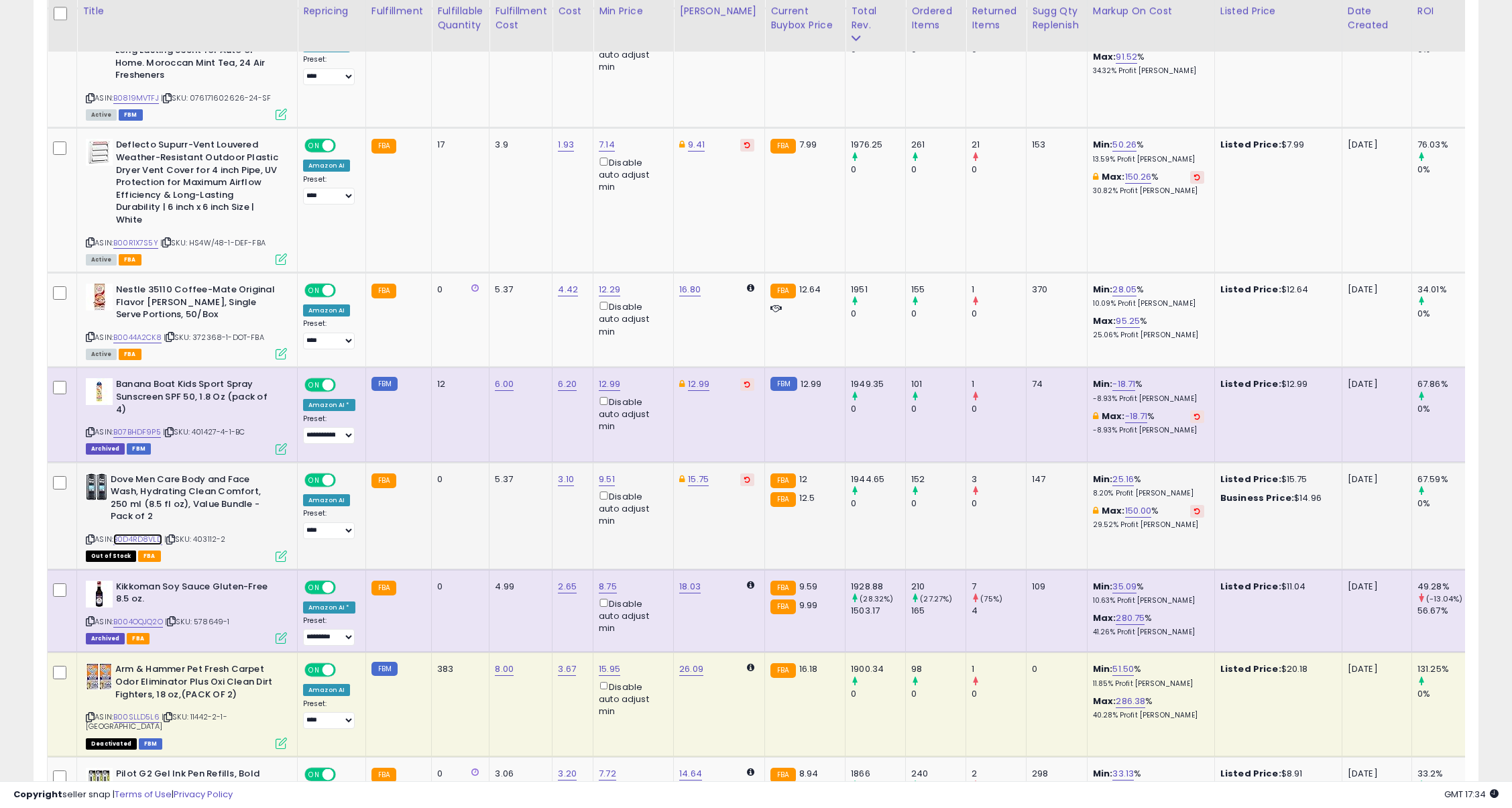
click at [139, 534] on link "B0D4RD8VLD" at bounding box center [138, 539] width 49 height 11
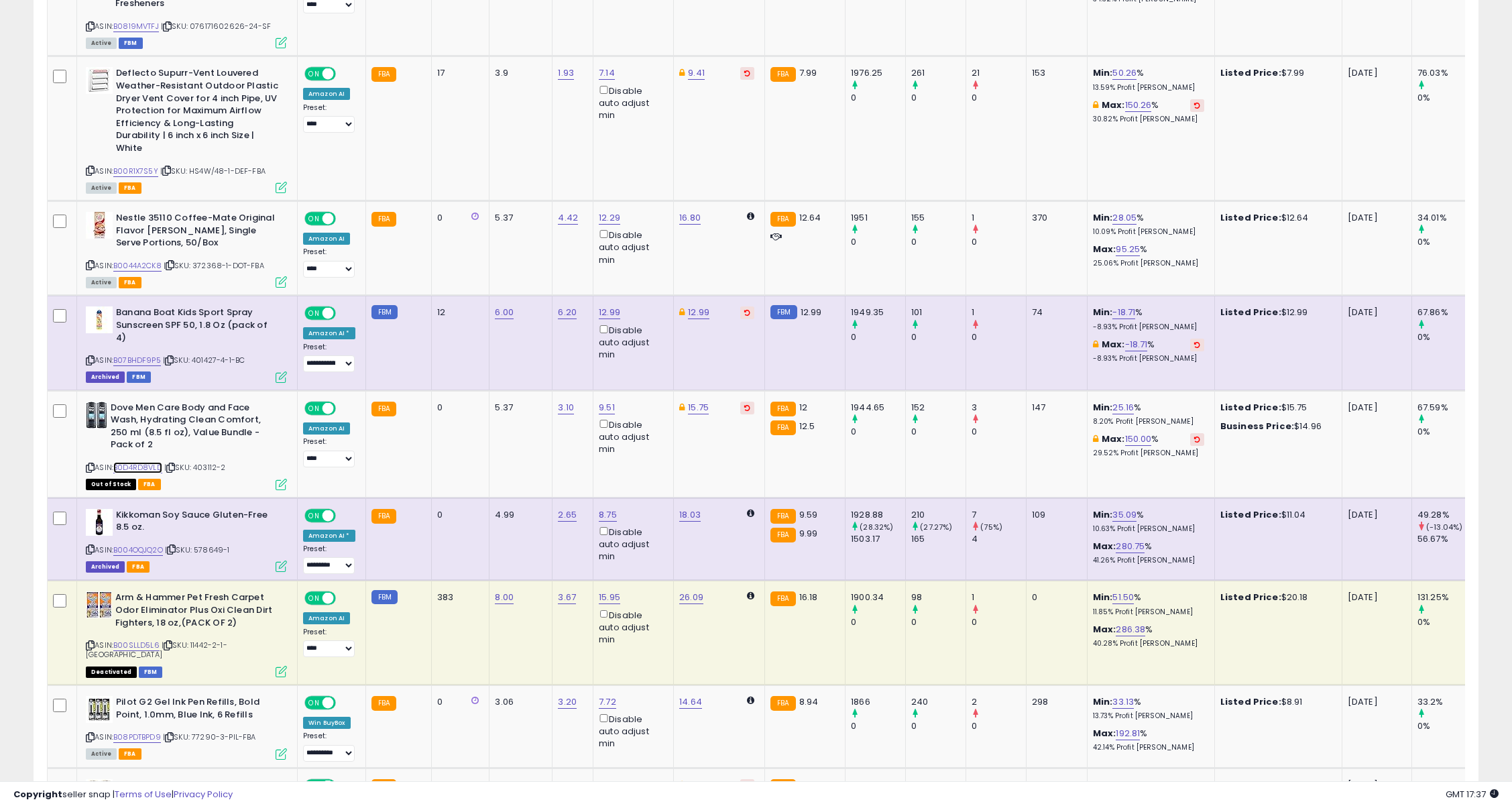
scroll to position [4190, 0]
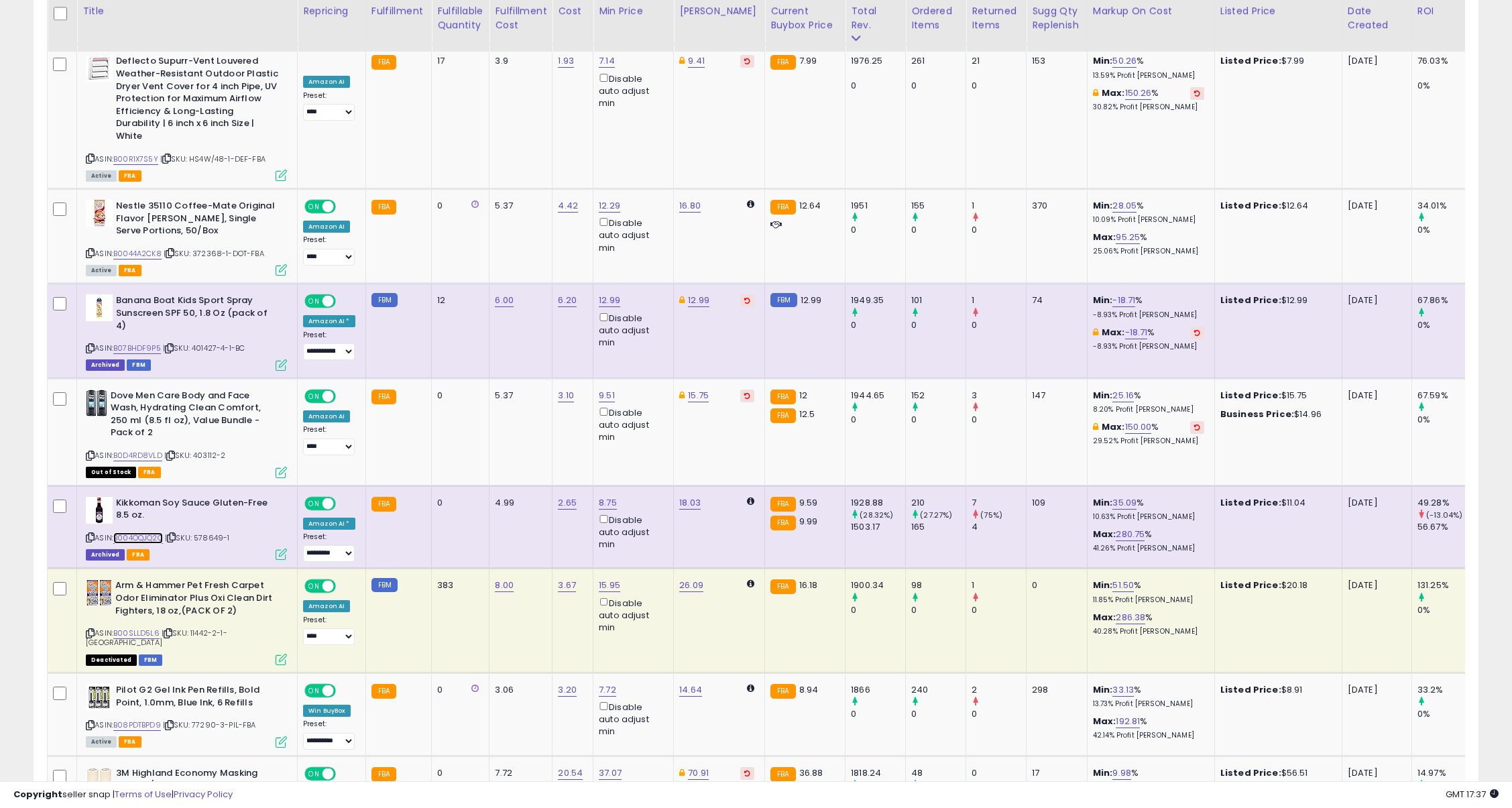
click at [149, 532] on link "B004OQJQ2O" at bounding box center [138, 537] width 50 height 11
click at [92, 534] on icon at bounding box center [90, 537] width 9 height 7
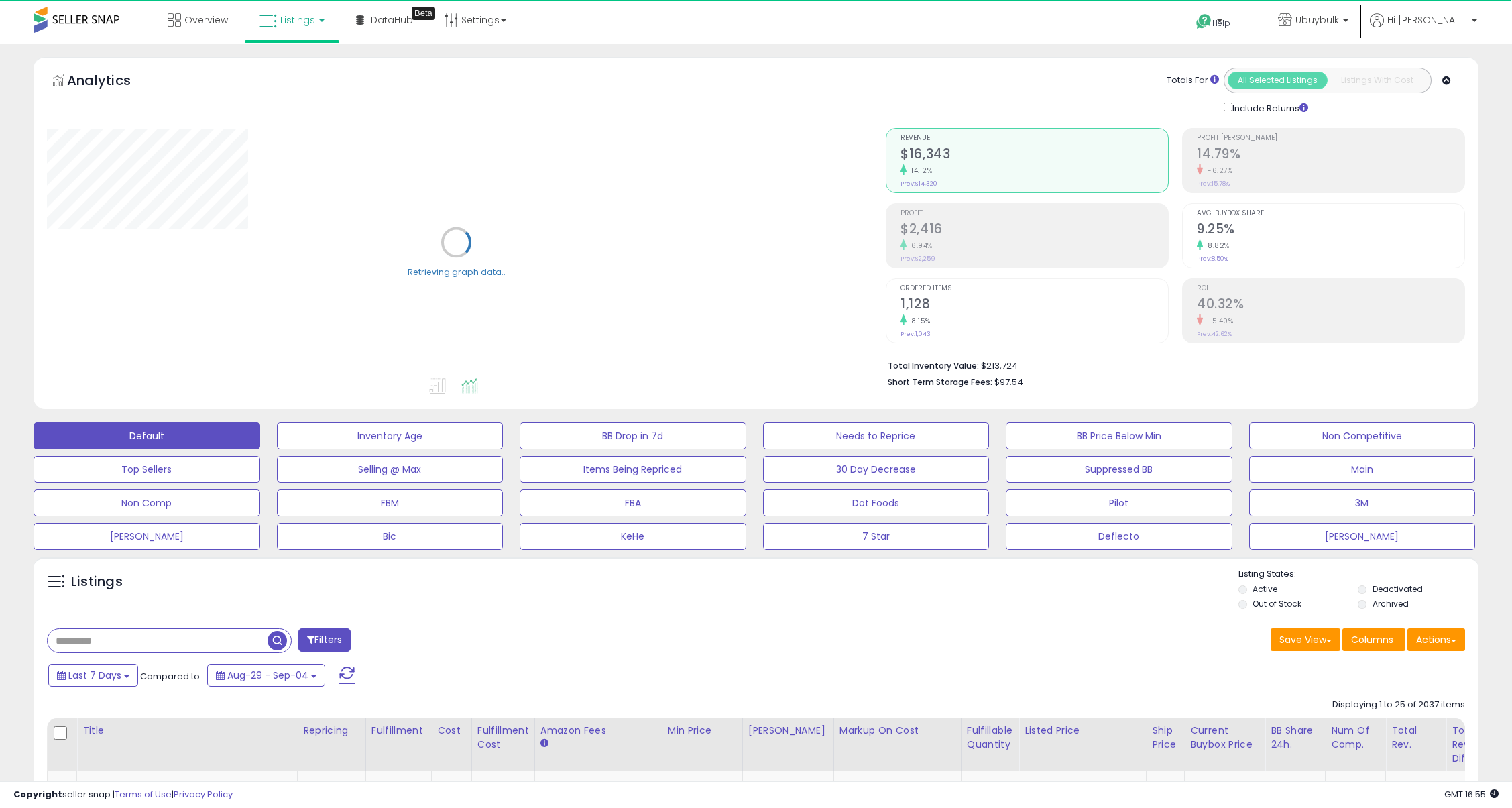
click at [199, 643] on input "text" at bounding box center [157, 640] width 220 height 24
paste input "**********"
type input "**********"
click at [419, 642] on span "button" at bounding box center [417, 640] width 19 height 19
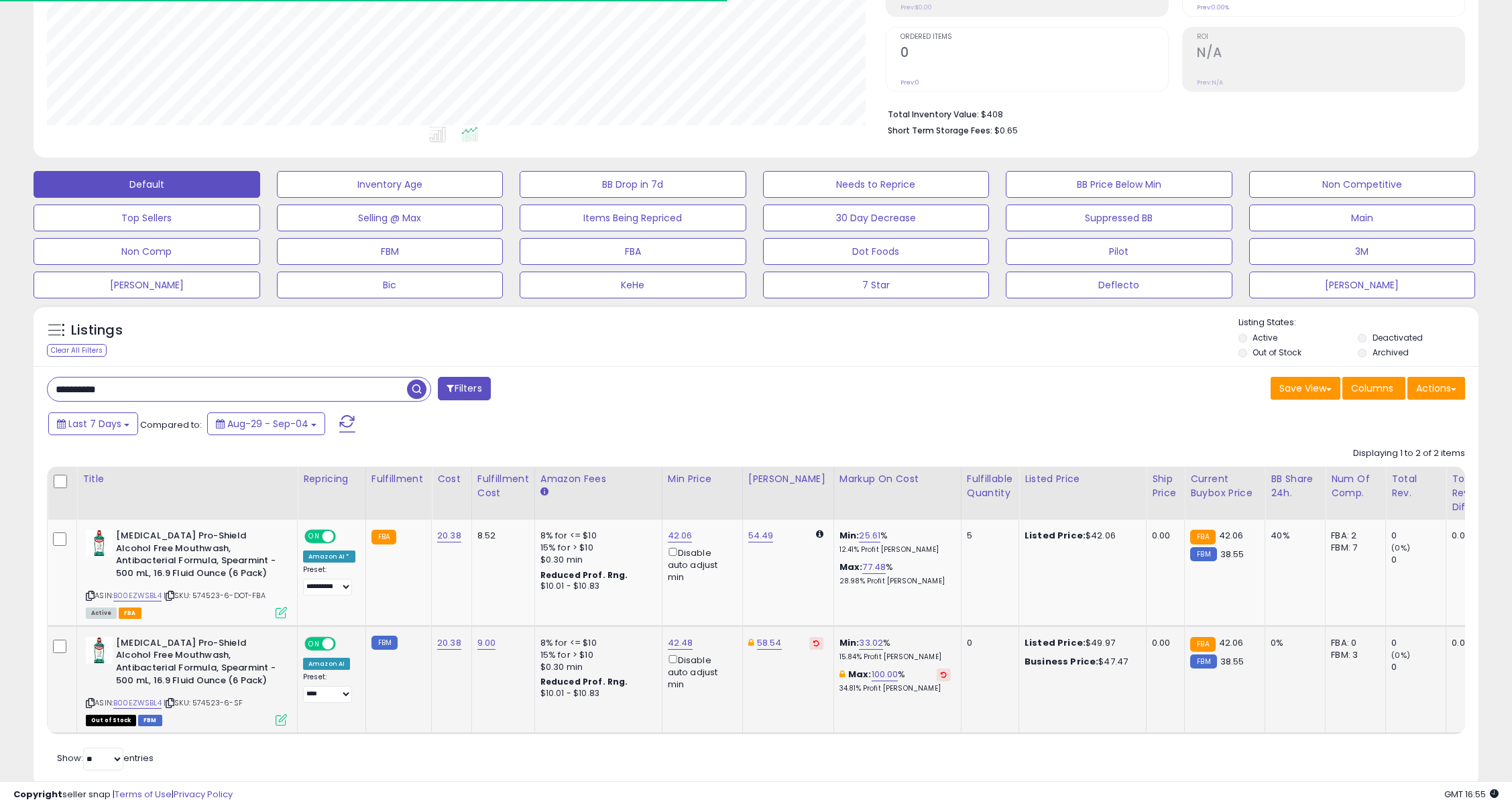
scroll to position [275, 839]
click at [859, 537] on link "25.61" at bounding box center [869, 536] width 21 height 13
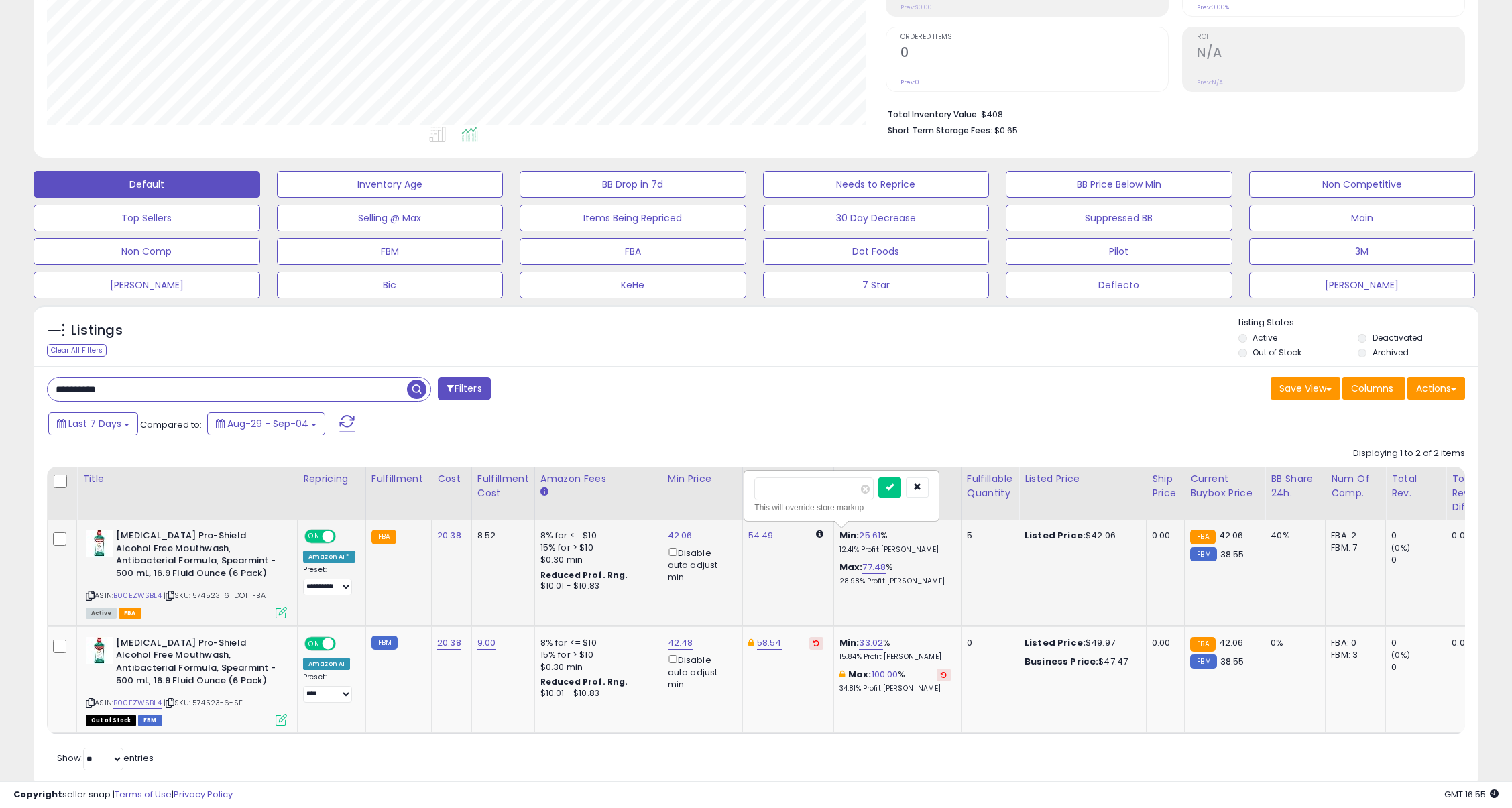
click at [836, 494] on input "*****" at bounding box center [814, 489] width 119 height 23
type input "**"
click at [901, 483] on button "submit" at bounding box center [889, 487] width 23 height 20
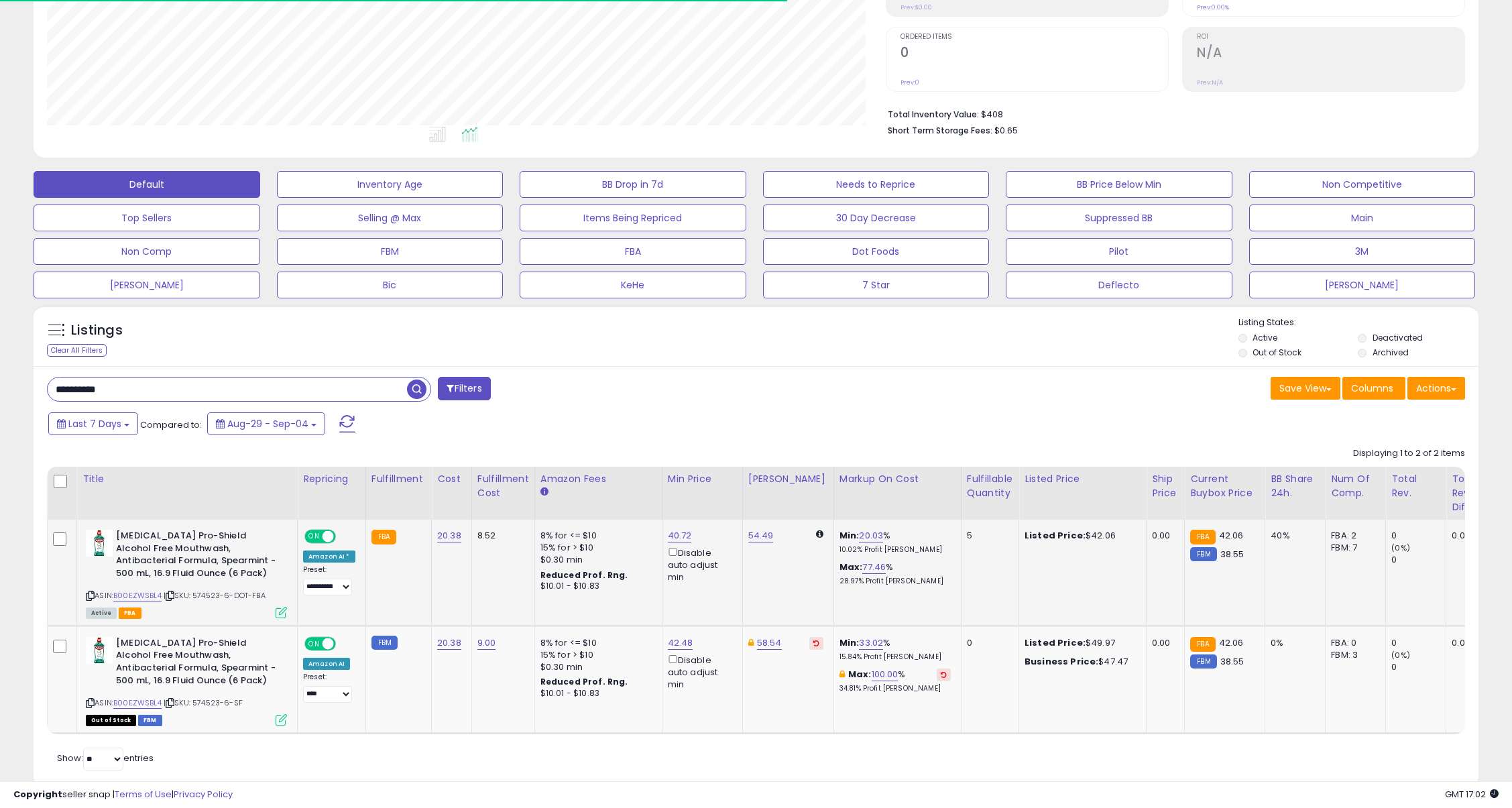
click at [322, 383] on input "**********" at bounding box center [227, 389] width 359 height 24
paste input "text"
type input "**********"
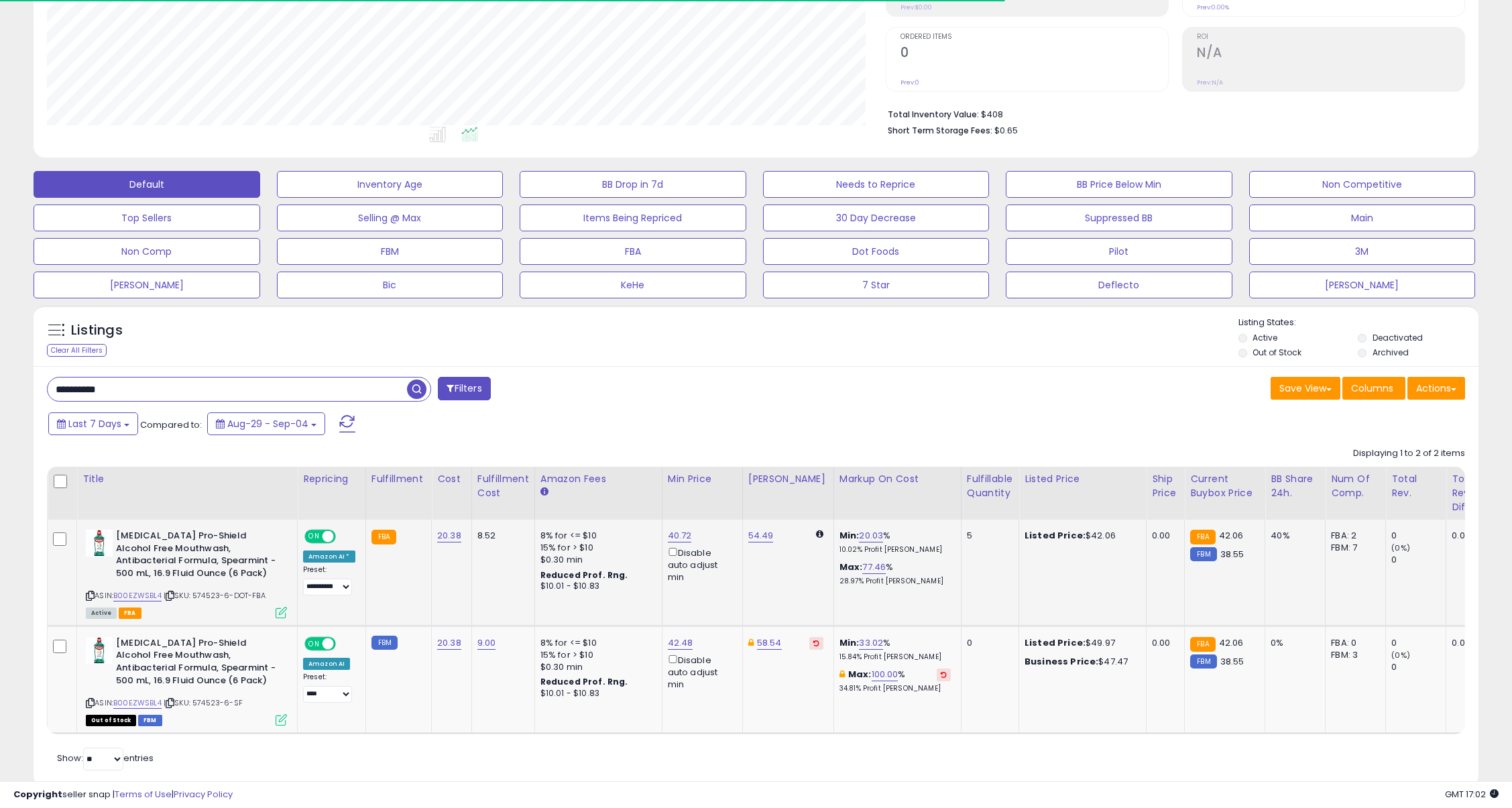
click at [424, 392] on span "button" at bounding box center [417, 389] width 19 height 19
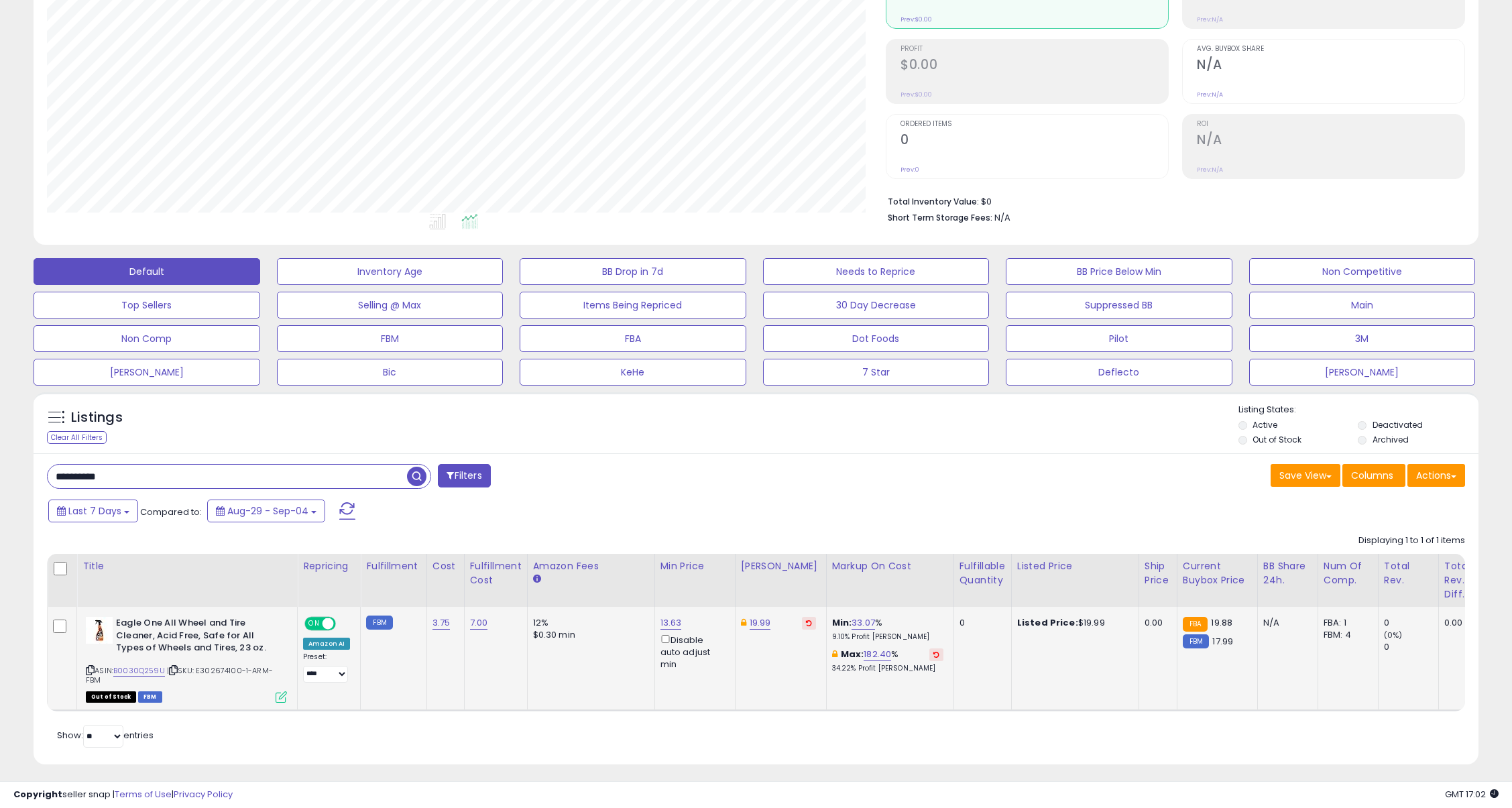
click at [276, 692] on icon at bounding box center [281, 697] width 11 height 11
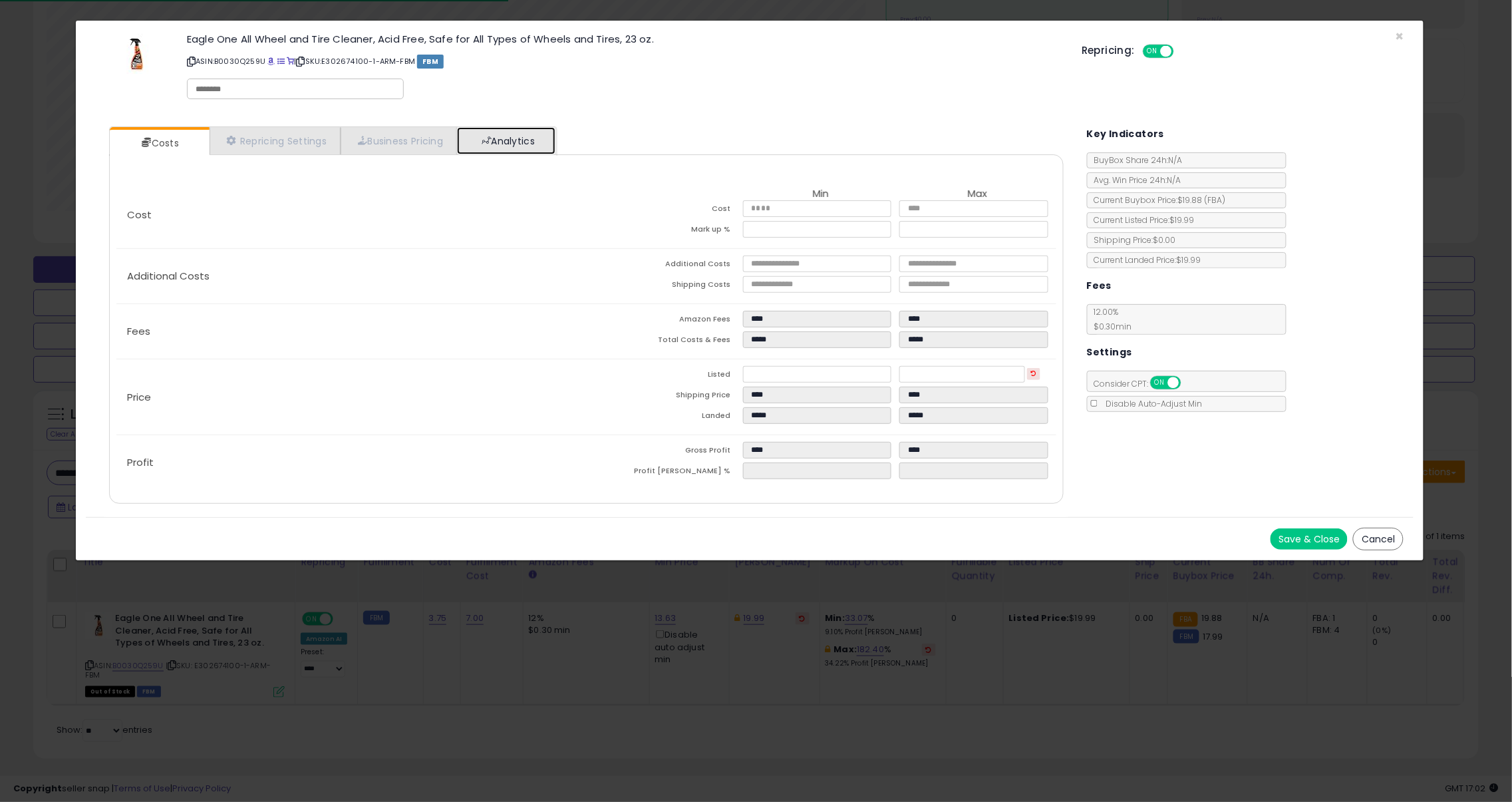
click at [505, 138] on link "Analytics" at bounding box center [506, 141] width 99 height 27
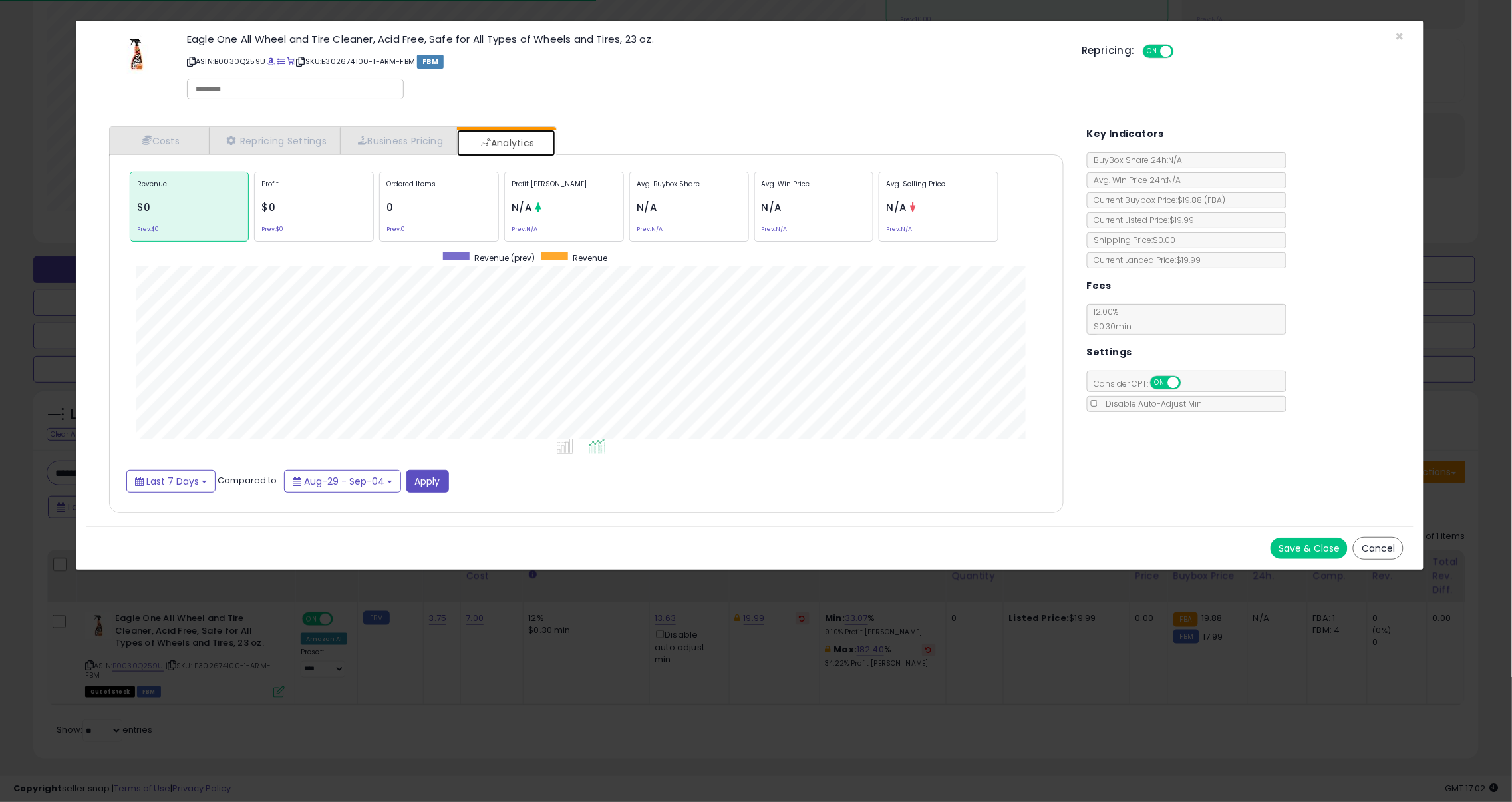
scroll to position [410, 981]
click at [178, 503] on div "Cost Min Max Cost **** **** Mark up % ***** ****** Additional Costs Additional …" at bounding box center [586, 334] width 955 height 359
click at [181, 486] on span "Last 7 Days" at bounding box center [172, 481] width 52 height 13
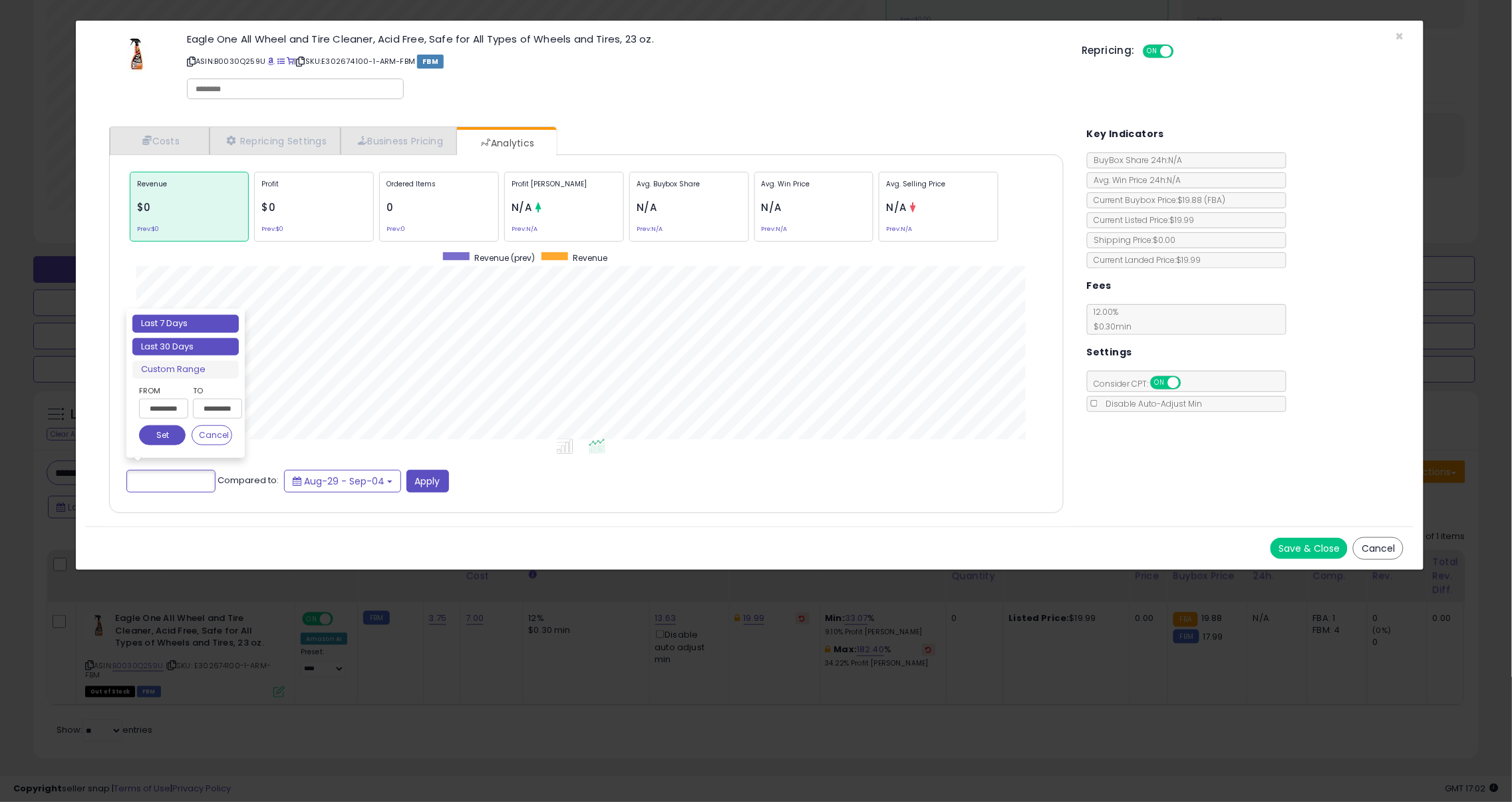
type input "**********"
click at [193, 347] on li "Last 30 Days" at bounding box center [185, 347] width 107 height 18
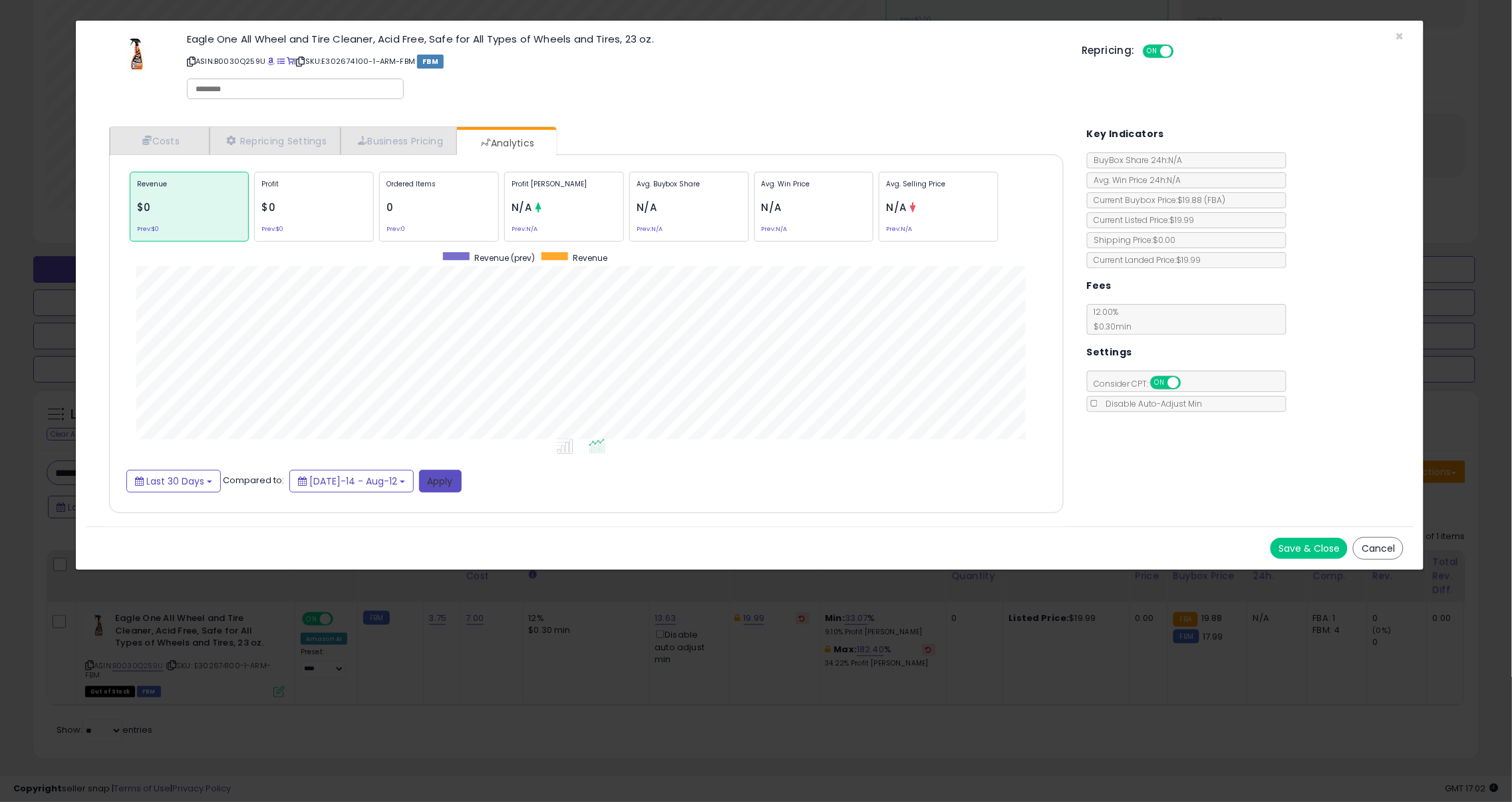
click at [435, 478] on button "Apply" at bounding box center [441, 481] width 43 height 23
click at [1400, 35] on span "×" at bounding box center [1399, 36] width 9 height 19
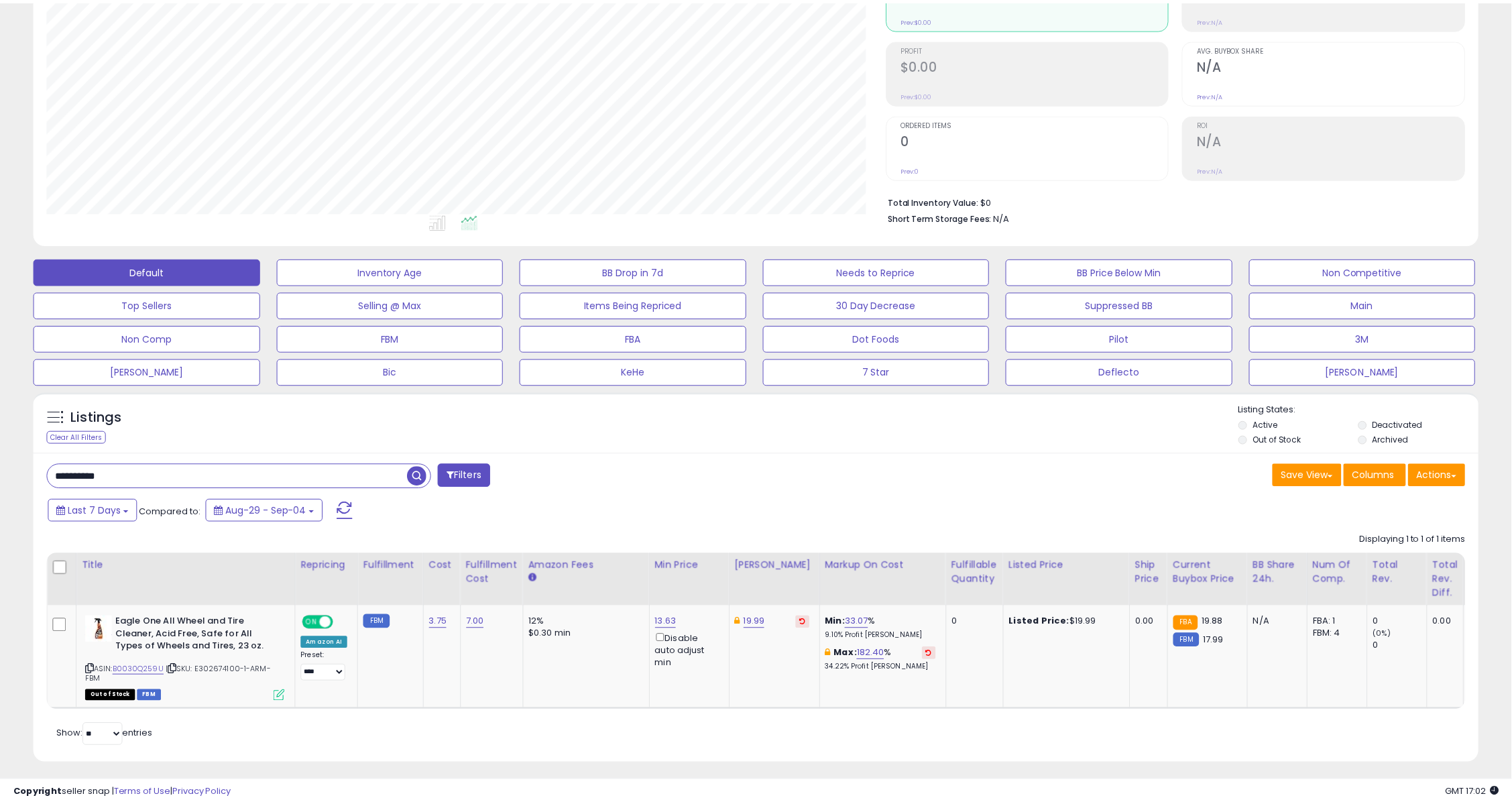
scroll to position [670244, 669583]
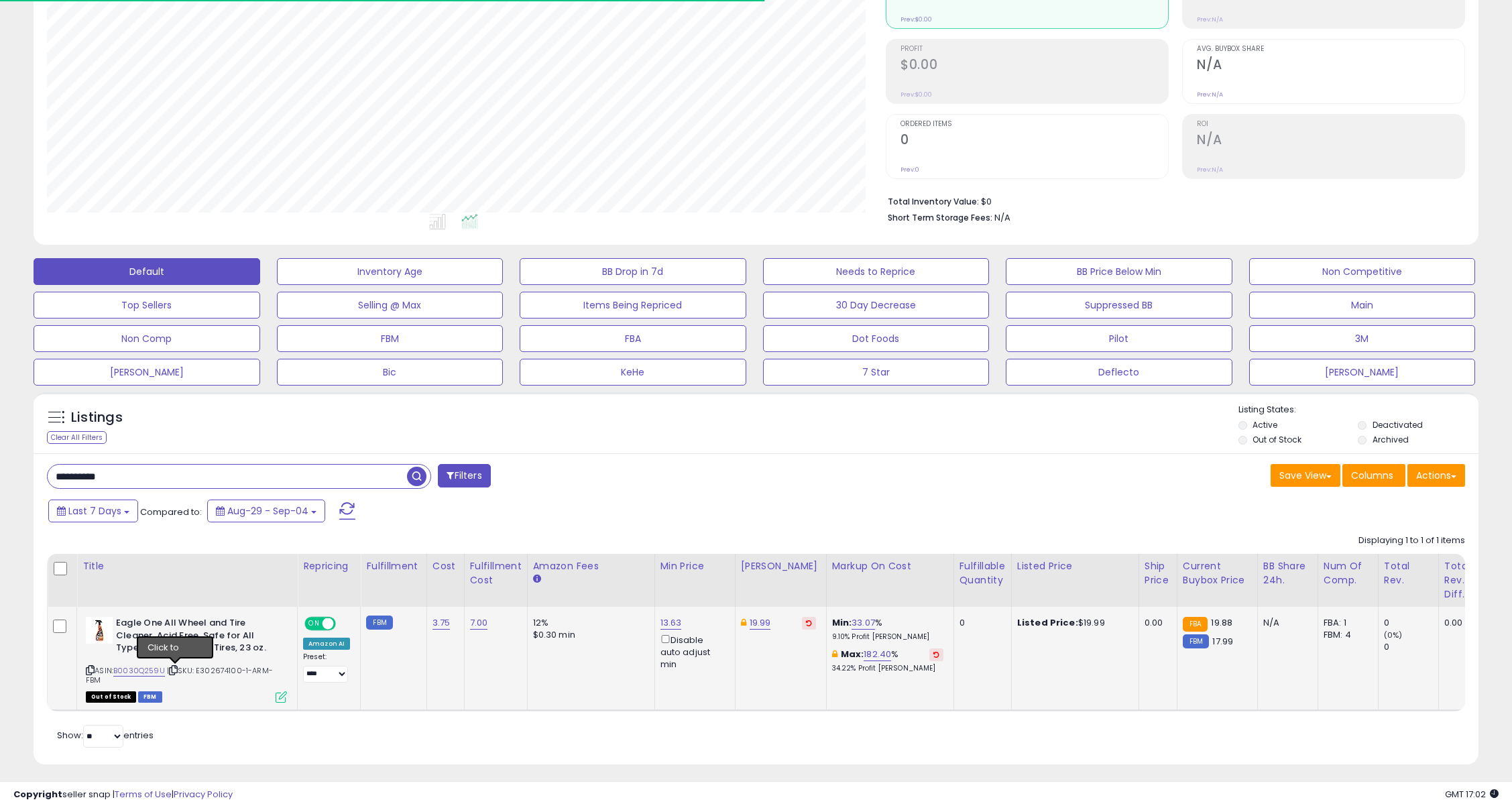
click at [176, 671] on icon at bounding box center [173, 670] width 9 height 7
click at [344, 477] on input "**********" at bounding box center [227, 477] width 359 height 24
paste input "text"
type input "**********"
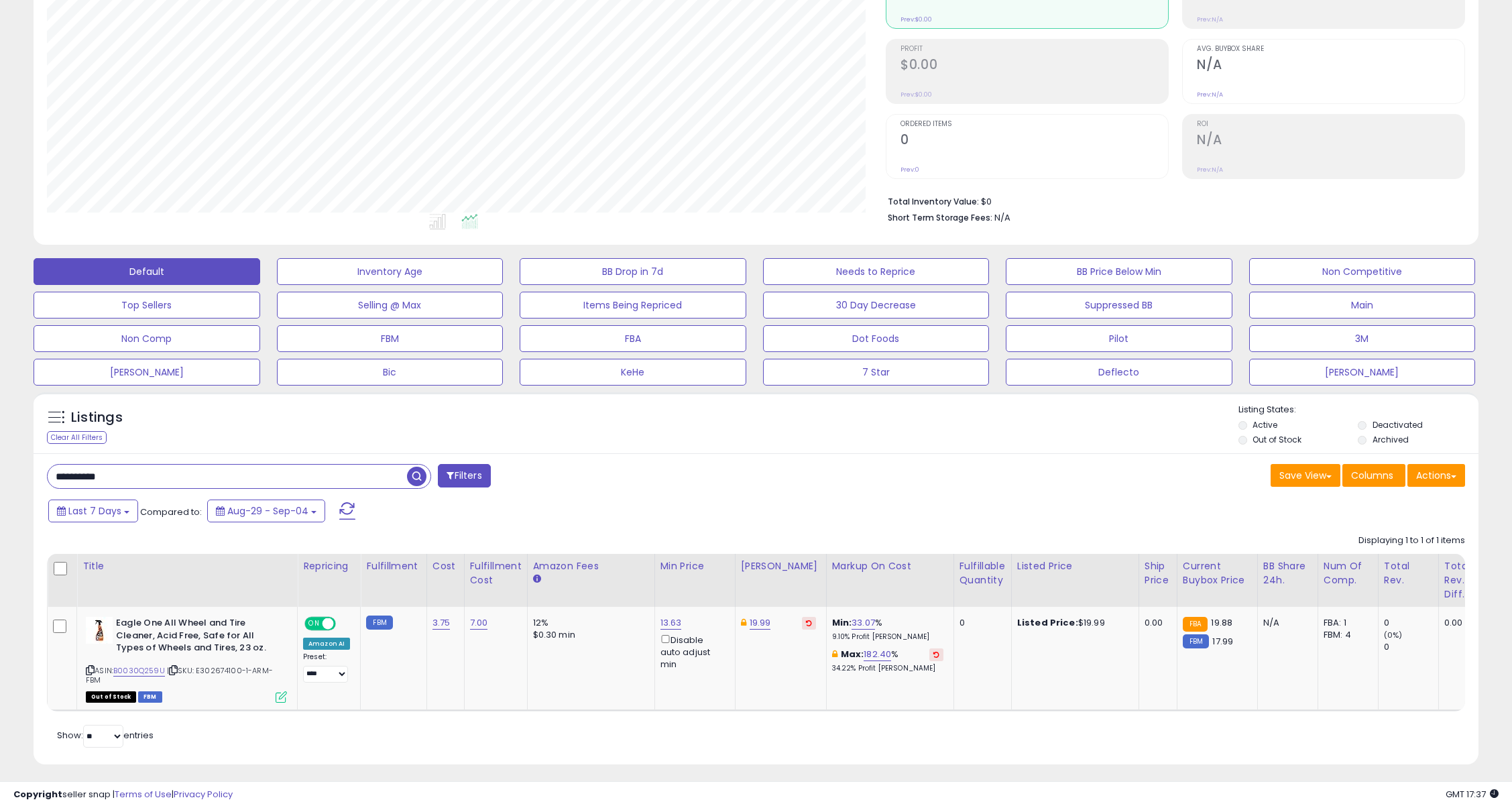
click at [420, 477] on span "button" at bounding box center [417, 477] width 19 height 19
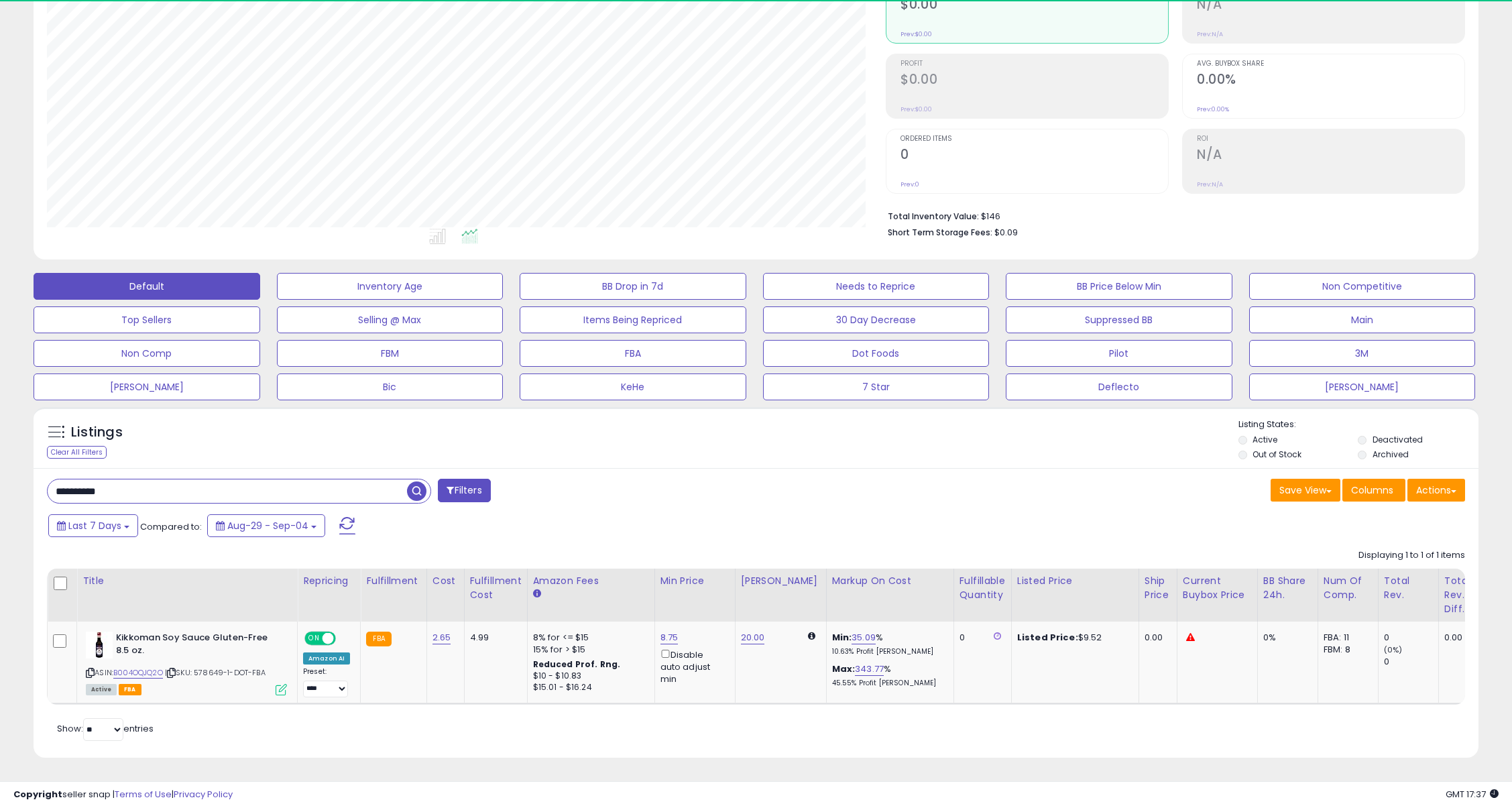
scroll to position [275, 839]
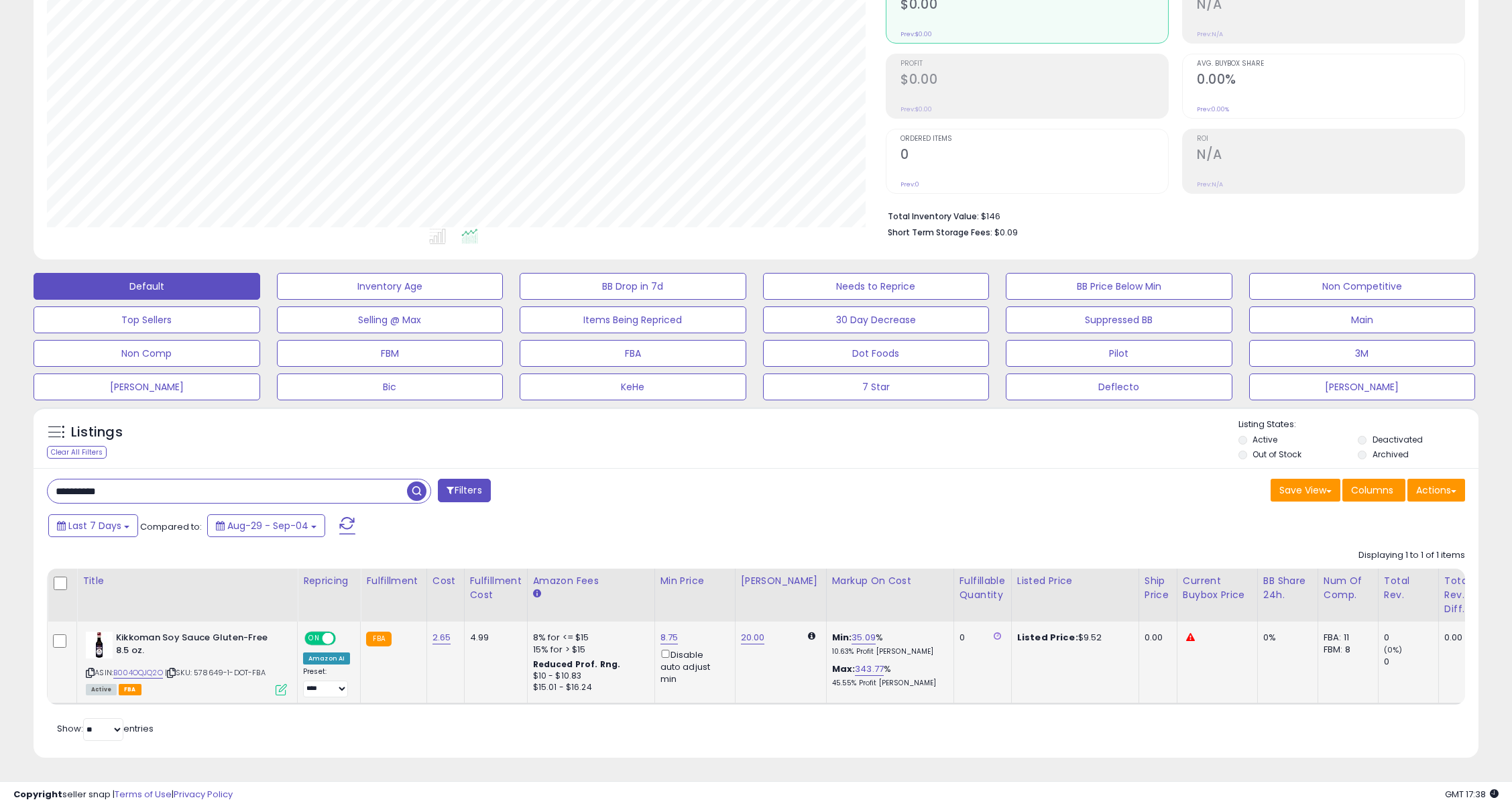
click at [213, 667] on span "| SKU: 578649-1-DOT-FBA" at bounding box center [216, 672] width 101 height 10
copy span "578649"
